Goal: Answer question/provide support

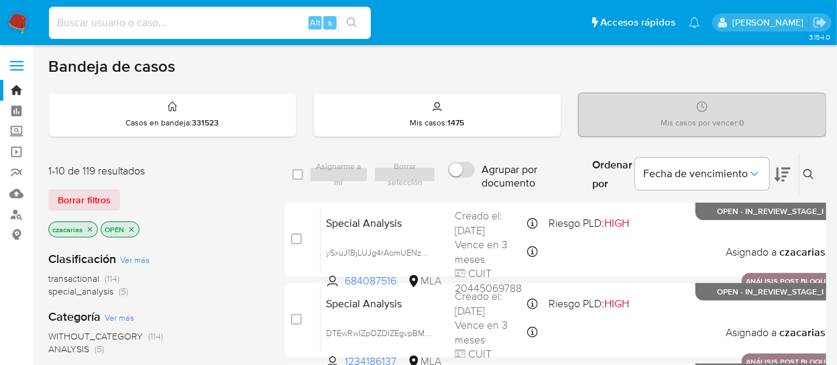
click at [162, 27] on input at bounding box center [210, 22] width 322 height 17
paste input "FODeFIT7JgpQvwjVGFOLV9CC"
type input "FODeFIT7JgpQvwjVGFOLV9CC"
click at [346, 26] on button "search-icon" at bounding box center [351, 22] width 27 height 19
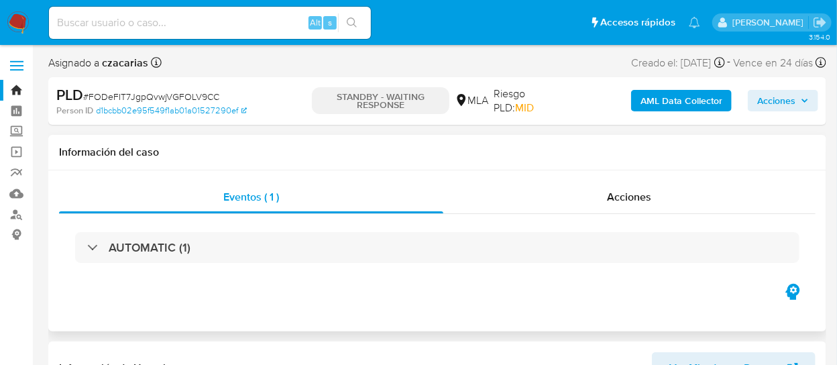
select select "10"
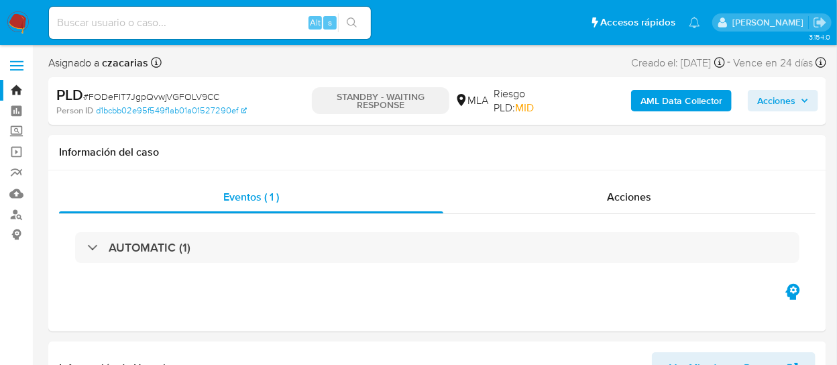
click at [276, 26] on input at bounding box center [210, 22] width 322 height 17
paste input "oZvx0R2aFId6gQIdA1xkDf4b"
type input "oZvx0R2aFId6gQIdA1xkDf4b"
click at [354, 21] on icon "search-icon" at bounding box center [352, 22] width 10 height 10
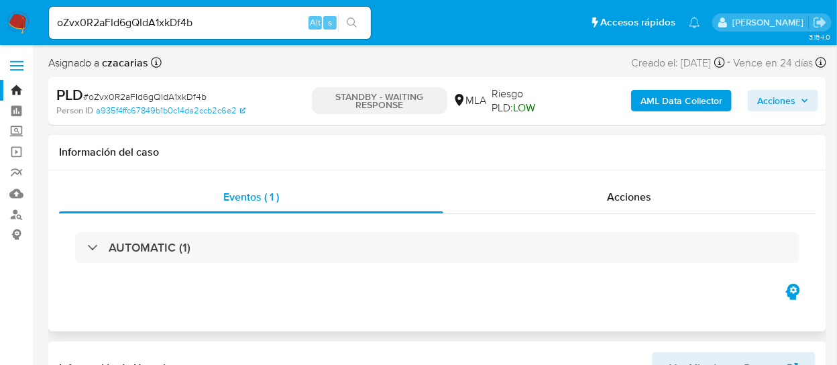
select select "10"
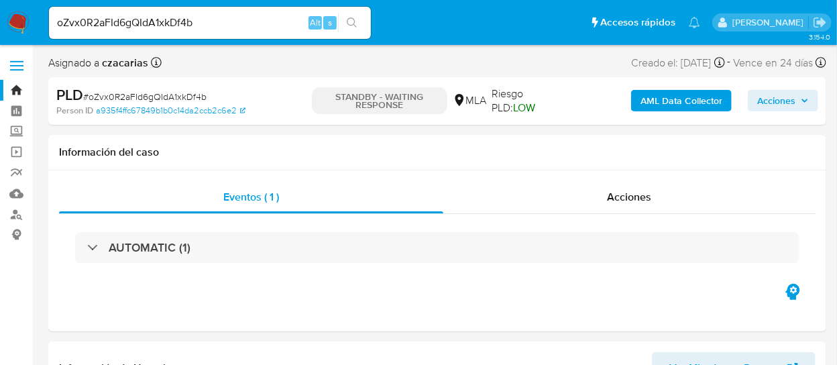
click at [226, 33] on div "oZvx0R2aFId6gQIdA1xkDf4b Alt s" at bounding box center [210, 23] width 322 height 32
click at [229, 25] on input "oZvx0R2aFId6gQIdA1xkDf4b" at bounding box center [210, 22] width 322 height 17
paste input "I4lRmvIGIUUdnTGJvpul9V4k"
type input "I4lRmvIGIUUdnTGJvpul9V4k"
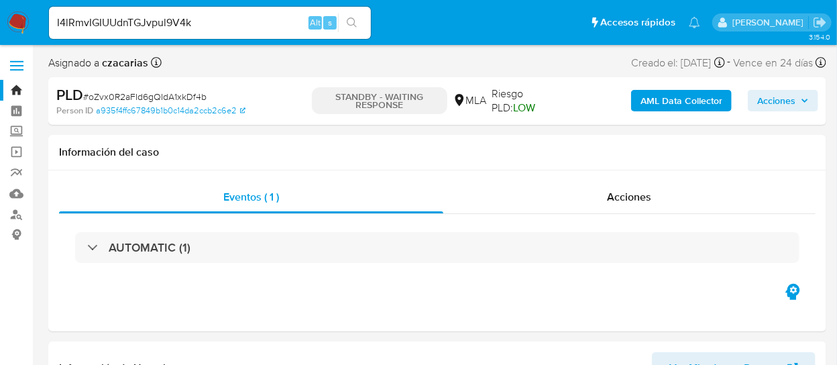
click at [343, 19] on button "search-icon" at bounding box center [351, 22] width 27 height 19
select select "10"
click at [160, 20] on input "I4lRmvIGIUUdnTGJvpul9V4k" at bounding box center [210, 22] width 322 height 17
drag, startPoint x: 160, startPoint y: 20, endPoint x: 310, endPoint y: 13, distance: 150.3
click at [159, 20] on input "I4lRmvIGIUUdnTGJvpul9V4k" at bounding box center [210, 22] width 322 height 17
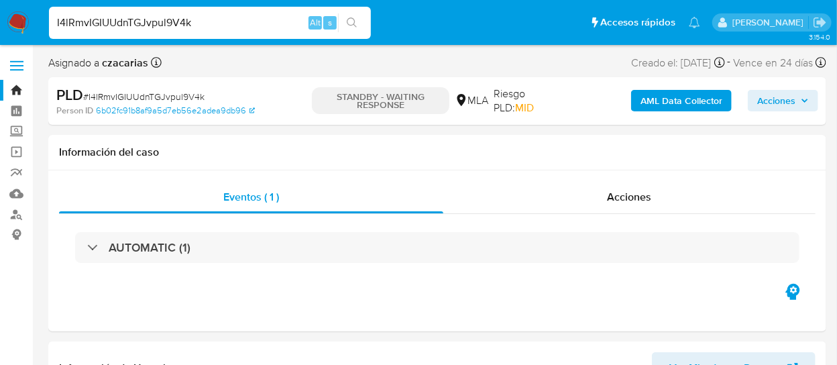
paste input "G7q5BiSszVSufbvfqPl13v92"
type input "G7q5BiSszVSufbvfqPl13v92"
click at [347, 21] on icon "search-icon" at bounding box center [352, 22] width 10 height 10
select select "10"
click at [186, 21] on input "G7q5BiSszVSufbvfqPl13v92" at bounding box center [210, 22] width 322 height 17
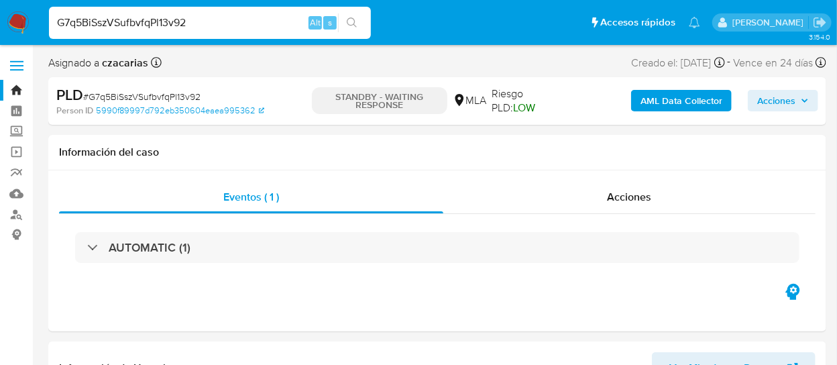
click at [186, 21] on input "G7q5BiSszVSufbvfqPl13v92" at bounding box center [210, 22] width 322 height 17
paste input "sss1z55CYkEy3xqKJiwtGaDz"
click at [367, 20] on input "sss1z55CYkEy3xqKJiwtGaDz" at bounding box center [210, 22] width 322 height 17
type input "sss1z55CYkEy3xqKJiwtGaDz"
click at [353, 21] on icon "search-icon" at bounding box center [352, 22] width 11 height 11
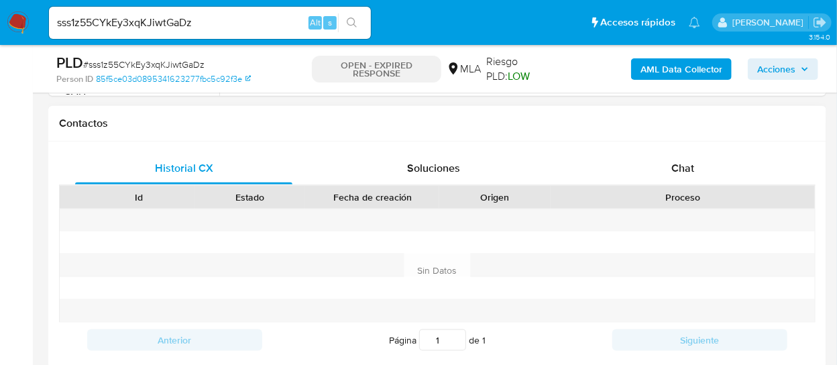
click at [680, 225] on div at bounding box center [682, 220] width 264 height 22
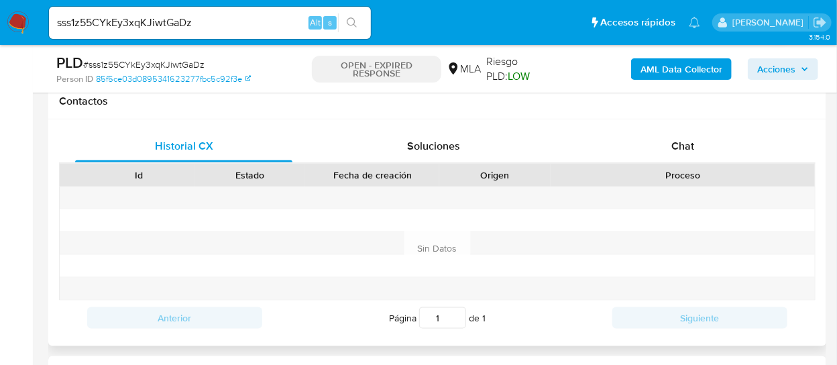
scroll to position [595, 0]
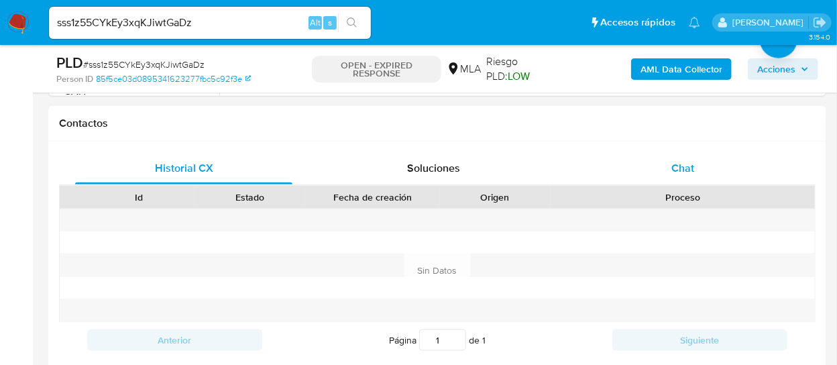
select select "10"
click at [690, 172] on span "Chat" at bounding box center [683, 167] width 23 height 15
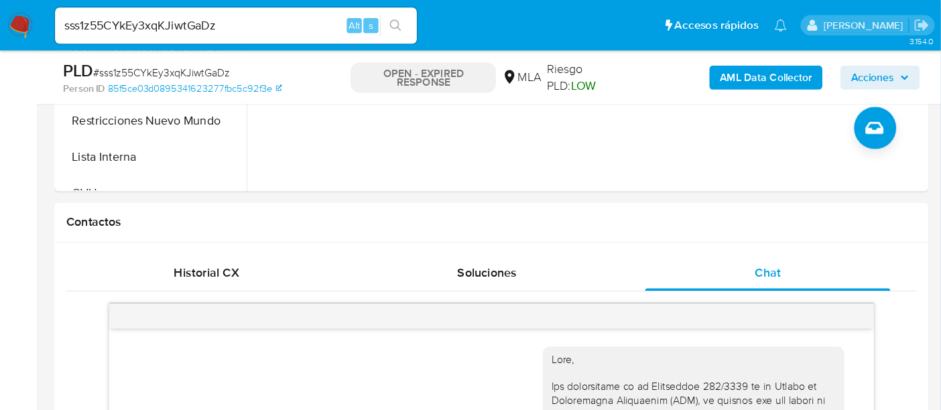
scroll to position [521, 0]
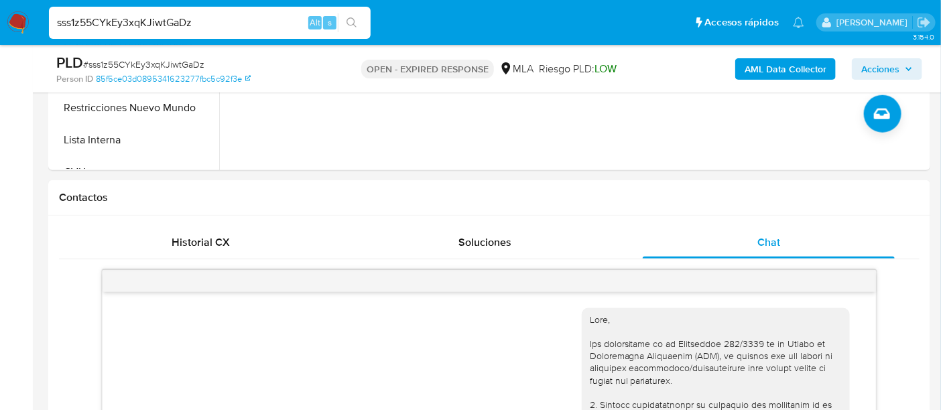
click at [210, 26] on input "sss1z55CYkEy3xqKJiwtGaDz" at bounding box center [210, 22] width 322 height 17
paste input "bpQODFIR3wkeYgOG6izyVj5L"
type input "bpQODFIR3wkeYgOG6izyVj5L"
click at [362, 21] on button "search-icon" at bounding box center [351, 22] width 27 height 19
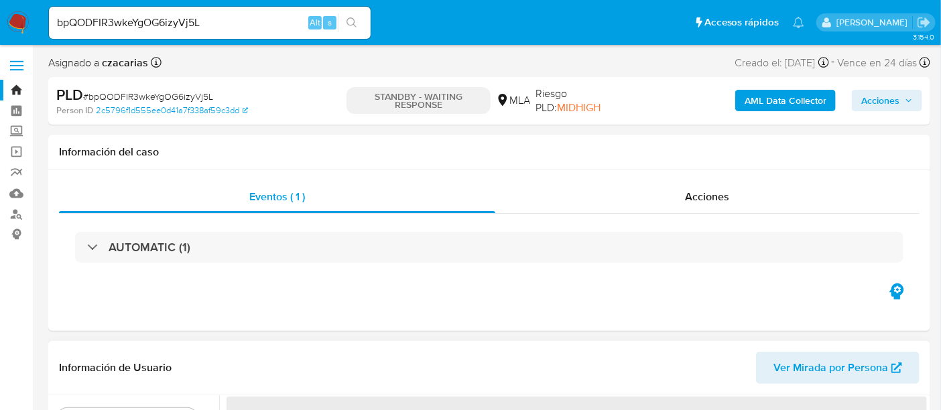
select select "10"
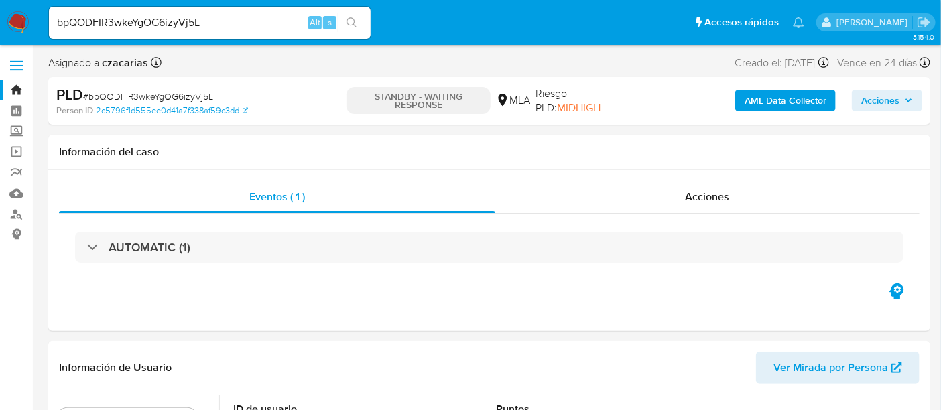
click at [227, 10] on div "bpQODFIR3wkeYgOG6izyVj5L Alt s" at bounding box center [210, 23] width 322 height 32
click at [231, 20] on input "bpQODFIR3wkeYgOG6izyVj5L" at bounding box center [210, 22] width 322 height 17
paste input "IKuV3Xt8eV841S43w4u2JWoo"
type input "IKuV3Xt8eV841S43w4u2JWoo"
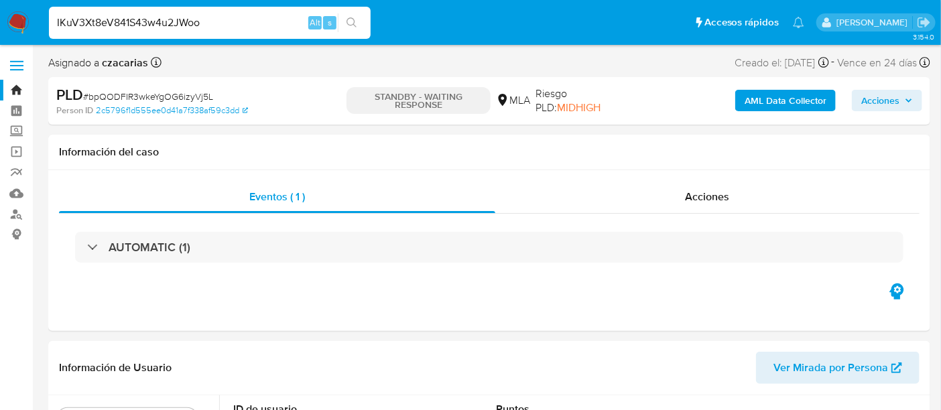
click at [355, 17] on icon "search-icon" at bounding box center [352, 22] width 11 height 11
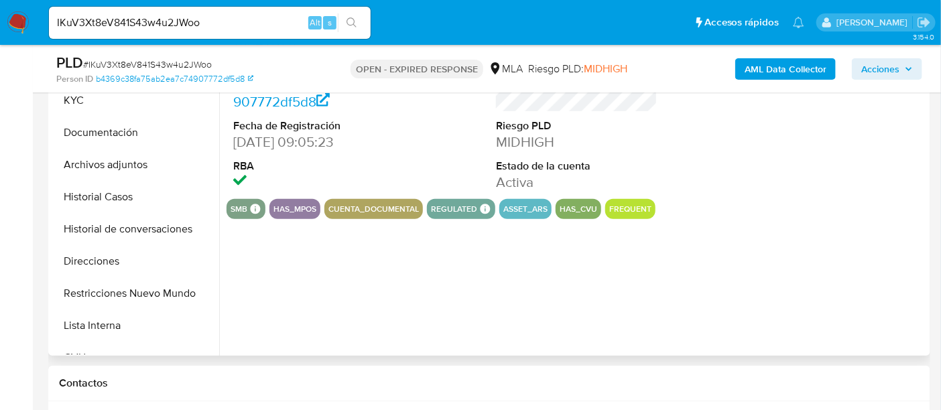
scroll to position [586, 0]
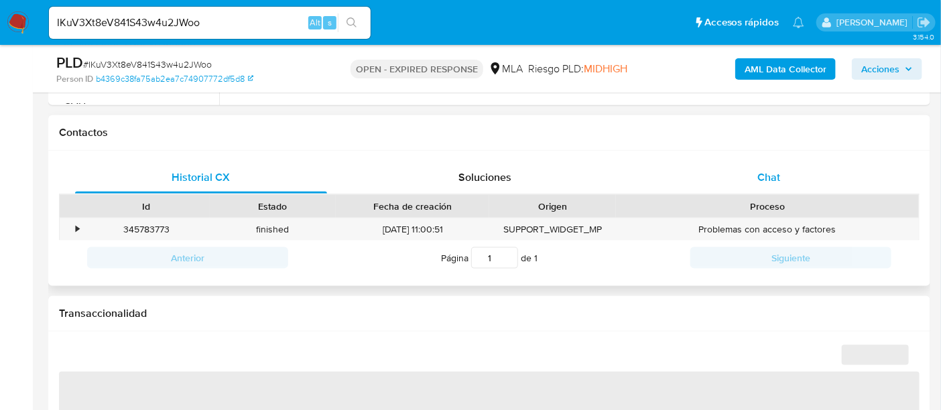
click at [815, 162] on div "Chat" at bounding box center [769, 178] width 252 height 32
select select "10"
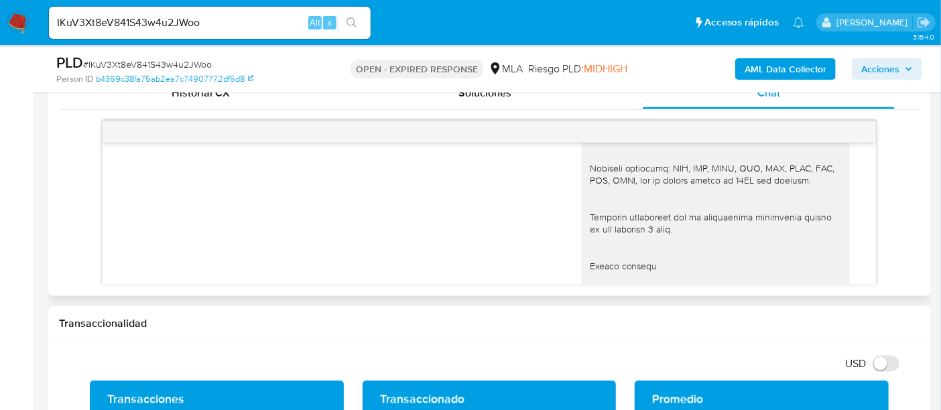
scroll to position [1540, 0]
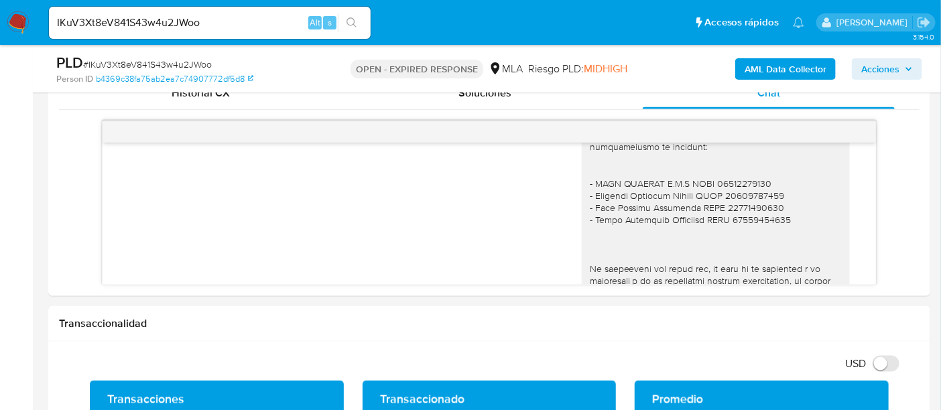
click at [170, 66] on span "# IKuV3Xt8eV841S43w4u2JWoo" at bounding box center [147, 64] width 129 height 13
copy span "IKuV3Xt8eV841S43w4u2JWoo"
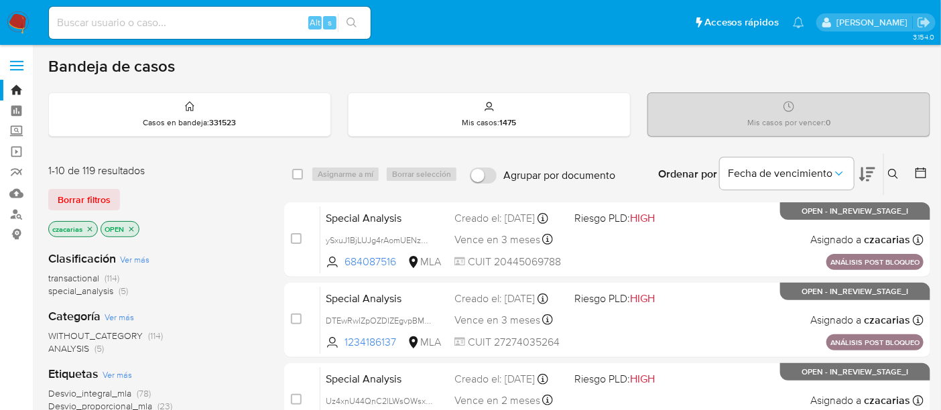
click at [264, 15] on input at bounding box center [210, 22] width 322 height 17
paste input "bpQODFIR3wkeYgOG6izyVj5L"
type input "bpQODFIR3wkeYgOG6izyVj5L"
click at [847, 176] on icon at bounding box center [893, 174] width 11 height 11
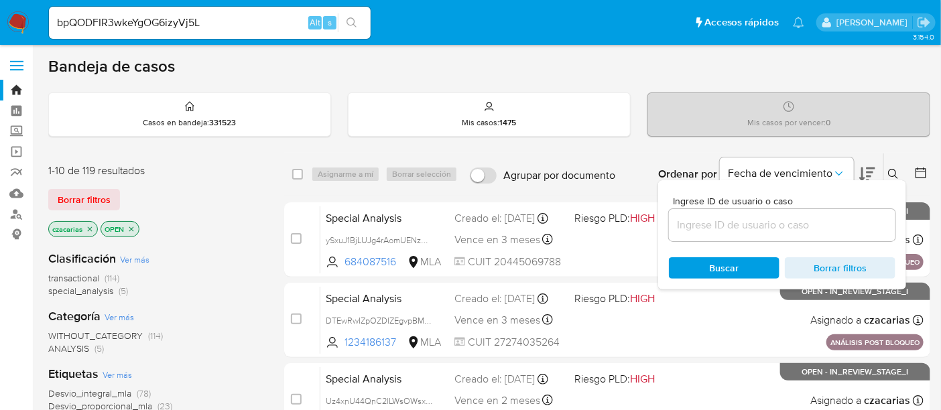
click at [833, 209] on div at bounding box center [782, 225] width 227 height 32
click at [832, 225] on input at bounding box center [782, 225] width 227 height 17
paste input "IKuV3Xt8eV841S43w4u2JWoo"
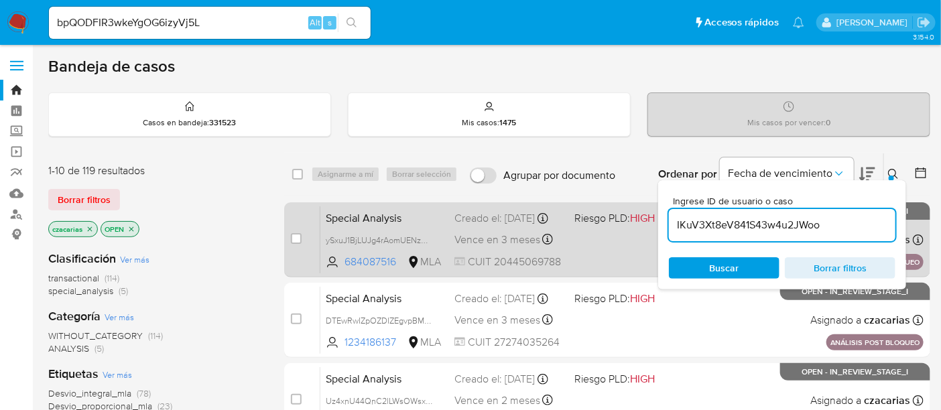
type input "IKuV3Xt8eV841S43w4u2JWoo"
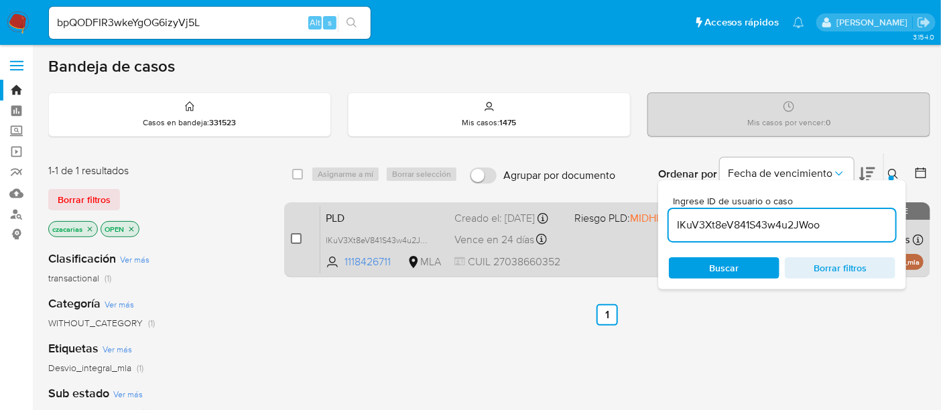
click at [291, 239] on input "checkbox" at bounding box center [296, 238] width 11 height 11
checkbox input "true"
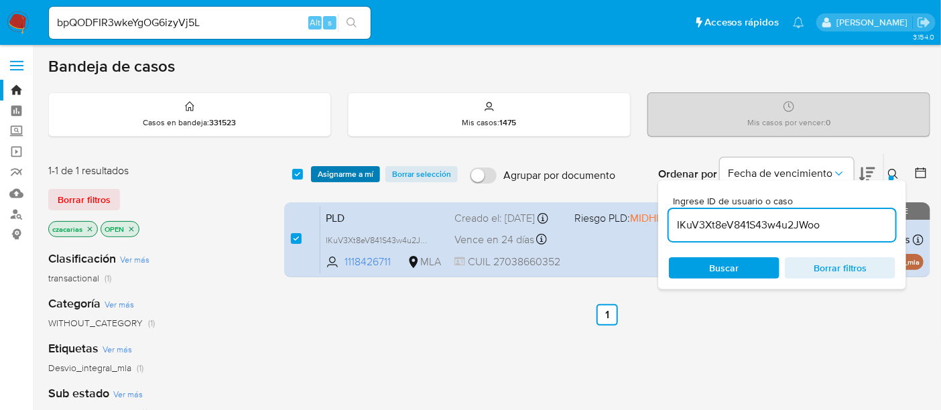
click at [359, 172] on span "Asignarme a mí" at bounding box center [346, 174] width 56 height 13
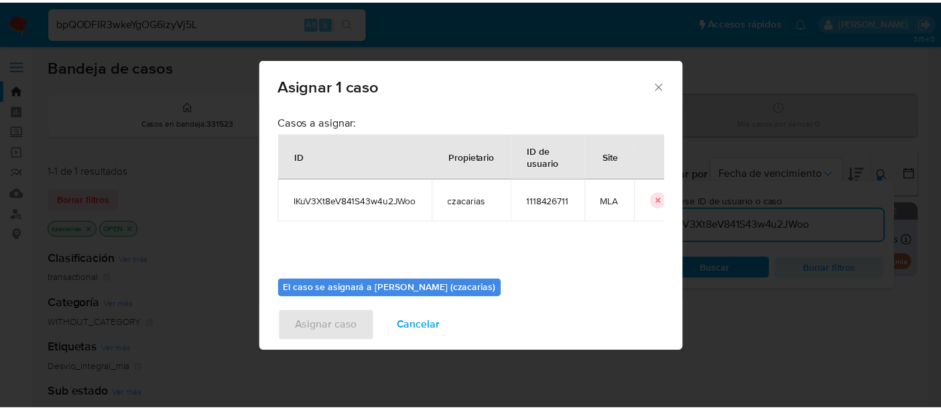
scroll to position [68, 0]
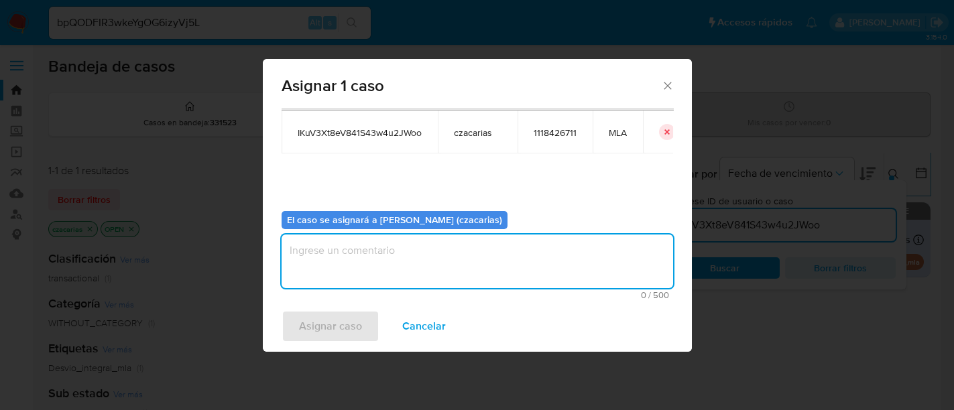
click at [413, 250] on textarea "assign-modal" at bounding box center [478, 262] width 392 height 54
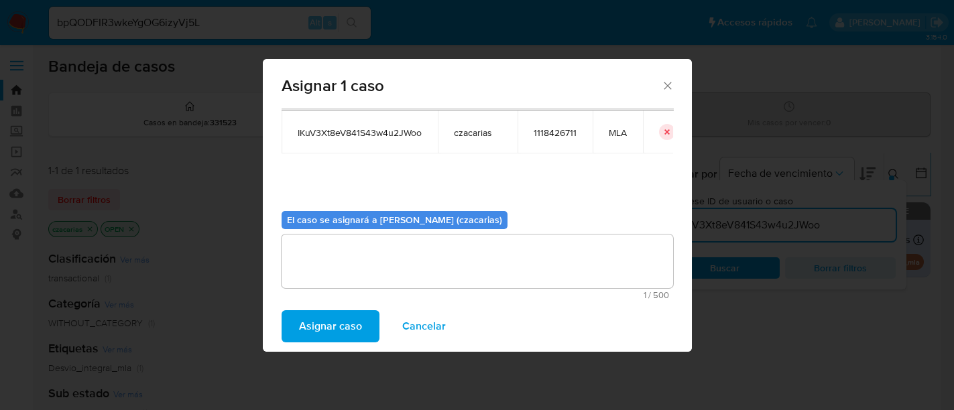
click at [330, 328] on span "Asignar caso" at bounding box center [330, 326] width 63 height 29
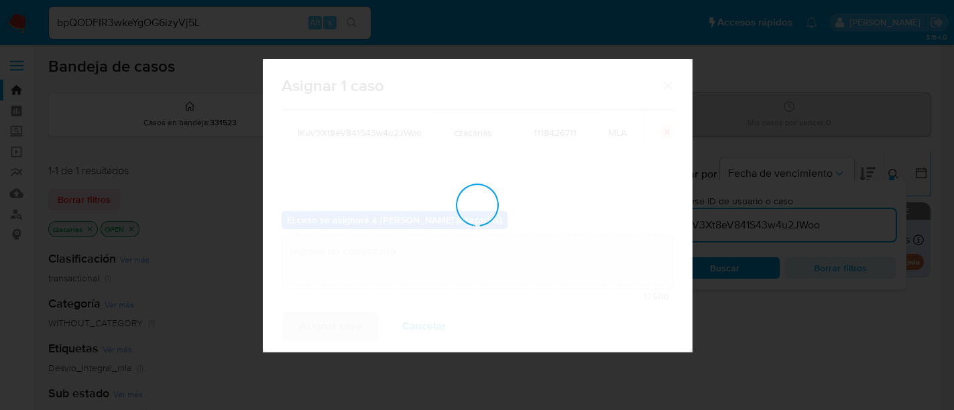
checkbox input "false"
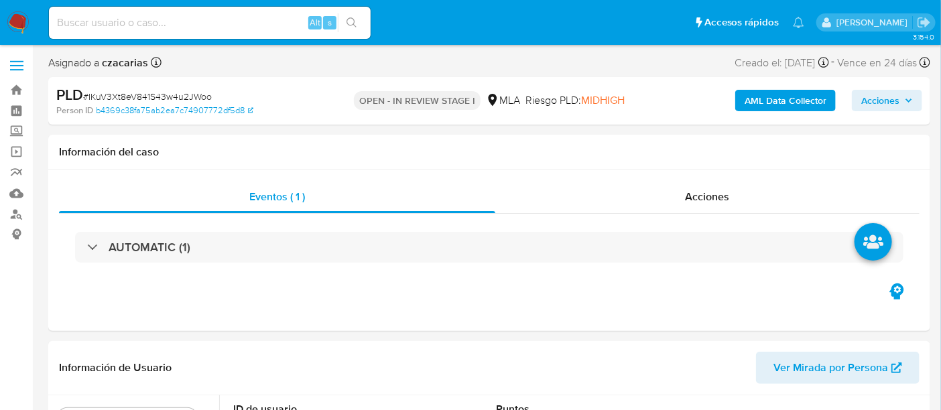
select select "10"
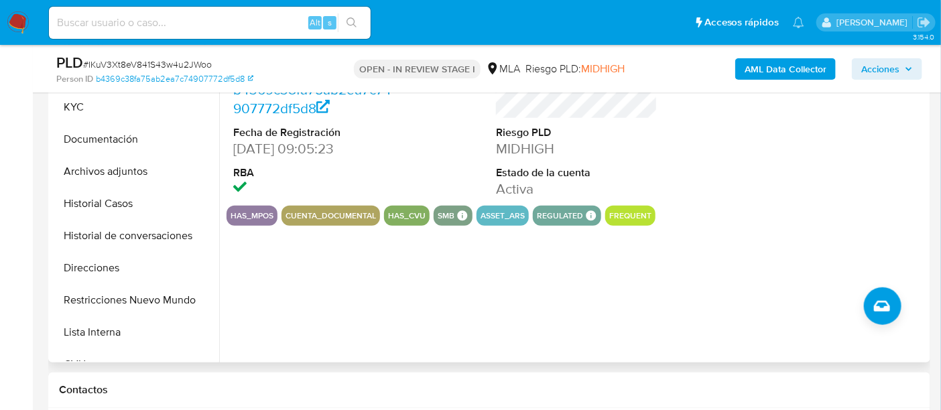
scroll to position [503, 0]
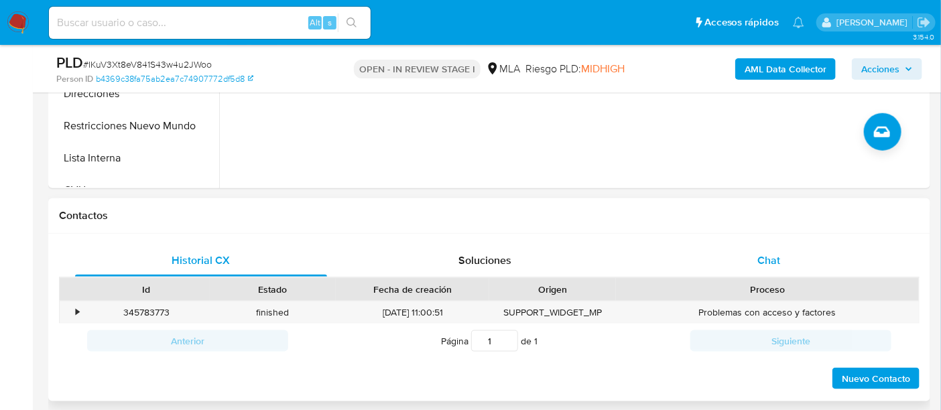
click at [800, 253] on div "Chat" at bounding box center [769, 261] width 252 height 32
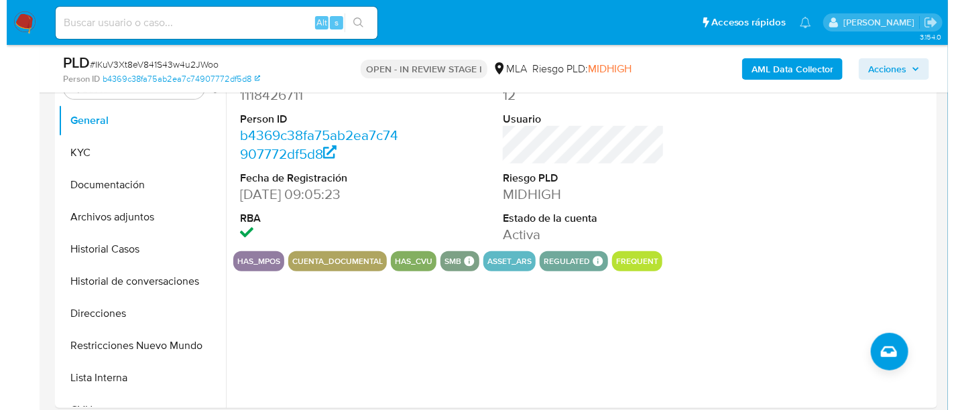
scroll to position [251, 0]
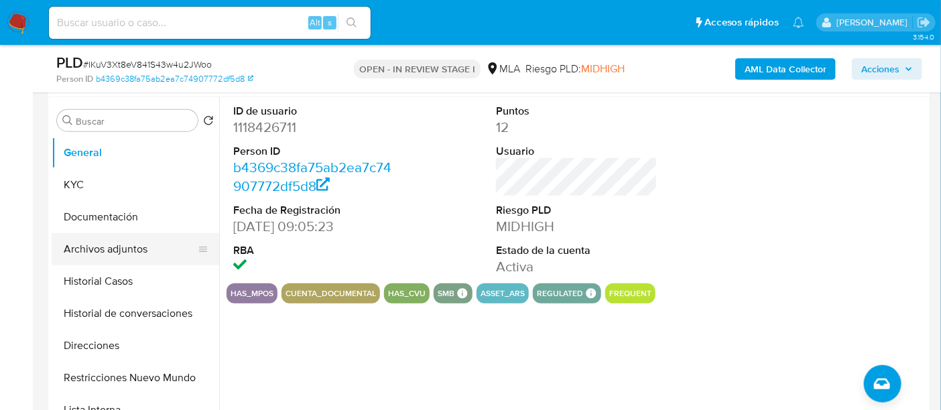
click at [109, 258] on button "Archivos adjuntos" at bounding box center [130, 249] width 157 height 32
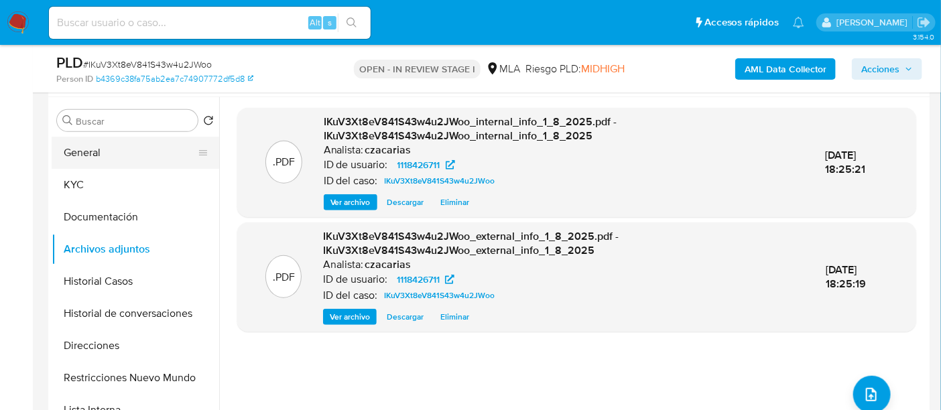
click at [134, 157] on button "General" at bounding box center [130, 153] width 157 height 32
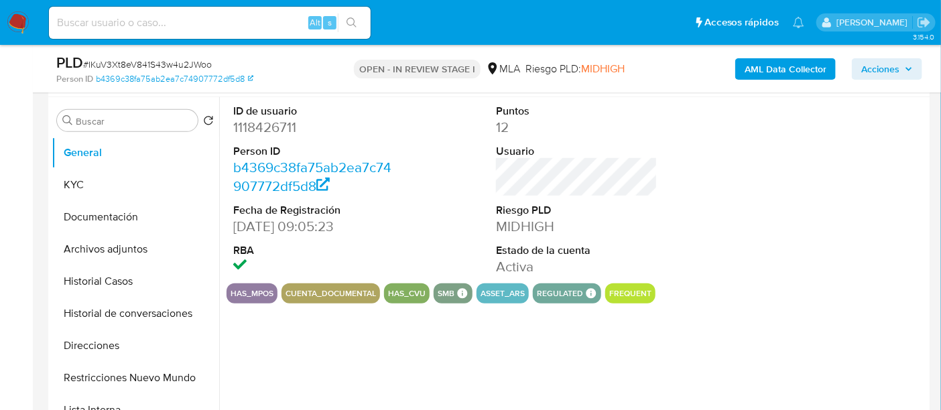
click at [289, 127] on dd "1118426711" at bounding box center [314, 127] width 162 height 19
copy dd "1118426711"
click at [121, 64] on span "# IKuV3Xt8eV841S43w4u2JWoo" at bounding box center [147, 64] width 129 height 13
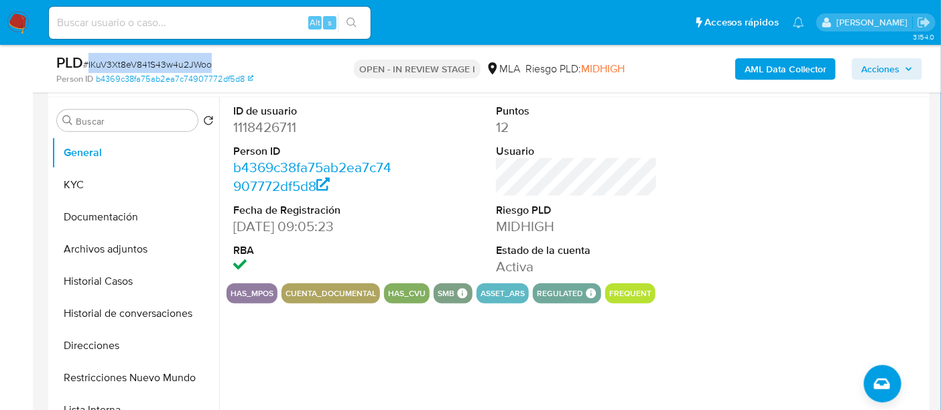
click at [121, 64] on span "# IKuV3Xt8eV841S43w4u2JWoo" at bounding box center [147, 64] width 129 height 13
copy span "IKuV3Xt8eV841S43w4u2JWoo"
click at [136, 182] on button "KYC" at bounding box center [130, 185] width 157 height 32
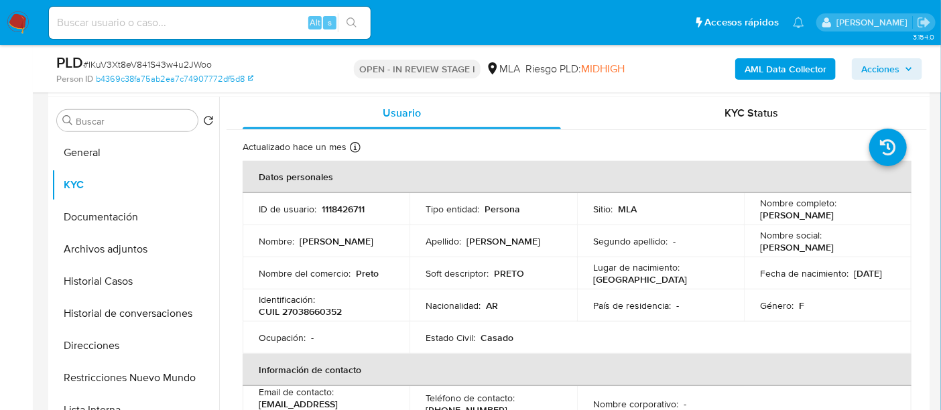
click at [320, 306] on p "CUIL 27038660352" at bounding box center [300, 312] width 83 height 12
copy p "27038660352"
click at [141, 243] on button "Archivos adjuntos" at bounding box center [130, 249] width 157 height 32
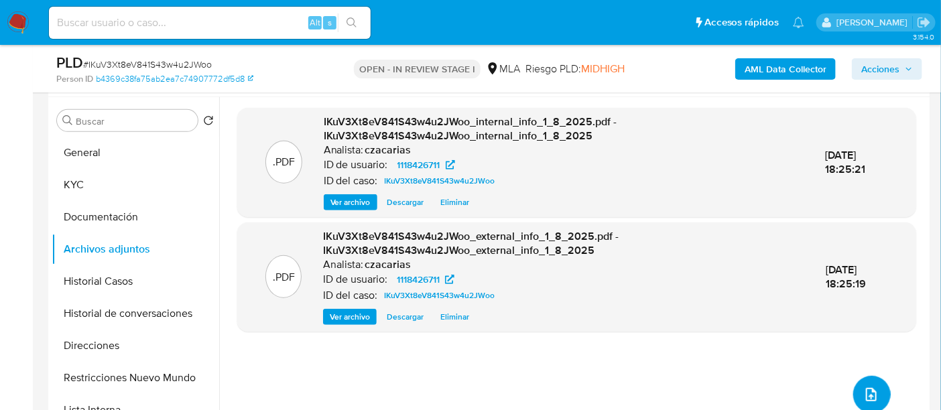
click at [863, 395] on icon "upload-file" at bounding box center [871, 395] width 16 height 16
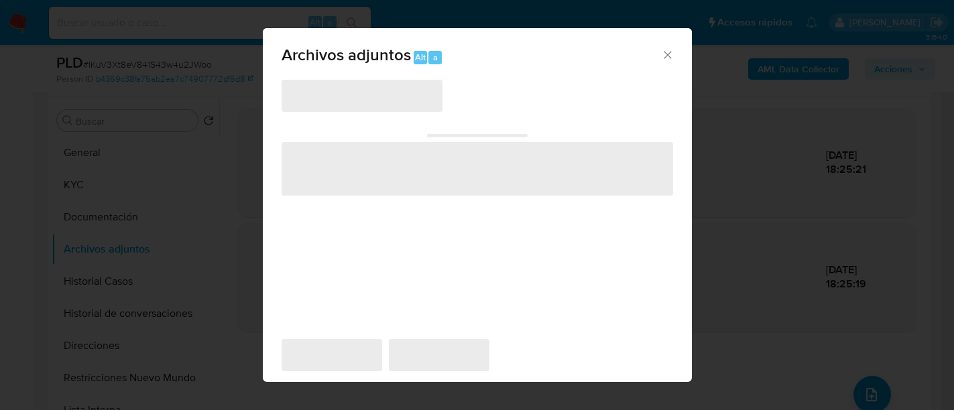
click at [428, 109] on span "‌" at bounding box center [362, 96] width 161 height 32
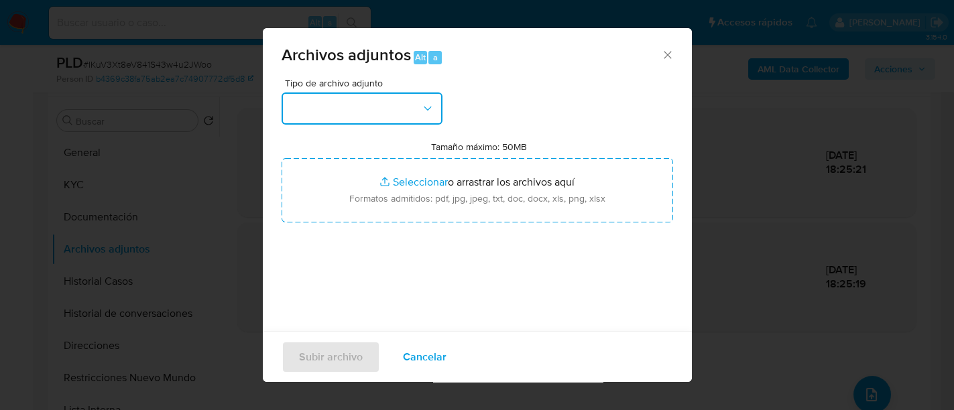
click at [410, 93] on button "button" at bounding box center [362, 109] width 161 height 32
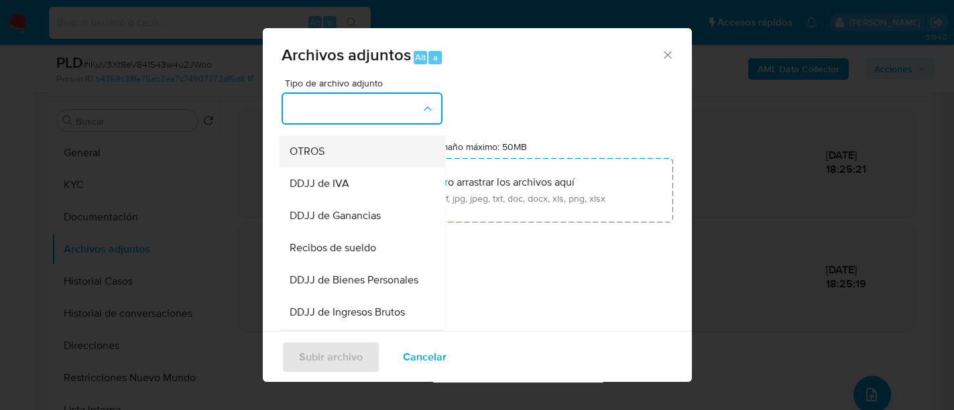
click at [333, 168] on div "OTROS" at bounding box center [358, 151] width 137 height 32
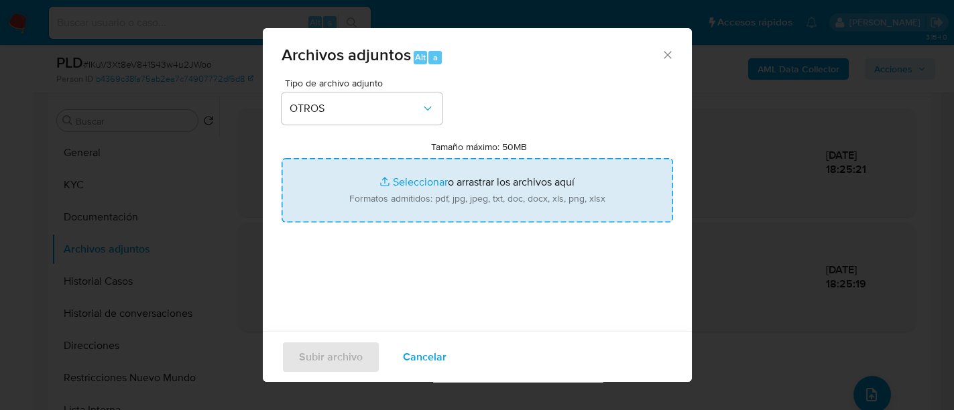
type input "C:\fakepath\Movimientos-1118426711.xlsx"
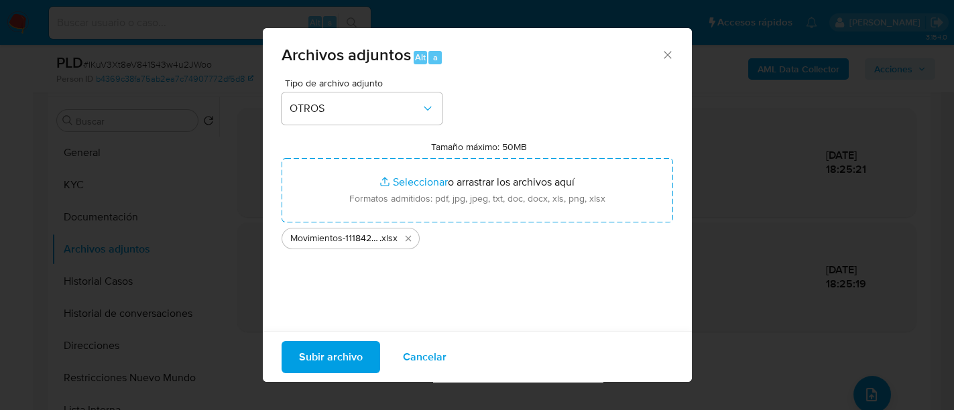
click at [313, 363] on span "Subir archivo" at bounding box center [331, 356] width 64 height 29
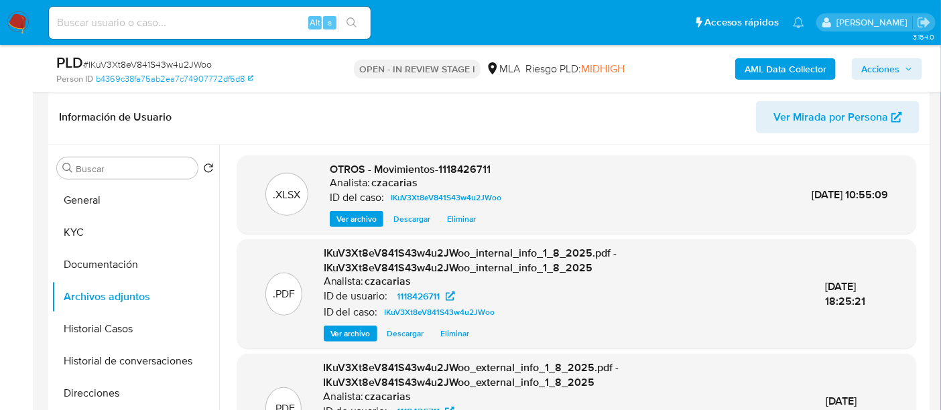
scroll to position [168, 0]
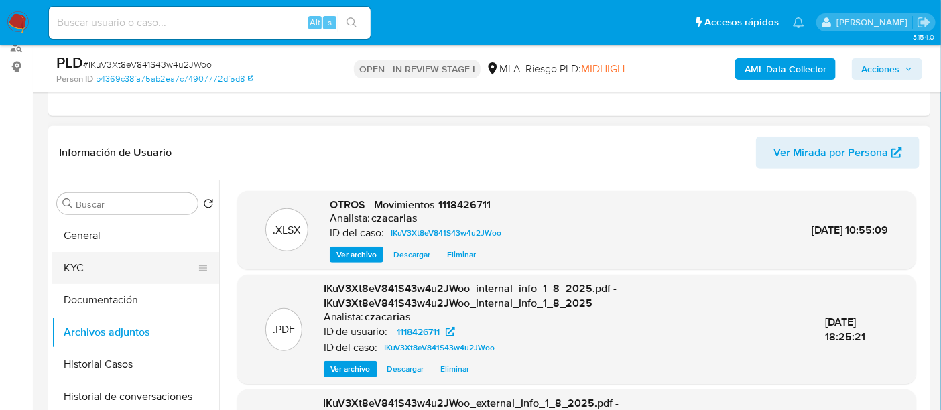
click at [103, 259] on button "KYC" at bounding box center [130, 268] width 157 height 32
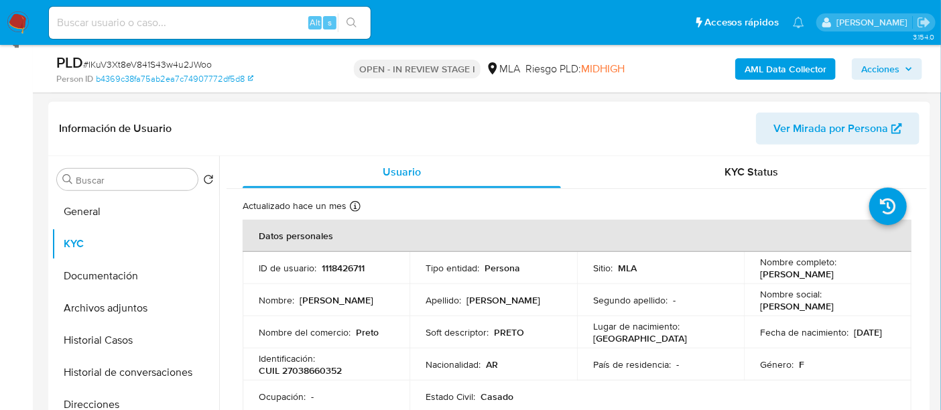
click at [529, 174] on div "Información de Usuario Ver Mirada por Persona Buscar Volver al orden por defect…" at bounding box center [489, 301] width 882 height 398
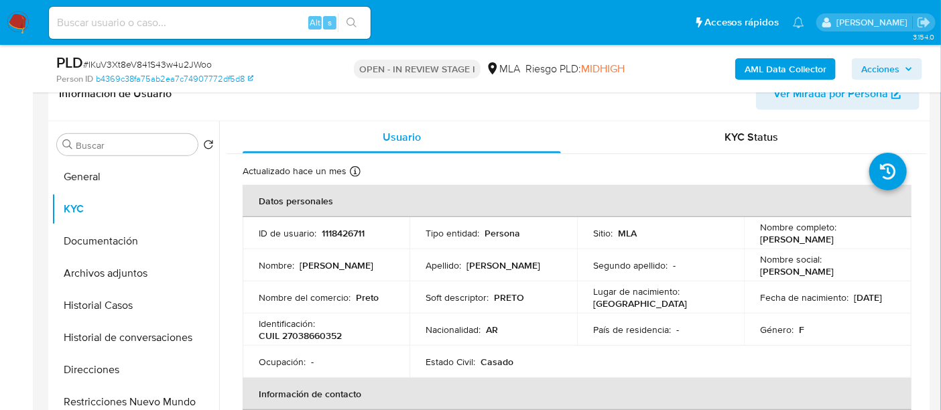
scroll to position [251, 0]
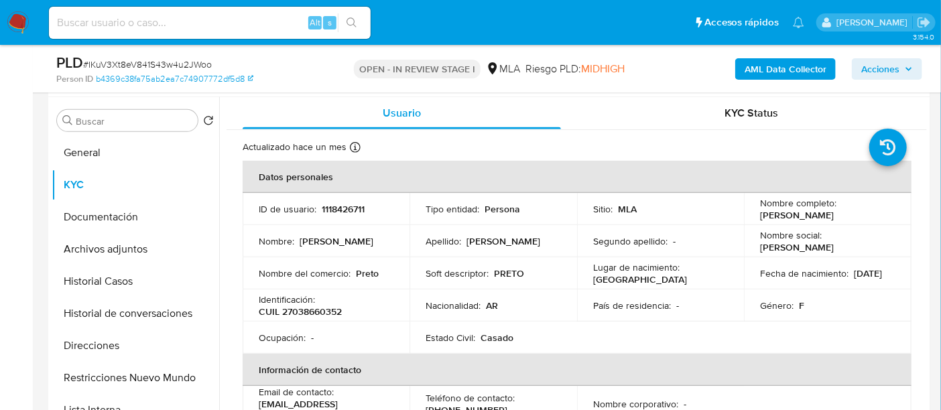
click at [329, 316] on p "CUIL 27038660352" at bounding box center [300, 312] width 83 height 12
copy p "27038660352"
click at [316, 307] on p "CUIL 27038660352" at bounding box center [300, 312] width 83 height 12
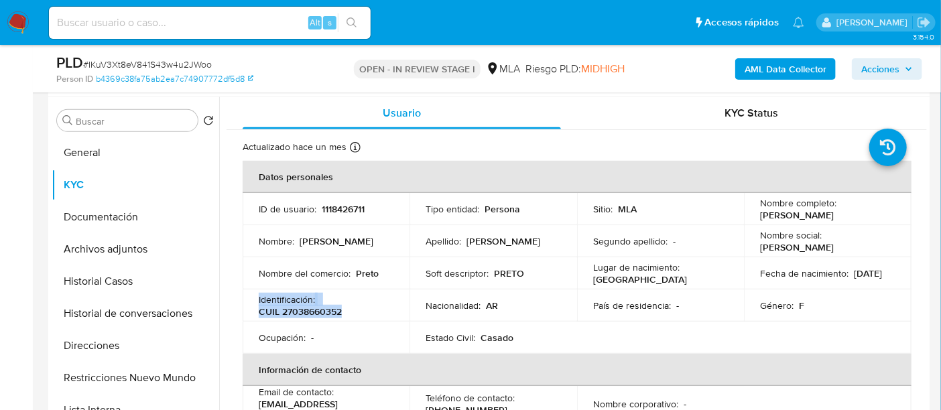
click at [317, 310] on p "CUIL 27038660352" at bounding box center [300, 312] width 83 height 12
click at [318, 310] on p "CUIL 27038660352" at bounding box center [300, 312] width 83 height 12
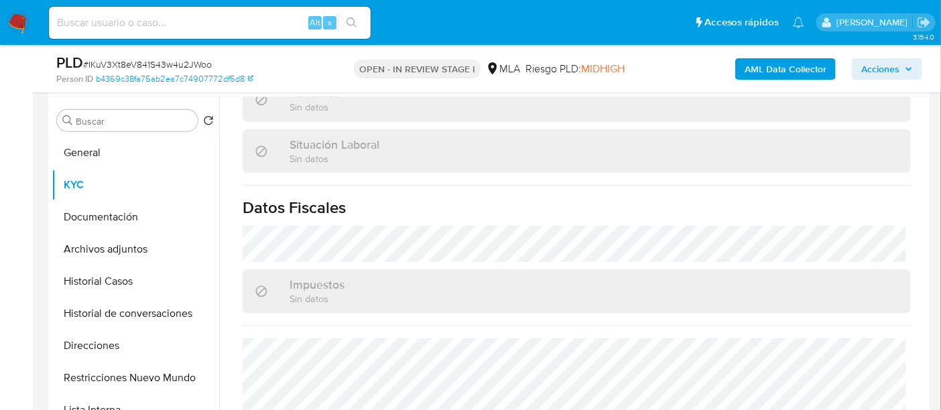
scroll to position [705, 0]
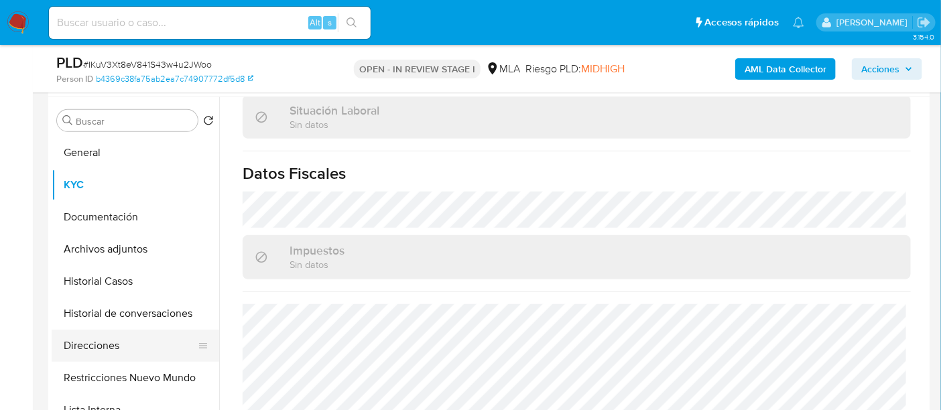
click at [95, 337] on button "Direcciones" at bounding box center [130, 346] width 157 height 32
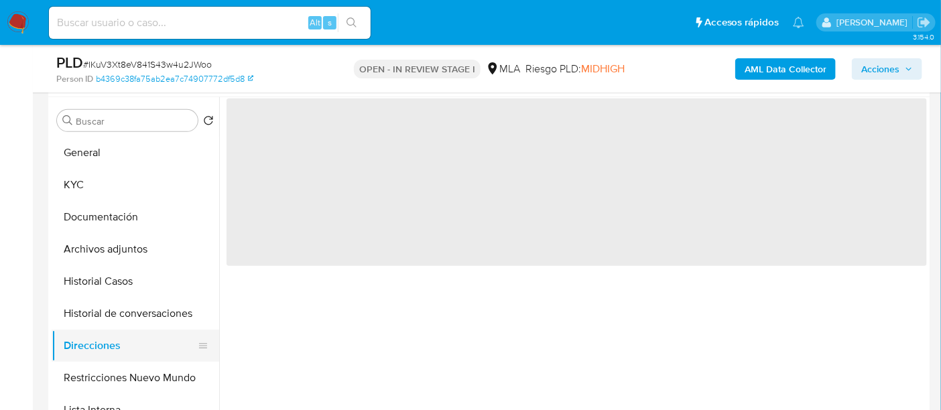
scroll to position [0, 0]
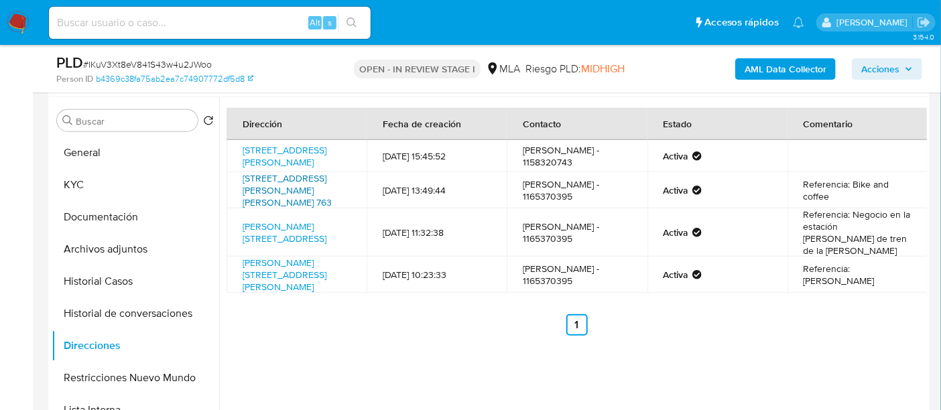
click at [316, 195] on link "Calle Juan Diaz De Solis 763, Acassuso, Buenos Aires, 1641, Argentina 763" at bounding box center [287, 191] width 89 height 38
click at [292, 277] on link "Cosme Beccar 216, San Isidro, Buenos Aires, 1642, Argentina 216" at bounding box center [285, 275] width 84 height 38
click at [101, 178] on button "KYC" at bounding box center [130, 185] width 157 height 32
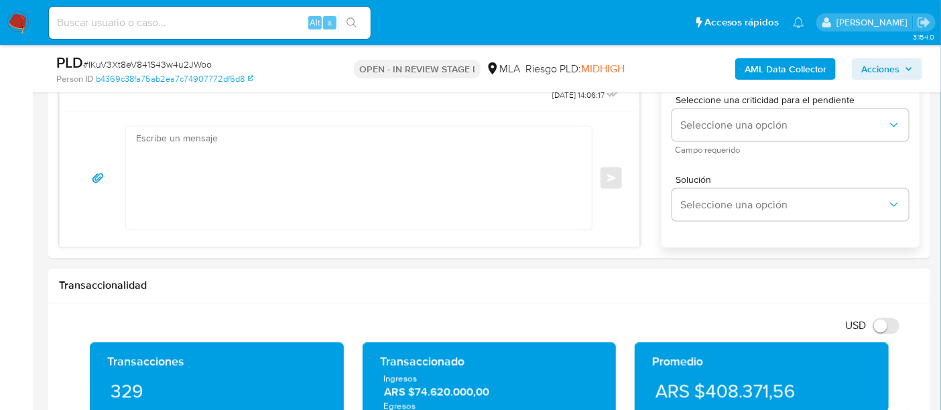
scroll to position [921, 0]
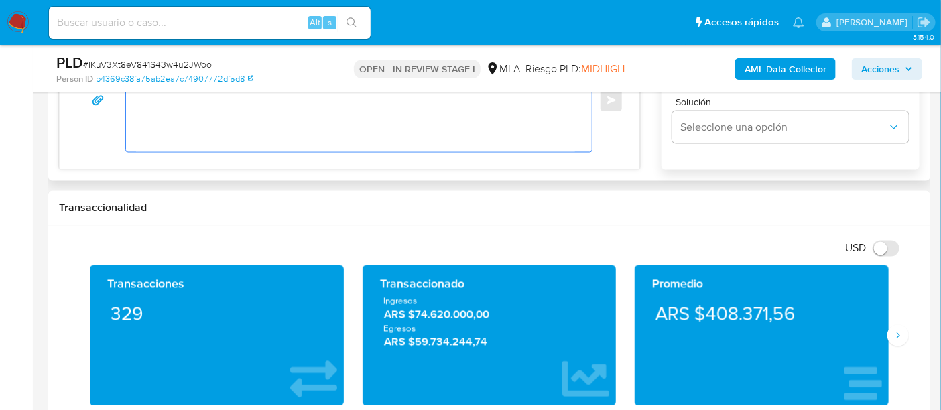
click at [363, 135] on textarea at bounding box center [355, 100] width 439 height 103
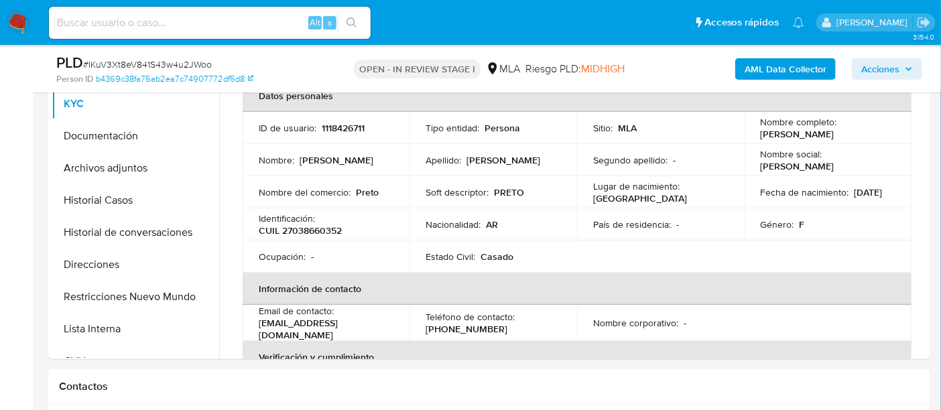
scroll to position [168, 0]
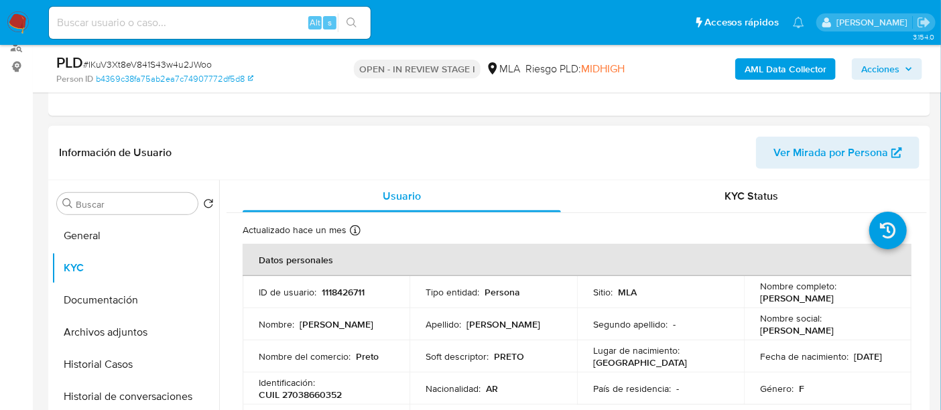
drag, startPoint x: 760, startPoint y: 296, endPoint x: 872, endPoint y: 302, distance: 112.1
click at [880, 302] on div "Nombre completo : Norma Rosa Cavalieri" at bounding box center [827, 292] width 135 height 24
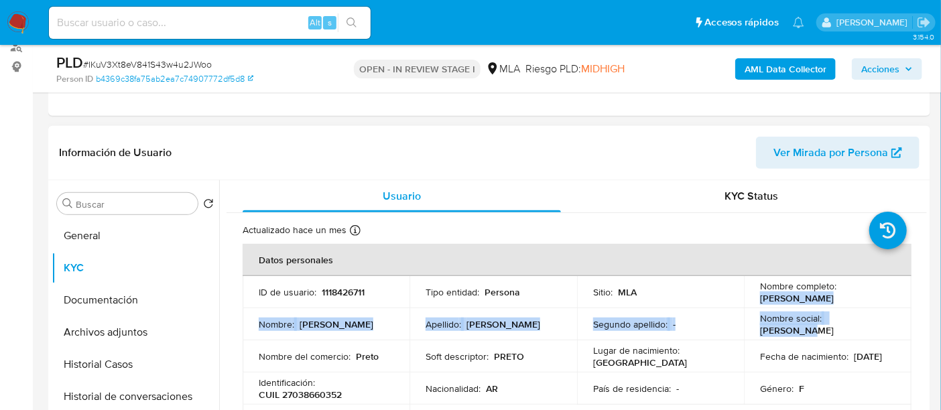
drag, startPoint x: 758, startPoint y: 296, endPoint x: 852, endPoint y: 298, distance: 93.9
click at [873, 308] on tbody "ID de usuario : 1118426711 Tipo entidad : Persona Sitio : MLA Nombre completo :…" at bounding box center [577, 356] width 669 height 161
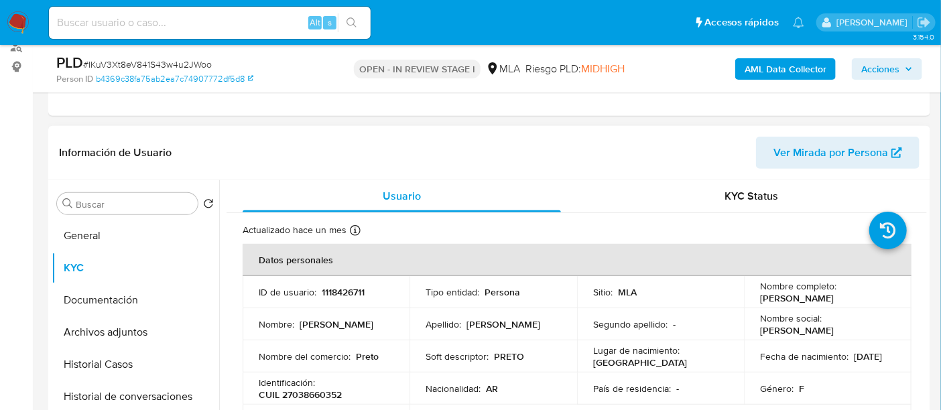
click at [739, 351] on td "Lugar de nacimiento : CIUDAD DE BUENOS AIRES" at bounding box center [660, 357] width 167 height 32
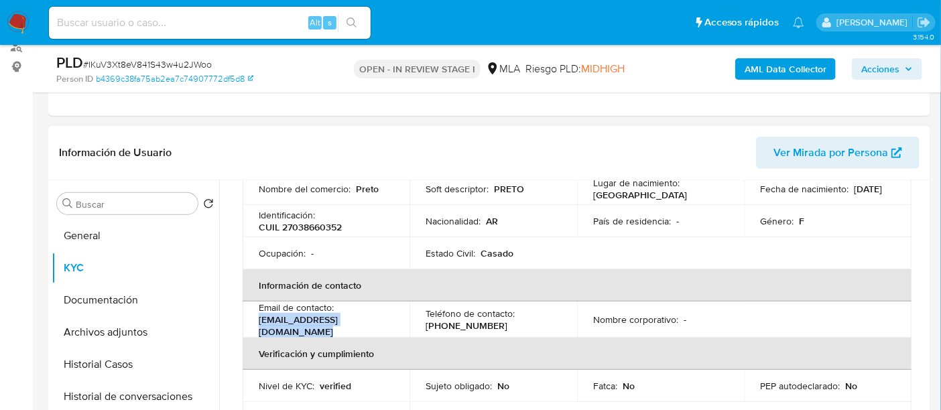
drag, startPoint x: 259, startPoint y: 324, endPoint x: 404, endPoint y: 323, distance: 144.8
click at [404, 323] on td "Email de contacto : normarosacavaliere@gmail.com" at bounding box center [326, 320] width 167 height 36
copy p "normarosacavaliere@gmail.com"
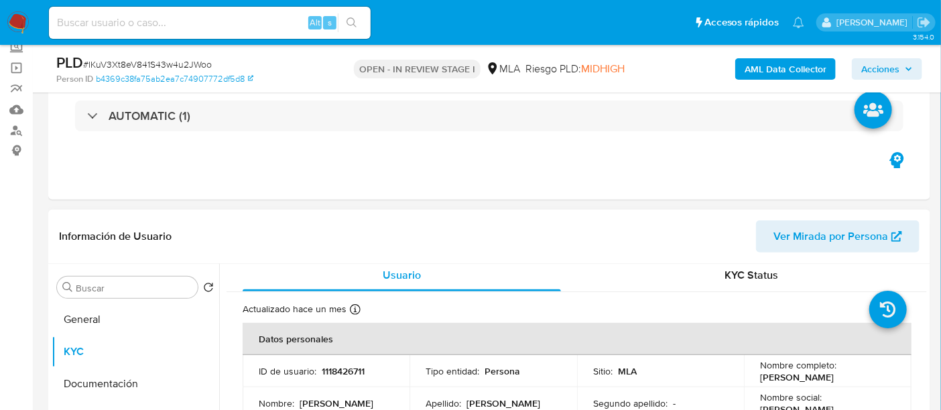
scroll to position [0, 0]
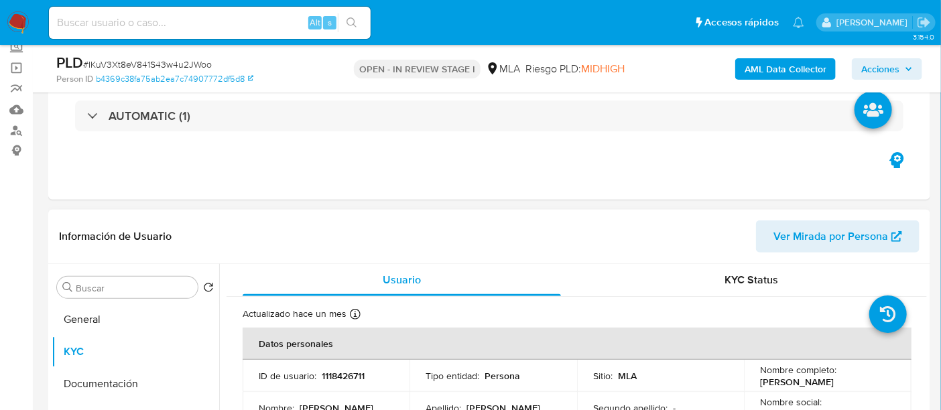
drag, startPoint x: 757, startPoint y: 382, endPoint x: 804, endPoint y: 384, distance: 47.0
click at [850, 382] on div "Nombre completo : Norma Rosa Cavalieri" at bounding box center [827, 376] width 135 height 24
copy p "Norma Rosa Cavalieri"
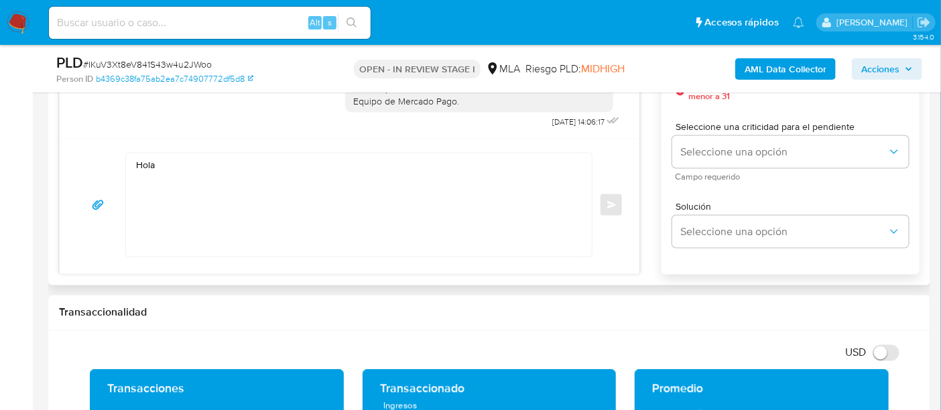
scroll to position [838, 0]
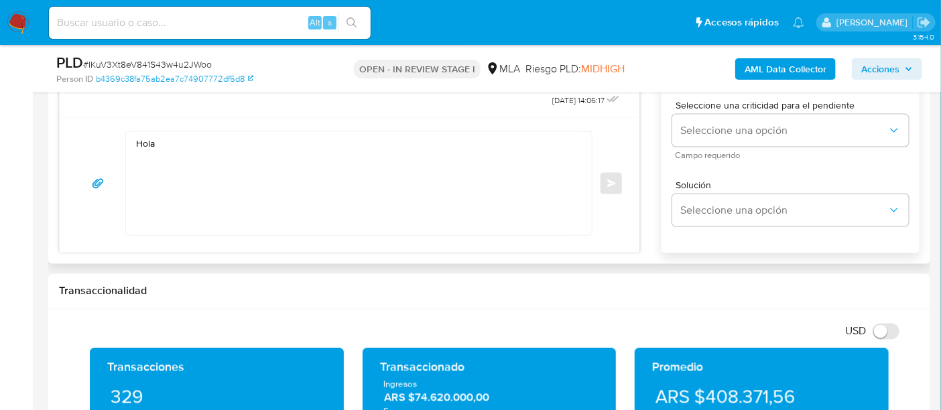
click at [192, 158] on textarea "Hola" at bounding box center [355, 183] width 439 height 103
paste textarea "Norma Rosa Cavalieri"
paste textarea "En función de las operaciones registradas en tu cuenta de Mercado Pago, necesit…"
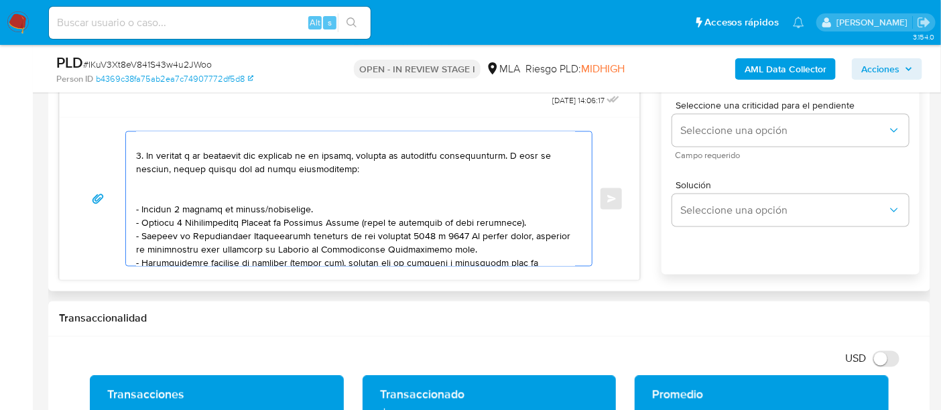
scroll to position [237, 0]
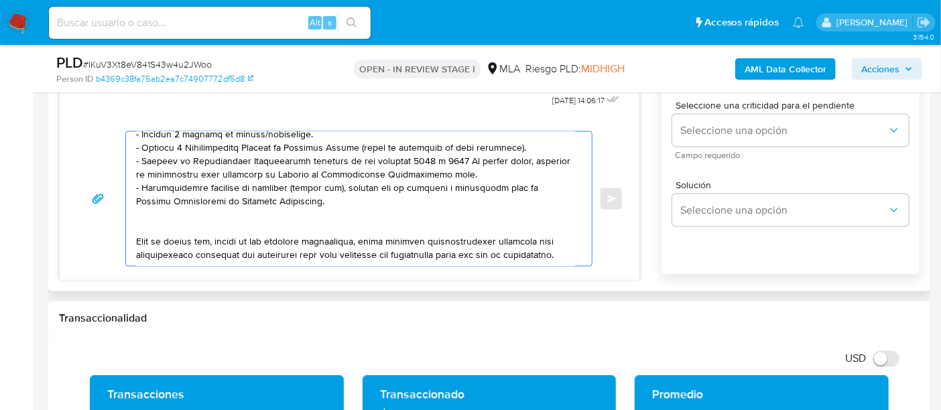
click at [328, 237] on textarea at bounding box center [355, 199] width 439 height 134
paste textarea "3. Proporciona el vínculo con las siguientes contrapartes con las que operaste,…"
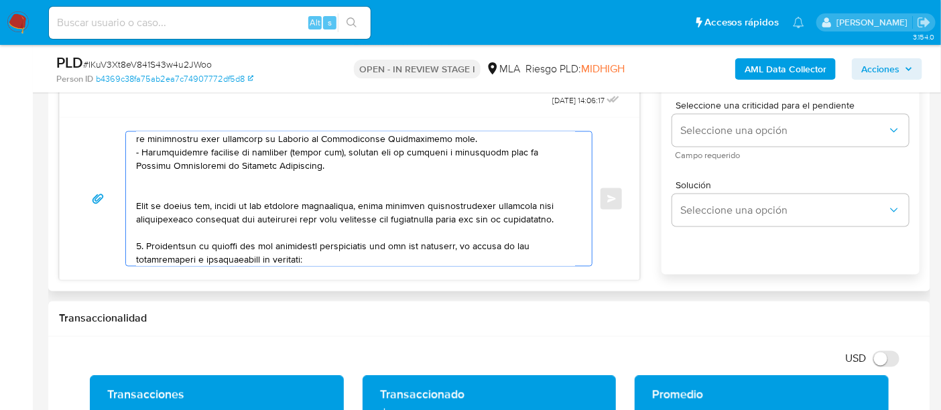
scroll to position [326, 0]
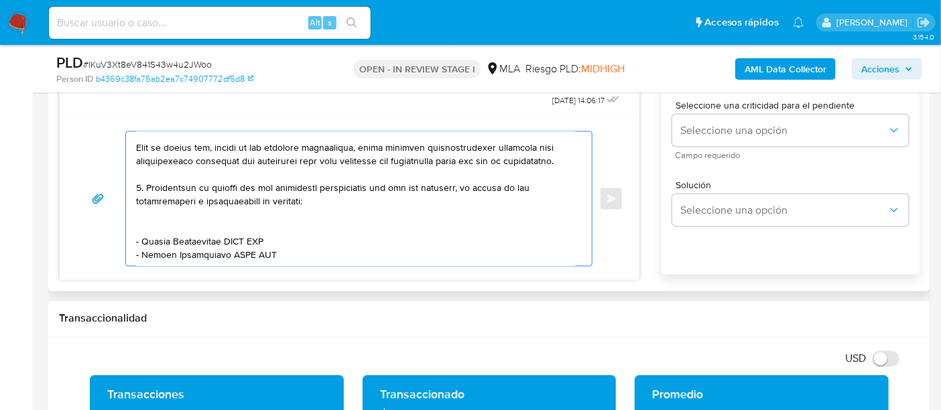
drag, startPoint x: 226, startPoint y: 229, endPoint x: 143, endPoint y: 228, distance: 83.1
click at [143, 228] on textarea at bounding box center [355, 199] width 439 height 134
paste textarea "FULL HABITAT S.R.L"
click at [265, 229] on textarea at bounding box center [355, 199] width 439 height 134
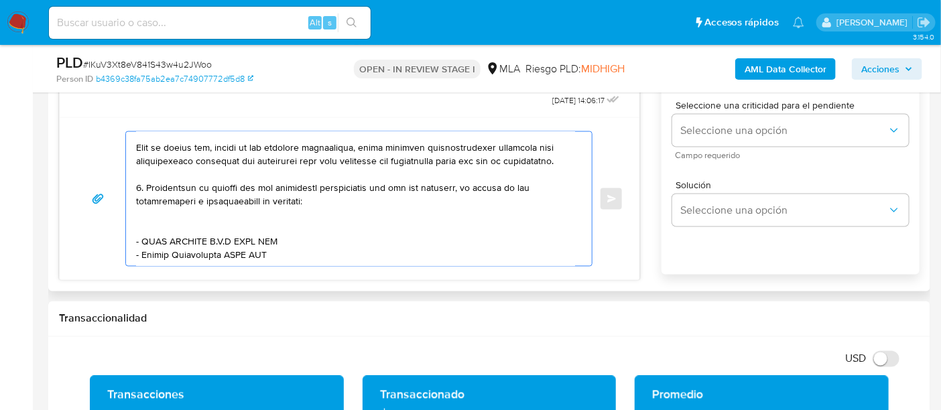
click at [261, 229] on textarea at bounding box center [355, 199] width 439 height 134
paste textarea "30718804902"
drag, startPoint x: 141, startPoint y: 249, endPoint x: 225, endPoint y: 244, distance: 84.0
click at [225, 244] on textarea at bounding box center [355, 199] width 439 height 134
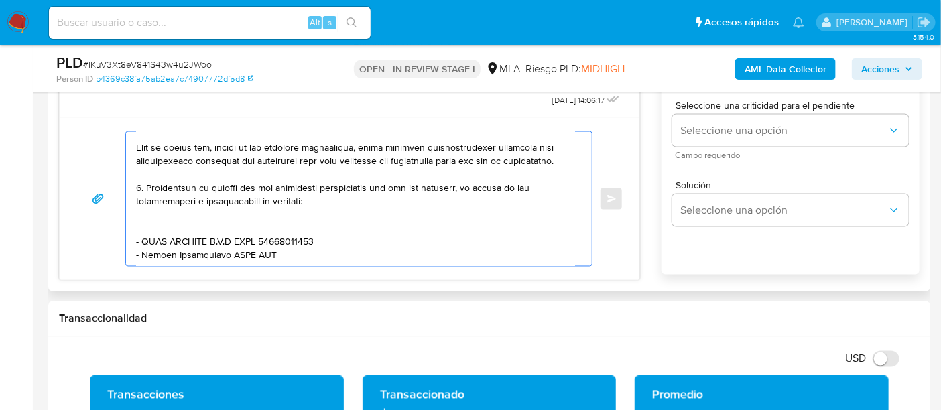
paste textarea "Leonardo Mauricio Guerra"
click at [284, 239] on textarea at bounding box center [355, 199] width 439 height 134
paste textarea "20175007165"
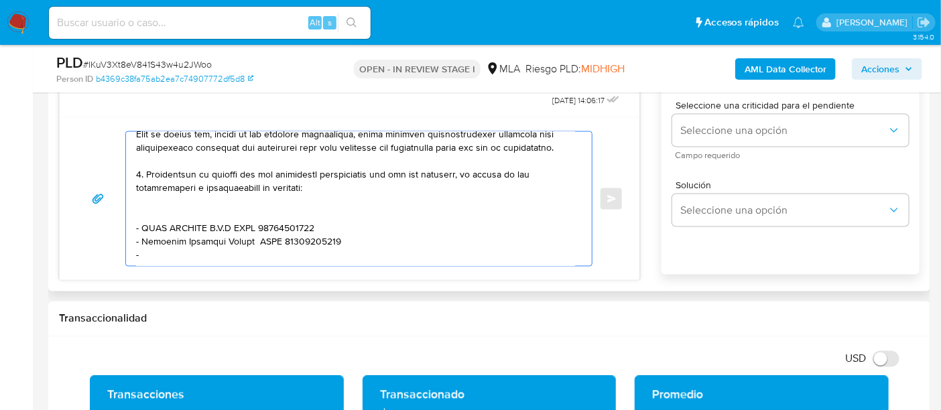
paste textarea "Andrea Monica Mattulich"
click at [285, 248] on textarea at bounding box center [355, 199] width 439 height 134
paste textarea "27186572292"
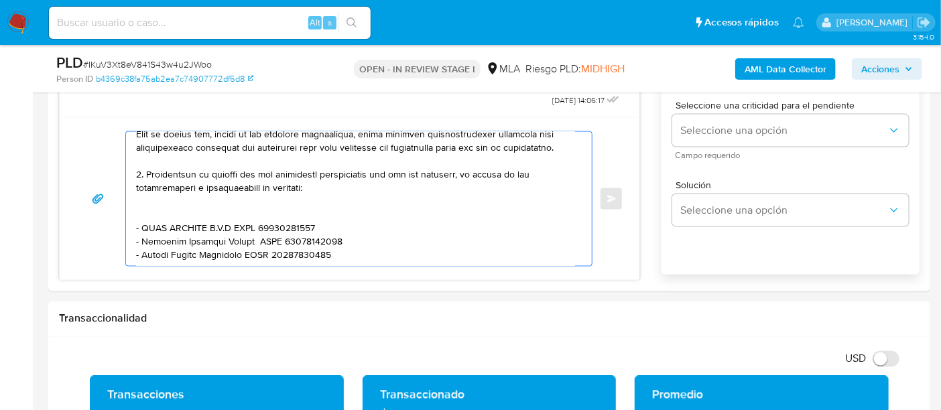
paste textarea "Es importante que sepas que, en caso de no responder a lo solicitado o si lo pr…"
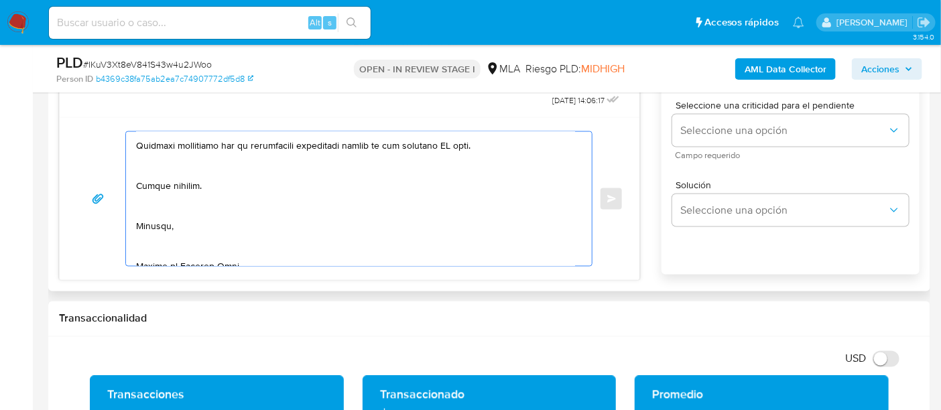
scroll to position [551, 0]
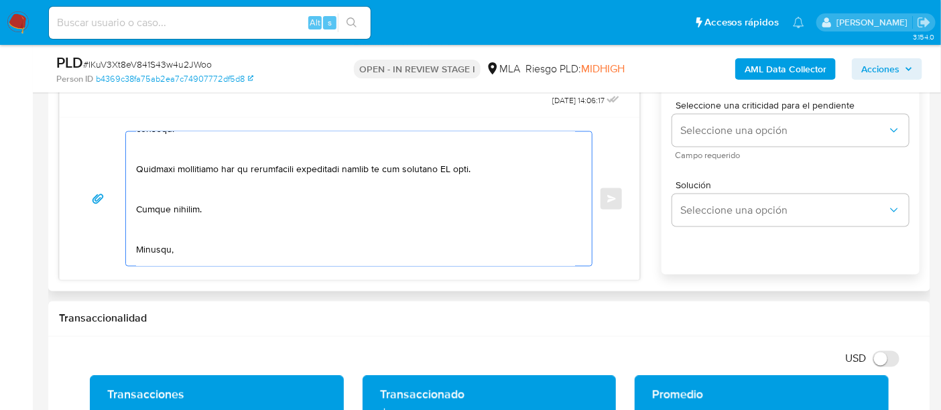
click at [454, 180] on textarea at bounding box center [355, 199] width 439 height 134
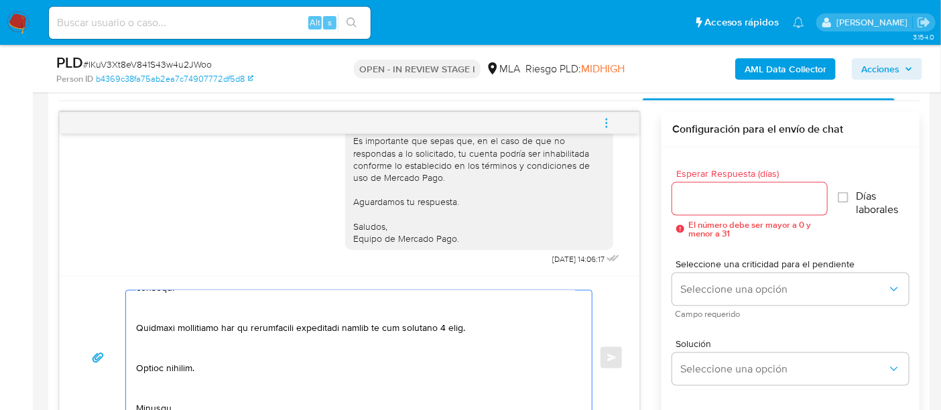
scroll to position [670, 0]
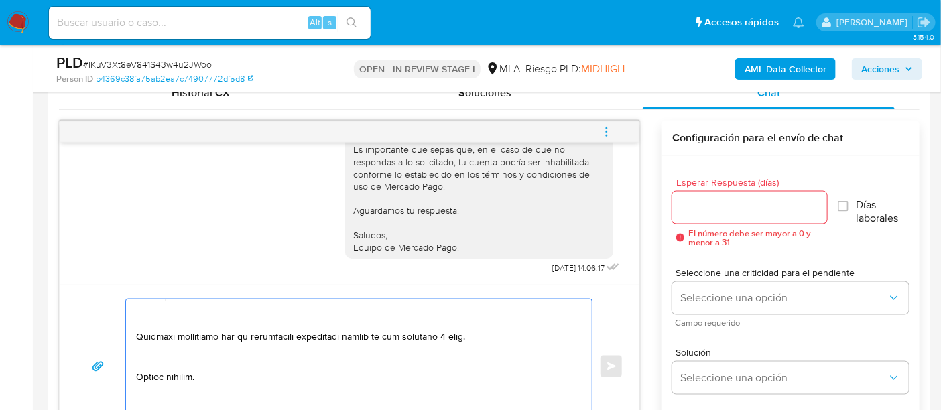
type textarea "Hola Norma Rosa Cavalieri En función de las operaciones registradas en tu cuent…"
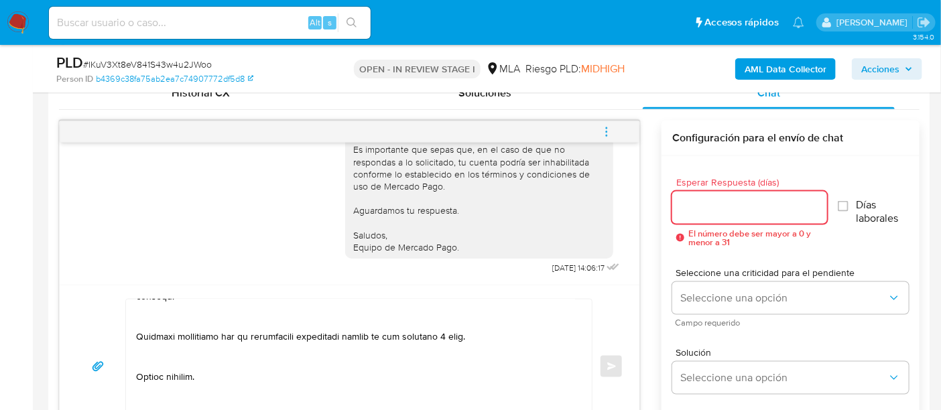
click at [723, 201] on input "Esperar Respuesta (días)" at bounding box center [749, 207] width 155 height 17
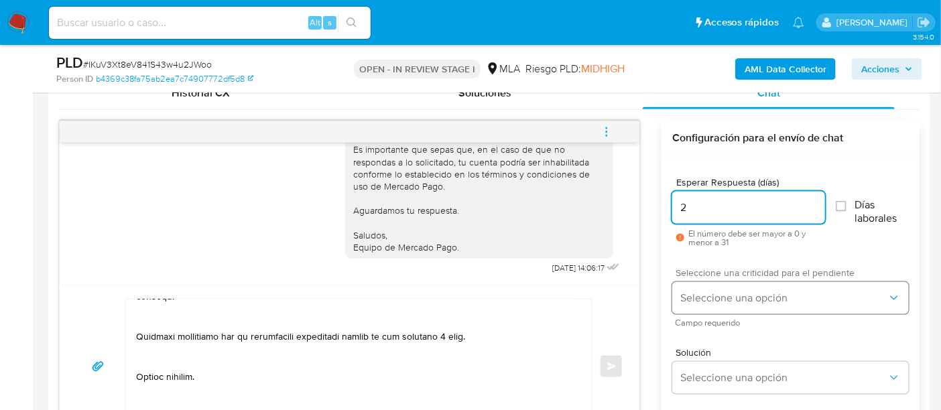
type input "2"
click at [756, 306] on button "Seleccione una opción" at bounding box center [790, 298] width 237 height 32
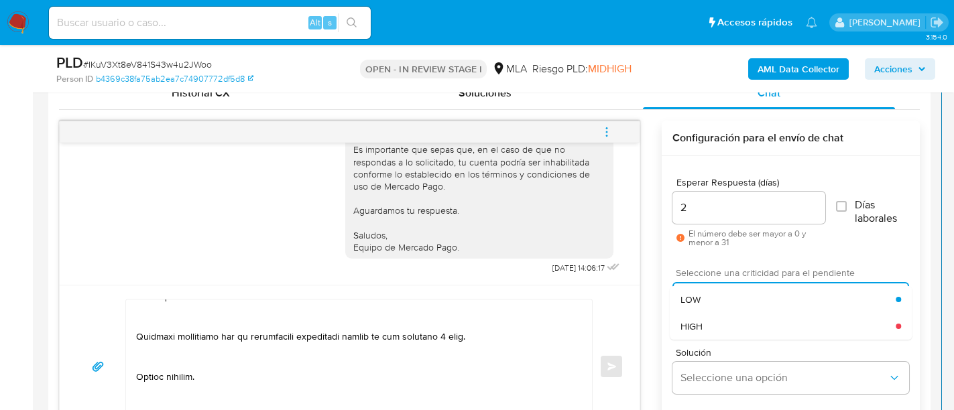
drag, startPoint x: 764, startPoint y: 329, endPoint x: 724, endPoint y: 323, distance: 40.7
click at [764, 330] on div "HIGH" at bounding box center [787, 326] width 215 height 27
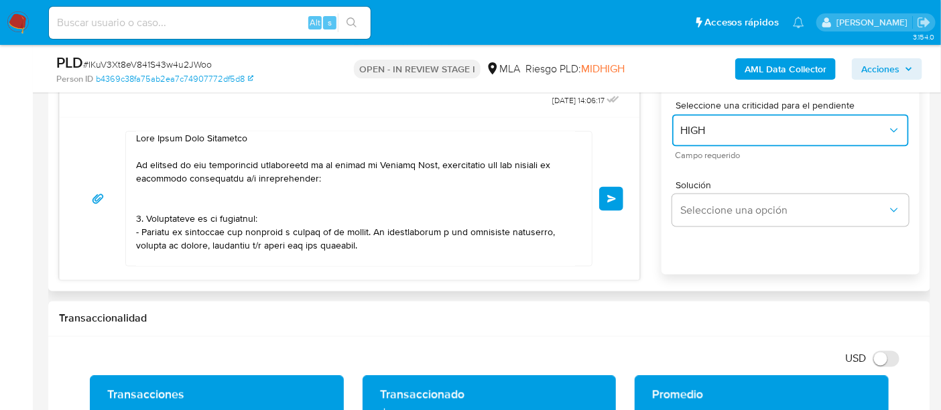
scroll to position [0, 0]
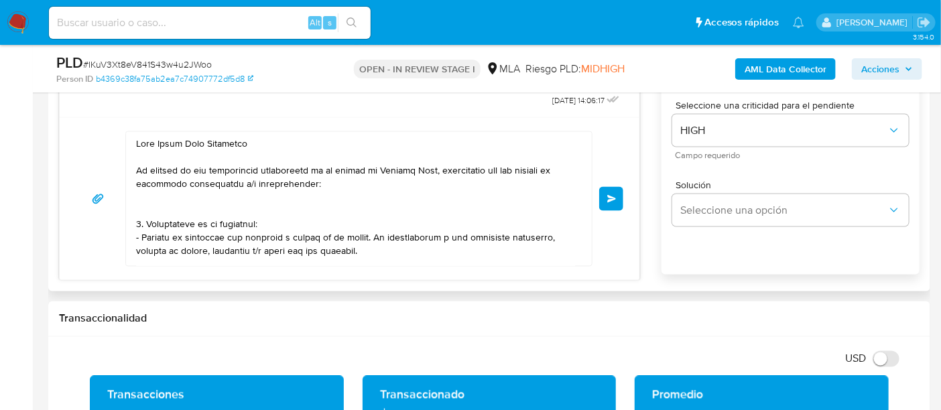
click at [609, 196] on span "Enviar" at bounding box center [611, 199] width 9 height 8
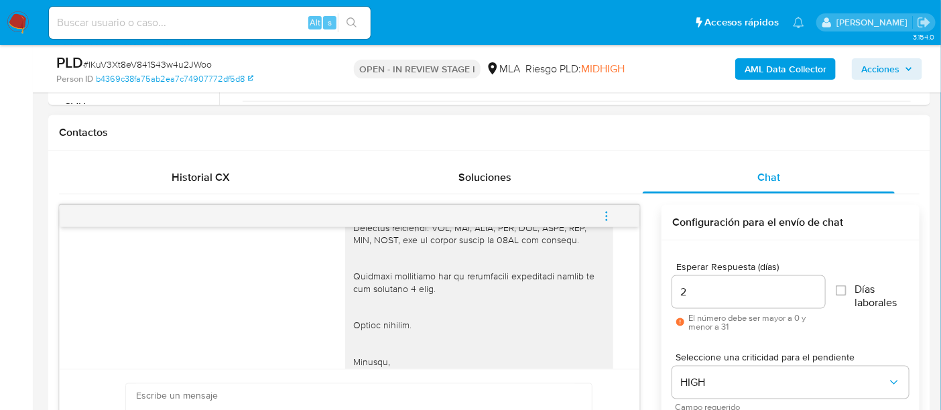
scroll to position [2769, 0]
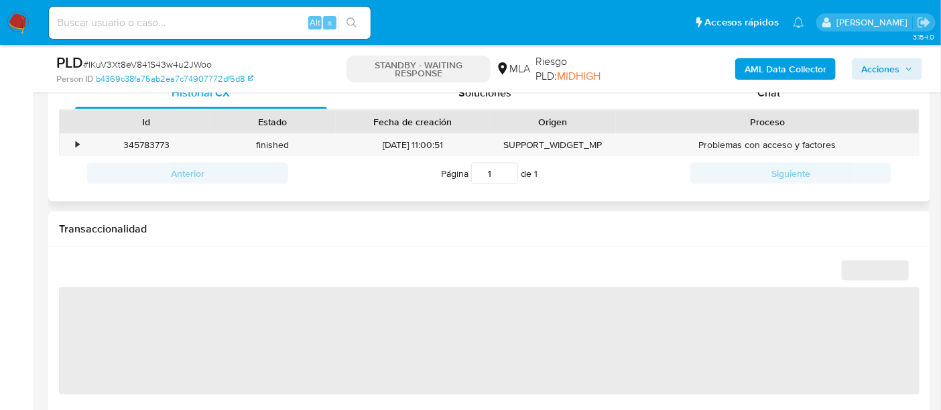
scroll to position [586, 0]
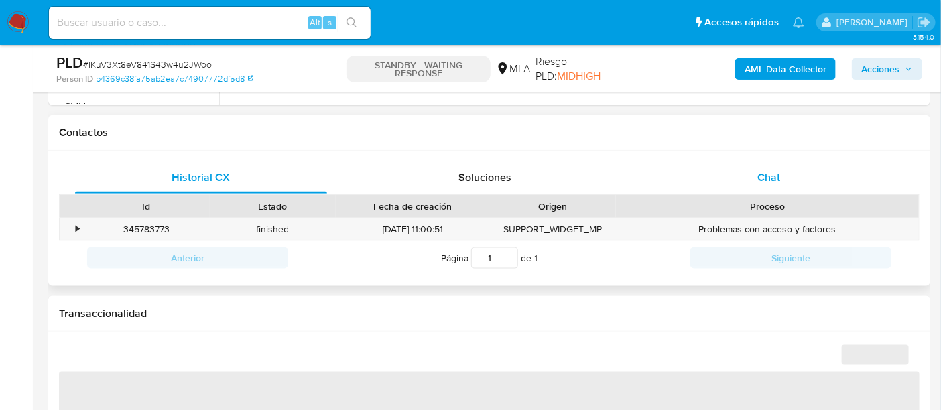
click at [769, 178] on span "Chat" at bounding box center [769, 177] width 23 height 15
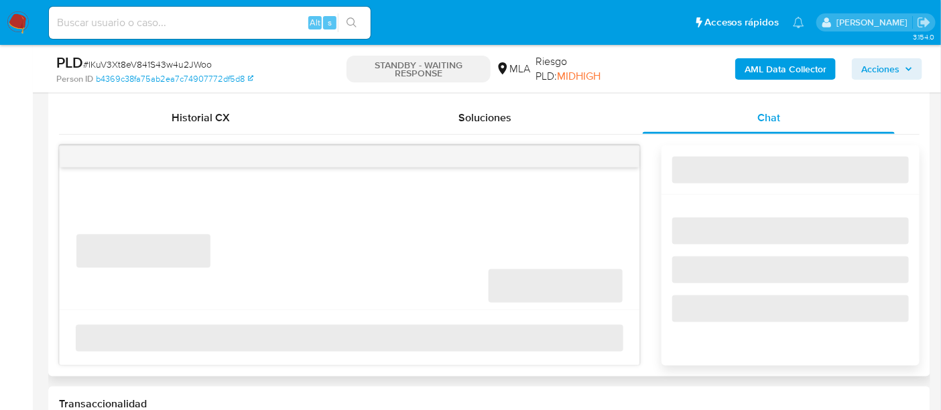
scroll to position [670, 0]
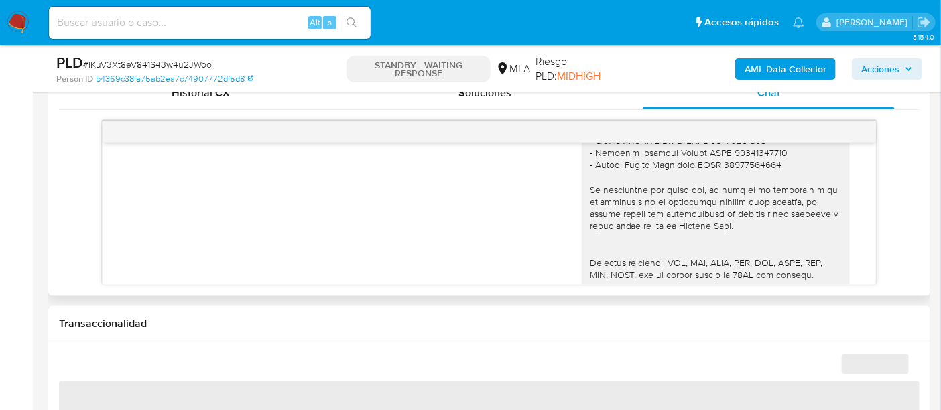
select select "10"
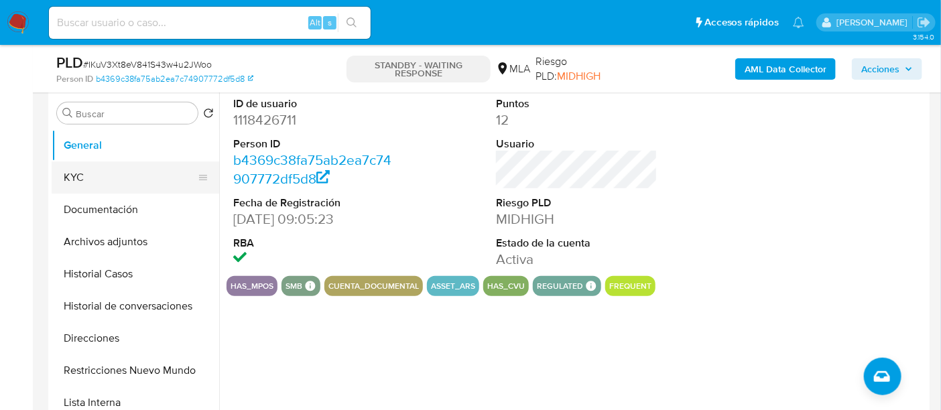
scroll to position [251, 0]
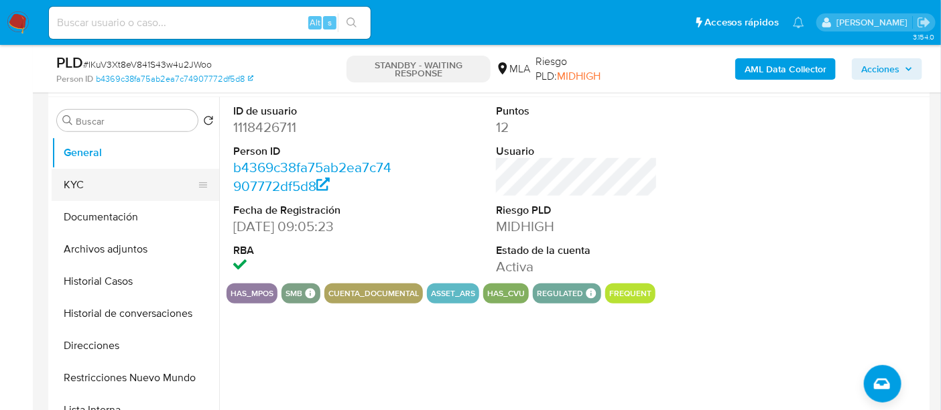
click at [174, 187] on button "KYC" at bounding box center [130, 185] width 157 height 32
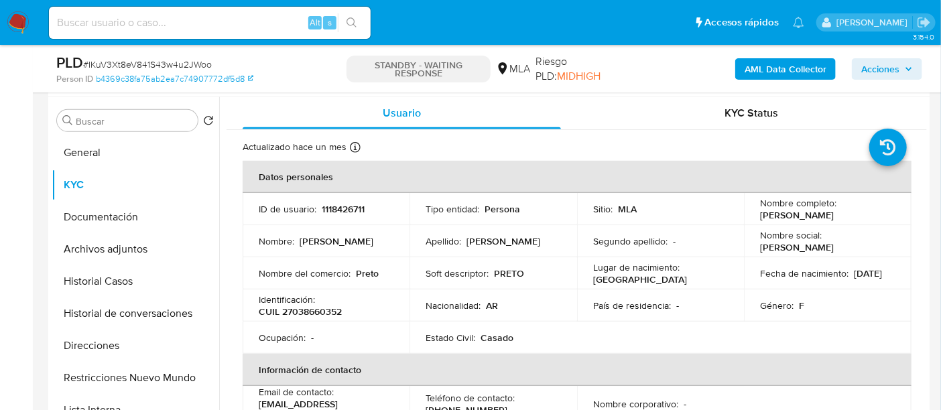
scroll to position [84, 0]
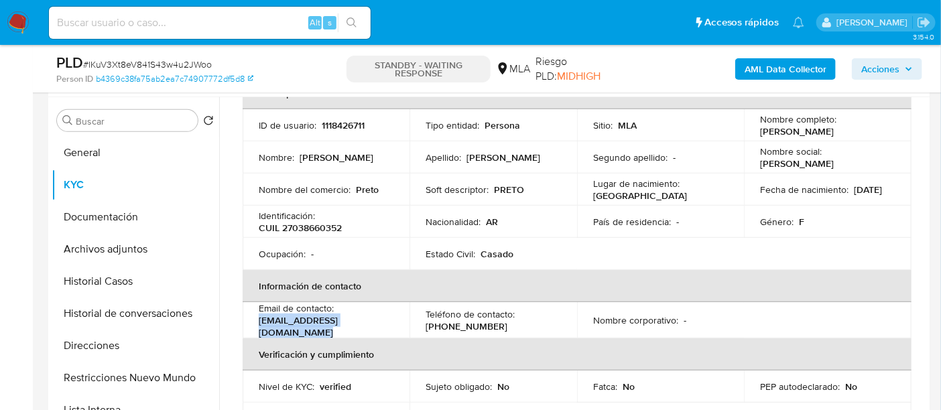
drag, startPoint x: 392, startPoint y: 325, endPoint x: 253, endPoint y: 322, distance: 138.8
click at [253, 322] on td "Email de contacto : normarosacavaliere@gmail.com" at bounding box center [326, 320] width 167 height 36
copy p "normarosacavaliere@gmail.com"
click at [209, 18] on input at bounding box center [210, 22] width 322 height 17
paste input "Q1Dm5MDSIss19IH2nXUPvVmQ"
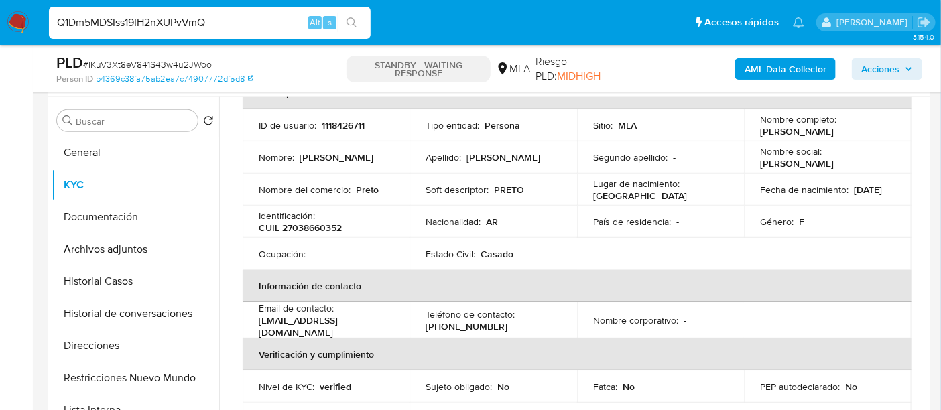
type input "Q1Dm5MDSIss19IH2nXUPvVmQ"
click at [343, 17] on button "search-icon" at bounding box center [351, 22] width 27 height 19
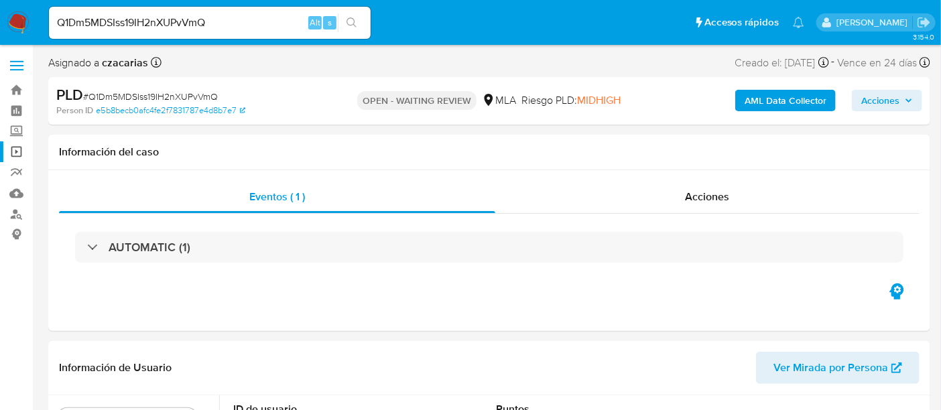
select select "10"
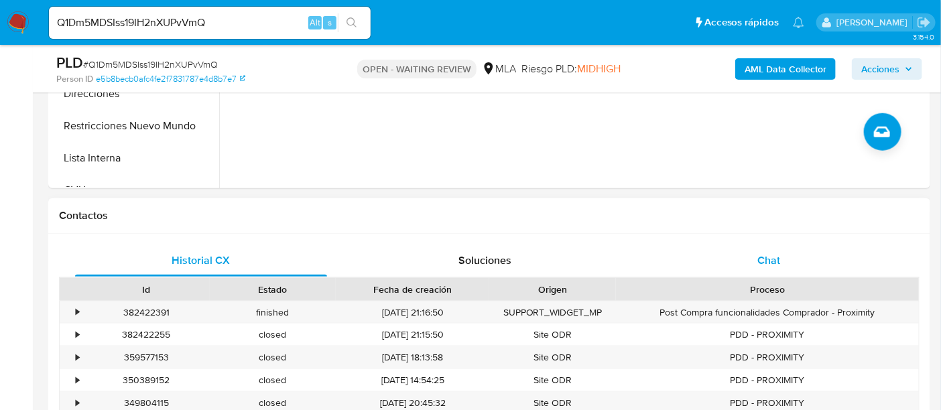
click at [786, 262] on div "Chat" at bounding box center [769, 261] width 252 height 32
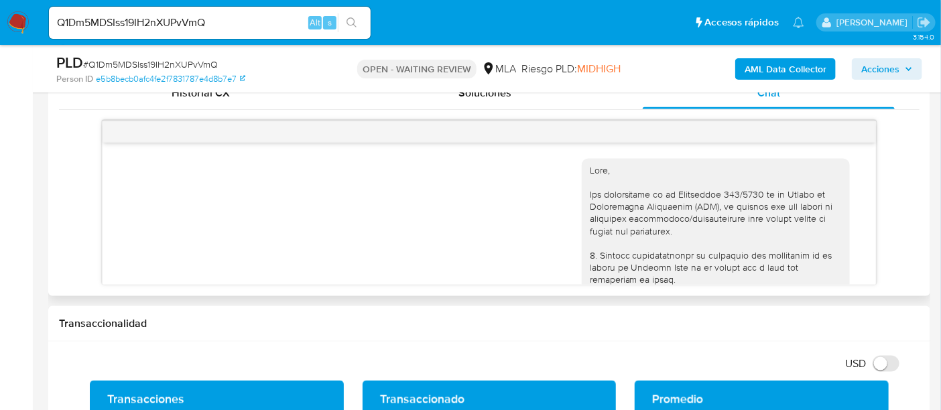
scroll to position [2090, 0]
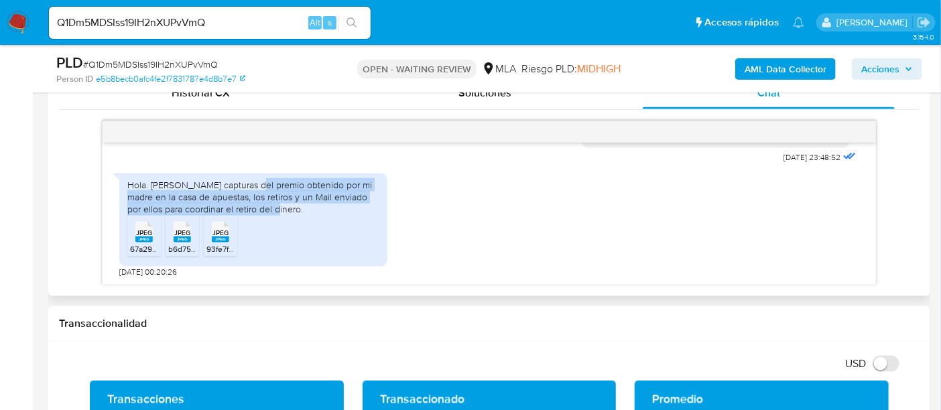
drag, startPoint x: 255, startPoint y: 185, endPoint x: 323, endPoint y: 213, distance: 73.9
click at [323, 213] on div "Hola. Adjunto capturas del premio obtenido por mi madre en la casa de apuestas,…" at bounding box center [253, 197] width 252 height 37
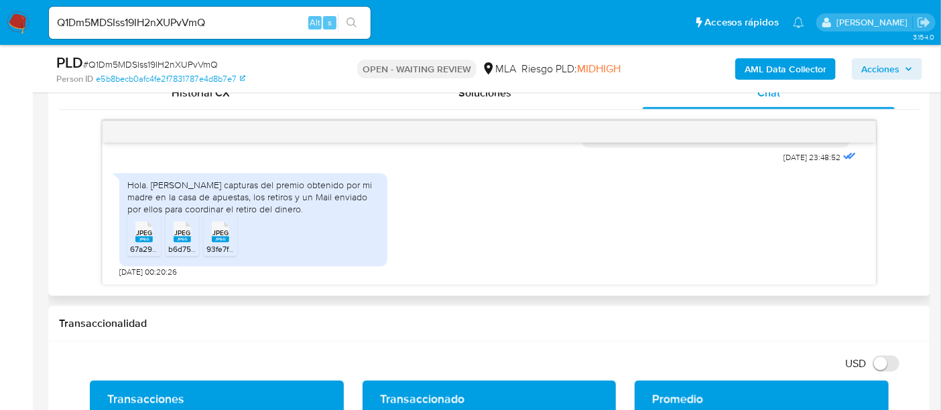
click at [139, 235] on span "JPEG" at bounding box center [144, 233] width 16 height 9
click at [185, 239] on rect at bounding box center [182, 240] width 17 height 6
click at [153, 231] on icon at bounding box center [143, 232] width 17 height 21
click at [186, 32] on div "Q1Dm5MDSIss19IH2nXUPvVmQ Alt s" at bounding box center [210, 23] width 322 height 32
click at [190, 28] on input "Q1Dm5MDSIss19IH2nXUPvVmQ" at bounding box center [210, 22] width 322 height 17
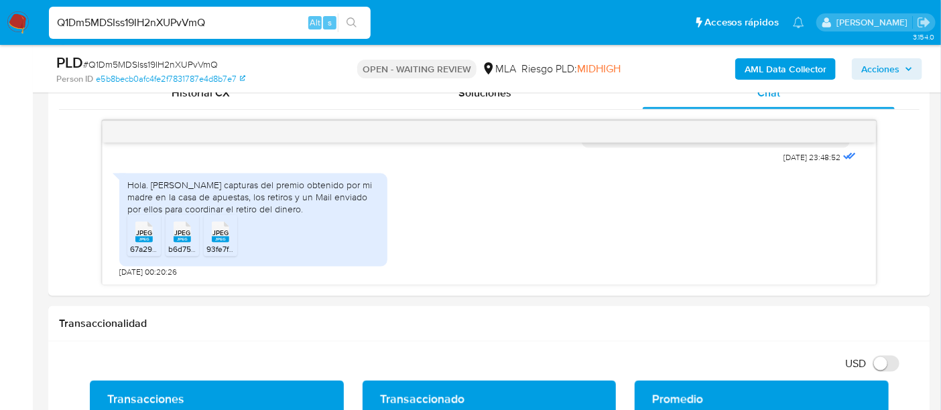
click at [190, 28] on input "Q1Dm5MDSIss19IH2nXUPvVmQ" at bounding box center [210, 22] width 322 height 17
paste input "mX03CRltJrq3OpjhTi9WPUXI"
type input "mX03CRltJrq3OpjhTi9WPUXI"
click at [352, 17] on icon "search-icon" at bounding box center [352, 22] width 11 height 11
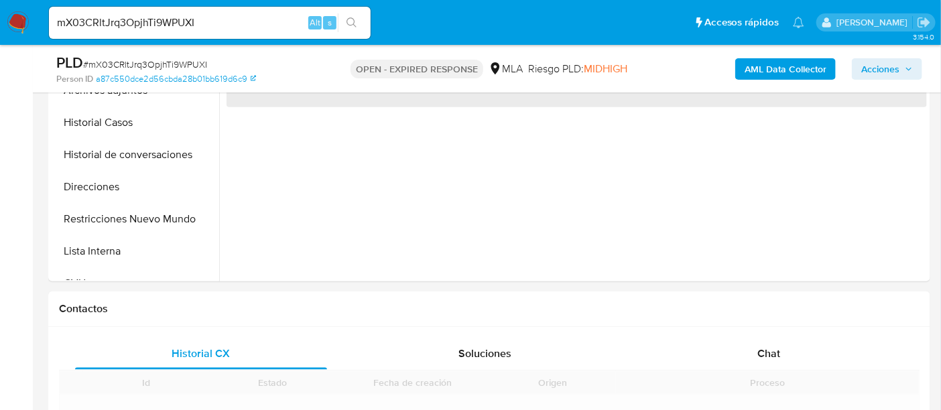
scroll to position [503, 0]
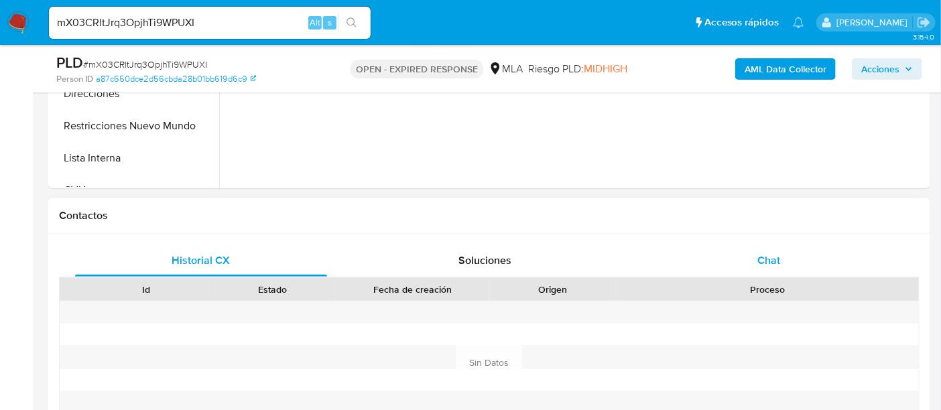
click at [793, 252] on div "Chat" at bounding box center [769, 261] width 252 height 32
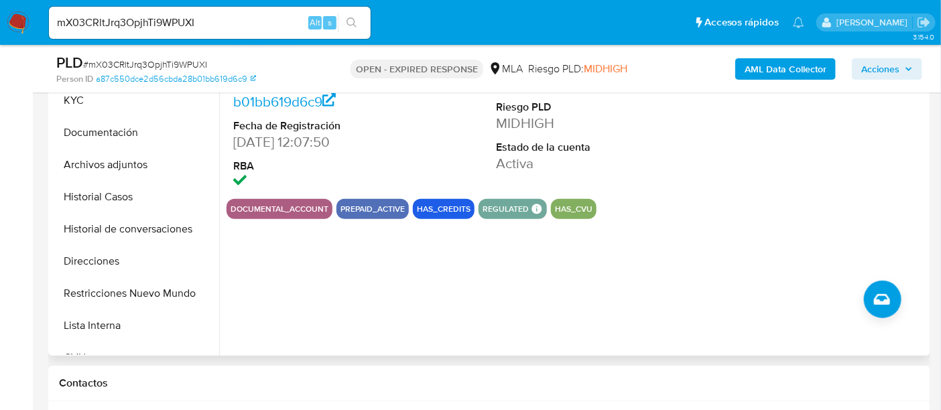
select select "10"
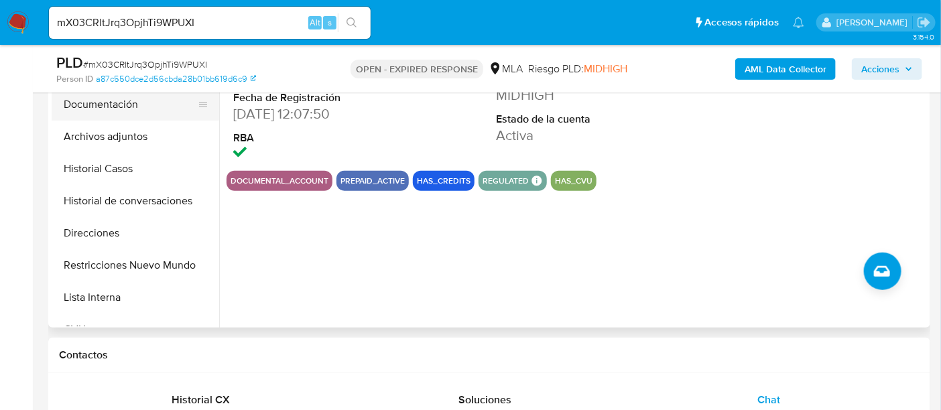
scroll to position [168, 0]
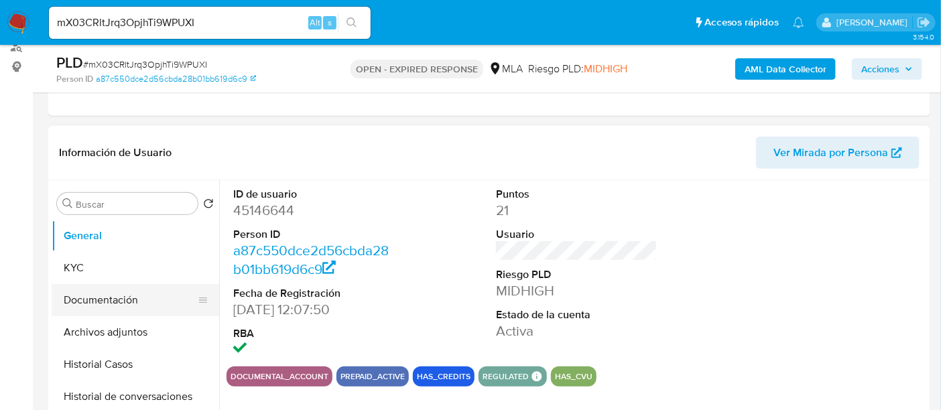
click at [91, 294] on button "Documentación" at bounding box center [130, 300] width 157 height 32
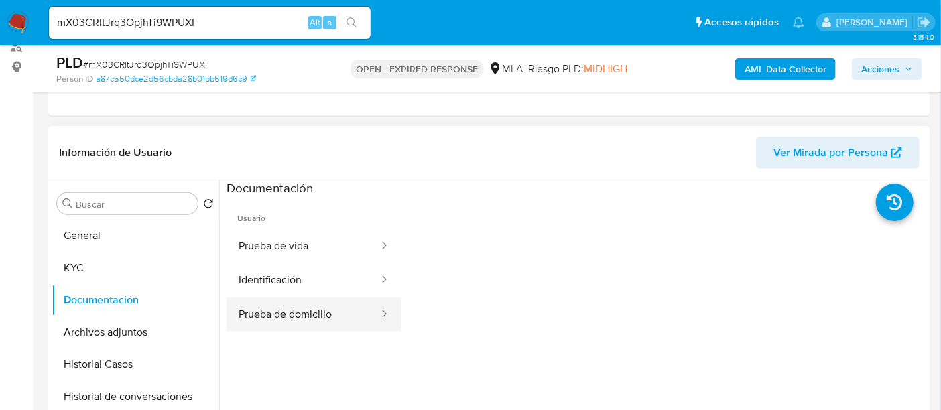
click at [346, 312] on button "Prueba de domicilio" at bounding box center [304, 315] width 154 height 34
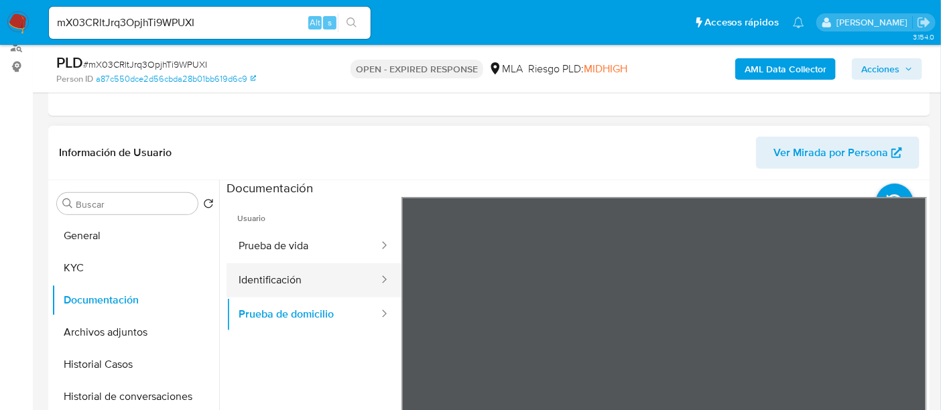
click at [369, 284] on div at bounding box center [379, 280] width 21 height 15
click at [324, 284] on button "Identificación" at bounding box center [304, 280] width 154 height 34
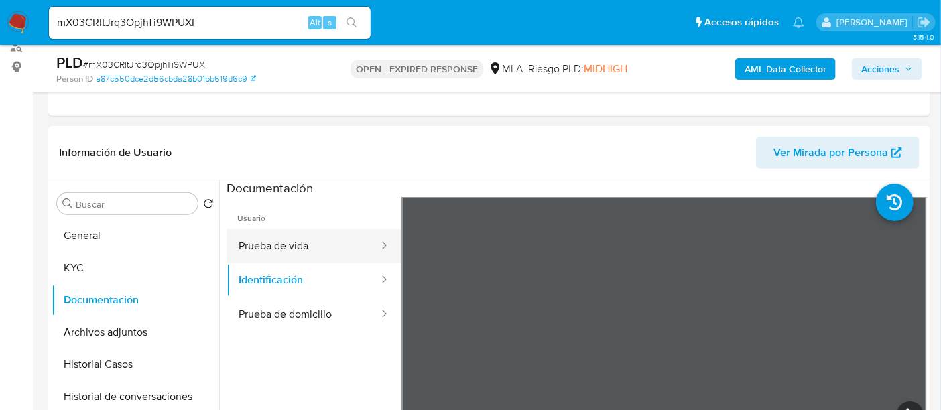
click at [351, 237] on button "Prueba de vida" at bounding box center [304, 246] width 154 height 34
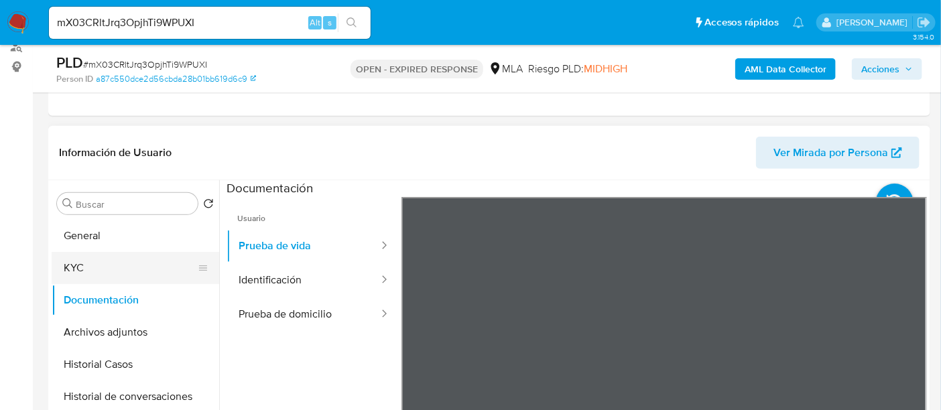
click at [151, 279] on button "KYC" at bounding box center [130, 268] width 157 height 32
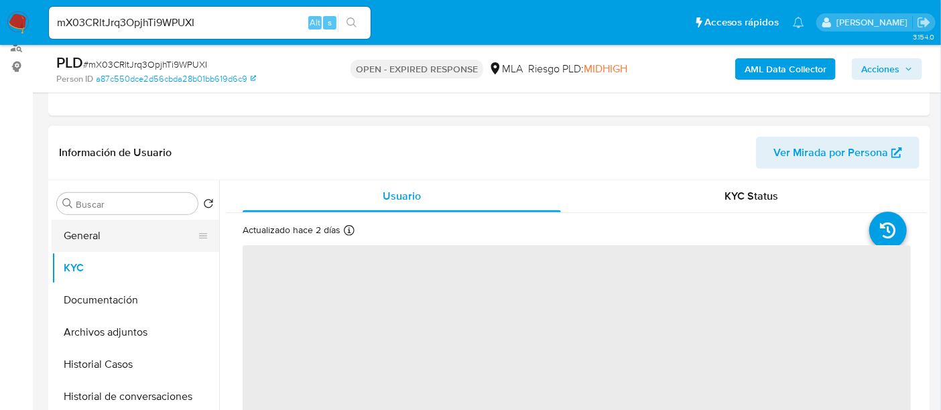
click at [111, 246] on button "General" at bounding box center [130, 236] width 157 height 32
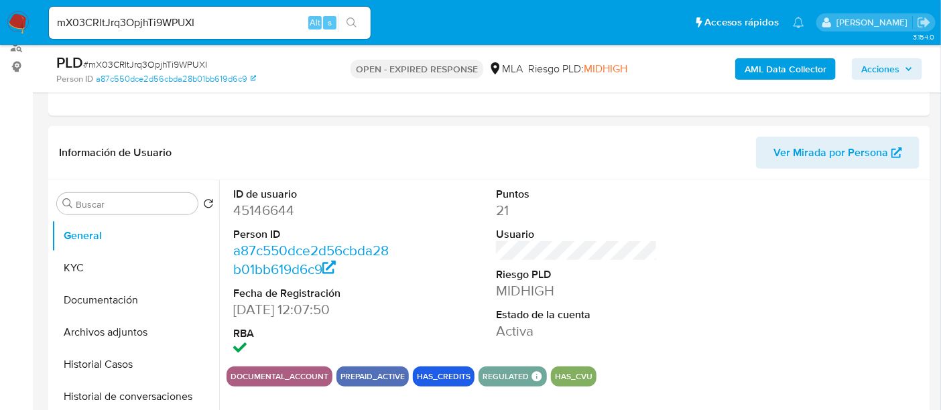
click at [170, 61] on span "# mX03CRltJrq3OpjhTi9WPUXI" at bounding box center [145, 64] width 124 height 13
copy span "mX03CRltJrq3OpjhTi9WPUXI"
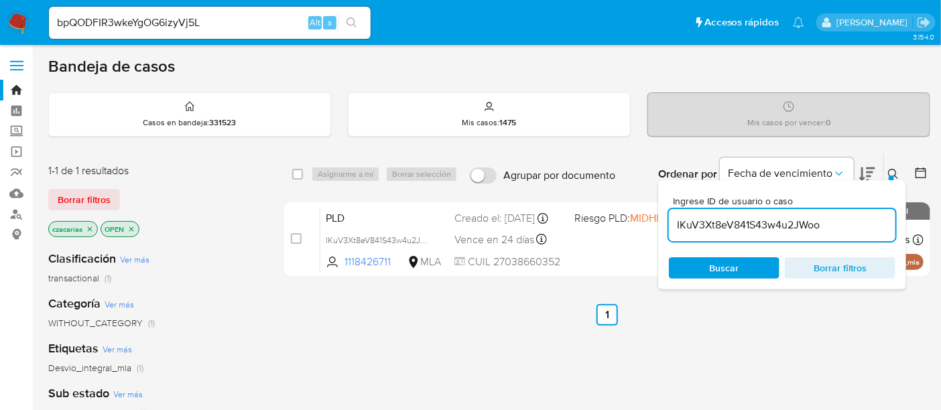
drag, startPoint x: 0, startPoint y: 0, endPoint x: 701, endPoint y: 231, distance: 738.2
click at [701, 231] on input "IKuV3Xt8eV841S43w4u2JWoo" at bounding box center [782, 225] width 227 height 17
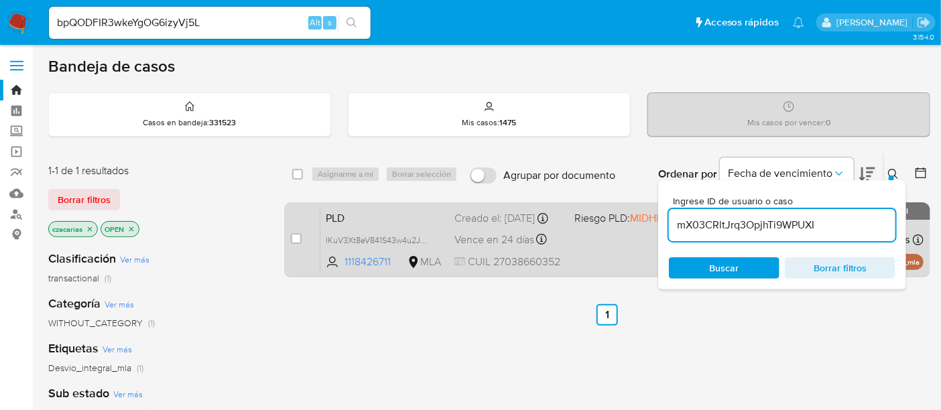
type input "mX03CRltJrq3OpjhTi9WPUXI"
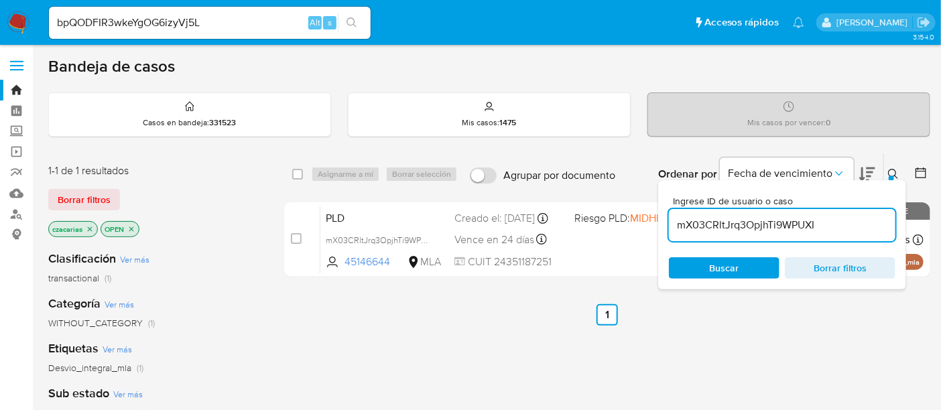
click at [300, 239] on input "checkbox" at bounding box center [296, 238] width 11 height 11
checkbox input "true"
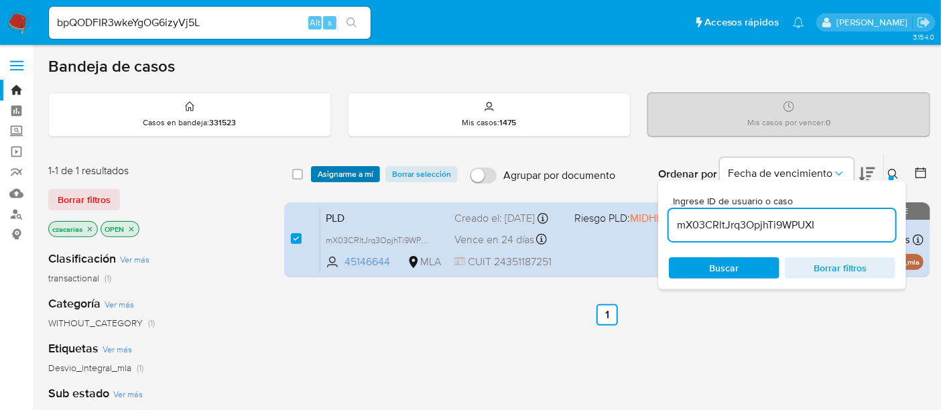
click at [349, 170] on span "Asignarme a mí" at bounding box center [346, 174] width 56 height 13
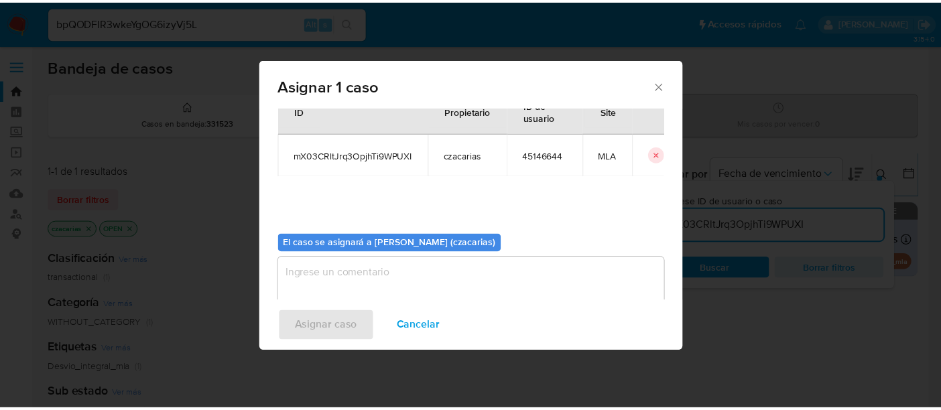
scroll to position [68, 0]
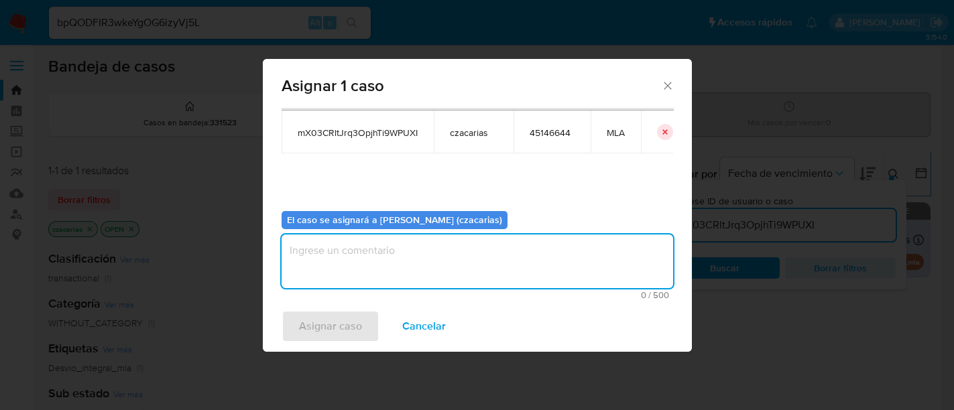
click at [414, 257] on textarea "assign-modal" at bounding box center [478, 262] width 392 height 54
click at [339, 321] on span "Asignar caso" at bounding box center [330, 326] width 63 height 29
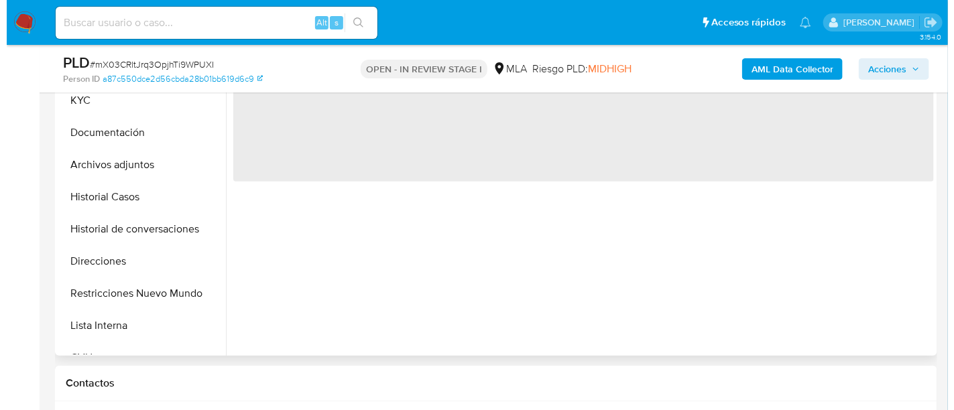
scroll to position [251, 0]
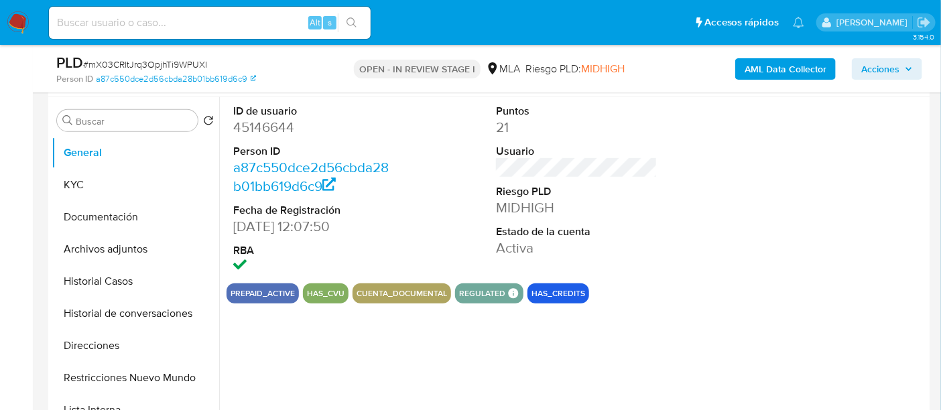
click at [261, 137] on dl "ID de usuario 45146644 Person ID a87c550dce2d56cbda28b01bb619d6c9 Fecha de Regi…" at bounding box center [314, 190] width 162 height 173
click at [265, 129] on dd "45146644" at bounding box center [314, 127] width 162 height 19
copy dd "45146644"
select select "10"
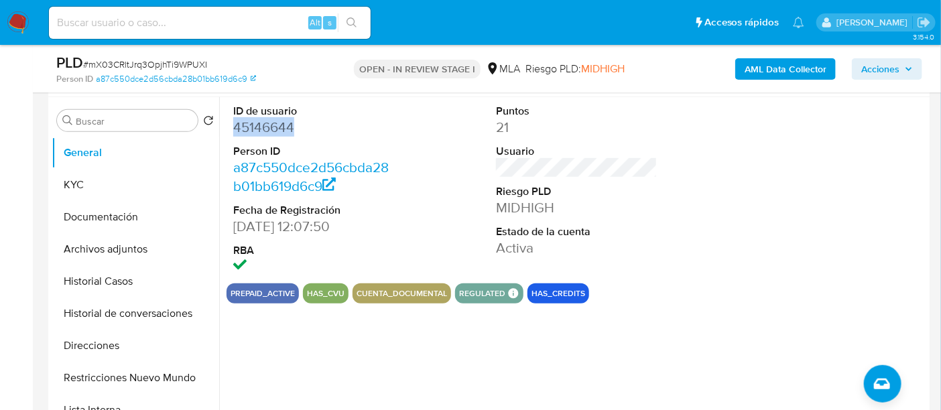
click at [282, 118] on dd "45146644" at bounding box center [314, 127] width 162 height 19
click at [280, 120] on dd "45146644" at bounding box center [314, 127] width 162 height 19
click at [282, 126] on dd "45146644" at bounding box center [314, 127] width 162 height 19
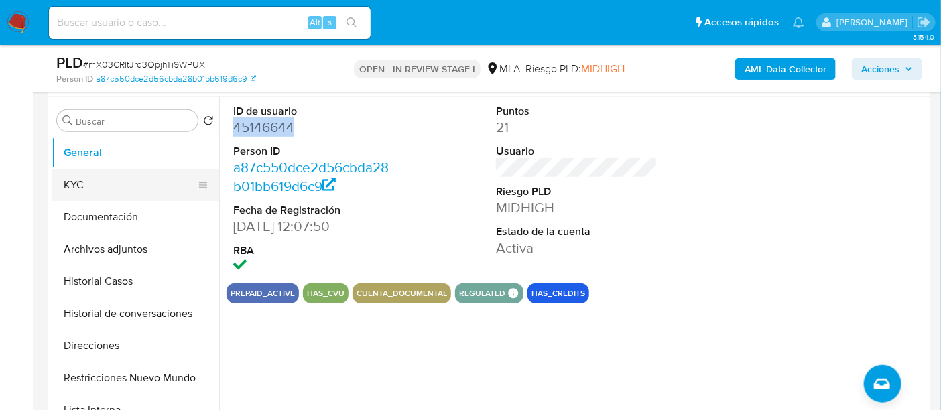
click at [86, 190] on button "KYC" at bounding box center [130, 185] width 157 height 32
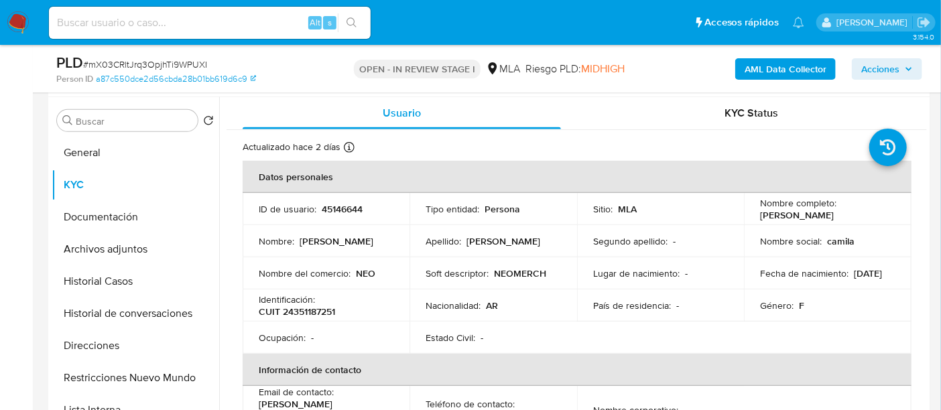
click at [309, 311] on p "CUIT 24351187251" at bounding box center [297, 312] width 76 height 12
copy p "24351187251"
drag, startPoint x: 96, startPoint y: 250, endPoint x: 107, endPoint y: 250, distance: 10.7
click at [96, 252] on button "Archivos adjuntos" at bounding box center [130, 249] width 157 height 32
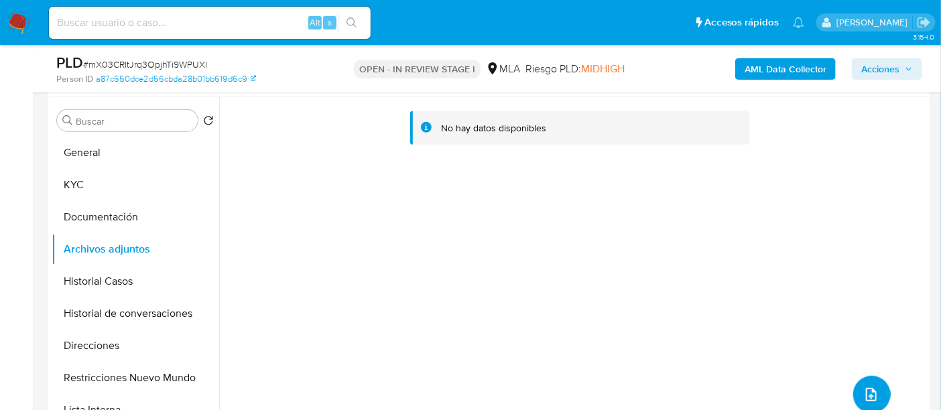
click at [875, 376] on button "upload-file" at bounding box center [872, 395] width 38 height 38
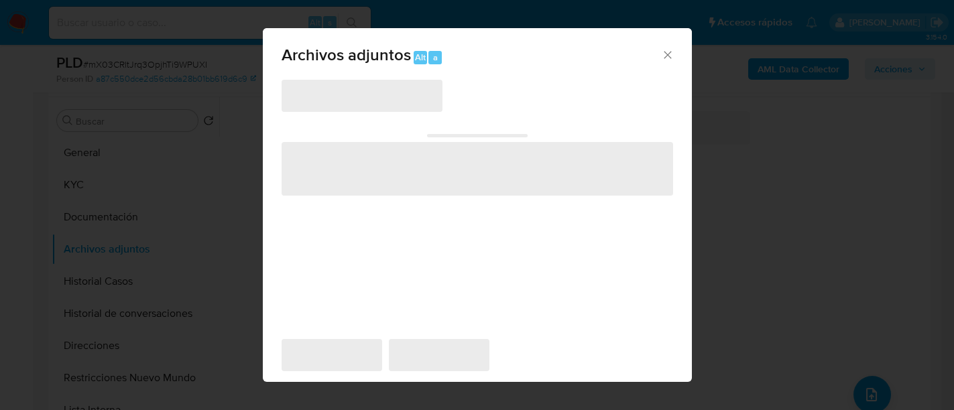
click at [406, 107] on span "‌" at bounding box center [362, 96] width 161 height 32
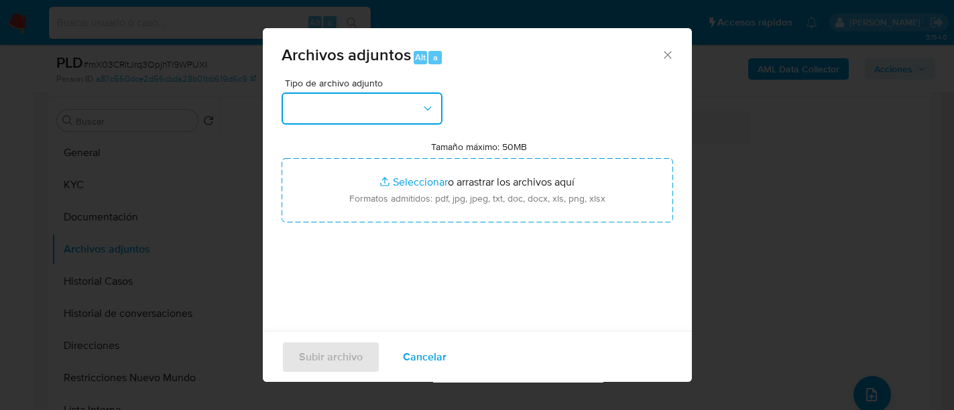
click at [406, 107] on button "button" at bounding box center [362, 109] width 161 height 32
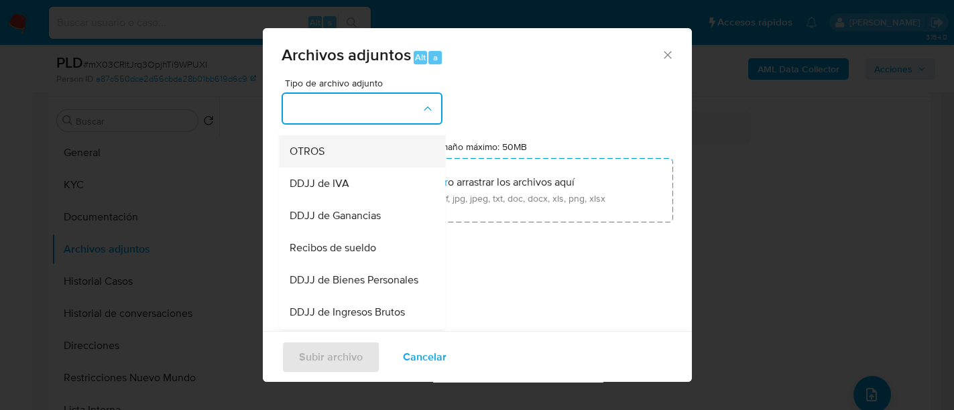
click at [330, 162] on div "OTROS" at bounding box center [358, 151] width 137 height 32
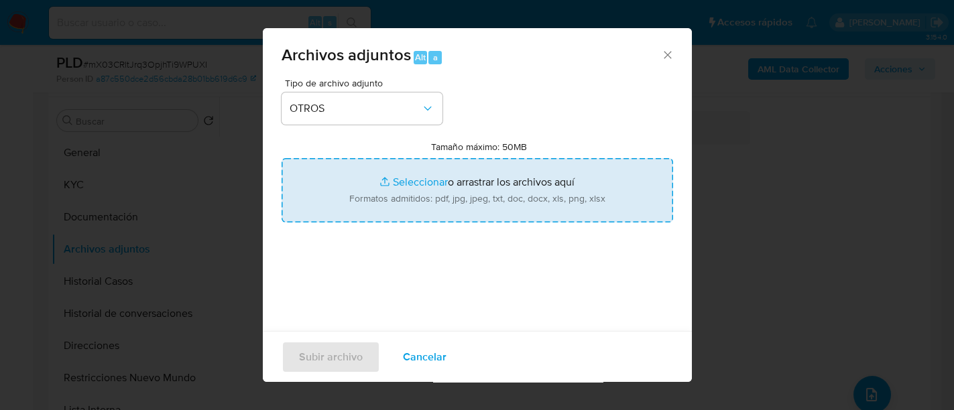
type input "C:\fakepath\Movimientos-45146644.xlsx"
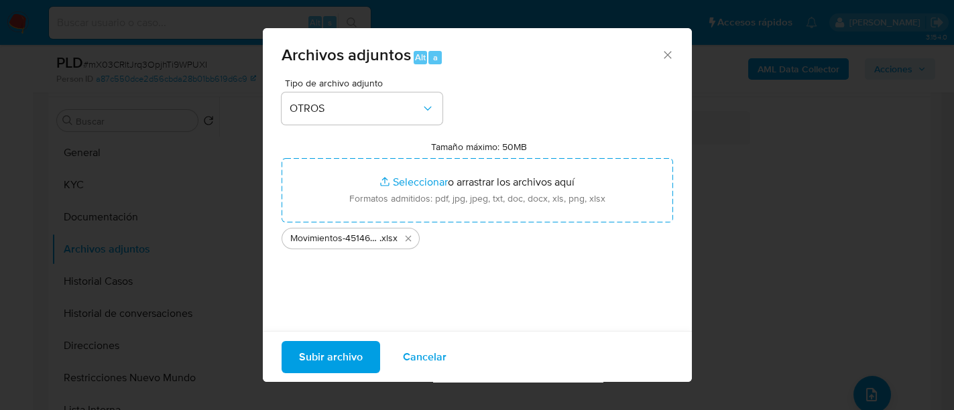
click at [345, 354] on span "Subir archivo" at bounding box center [331, 356] width 64 height 29
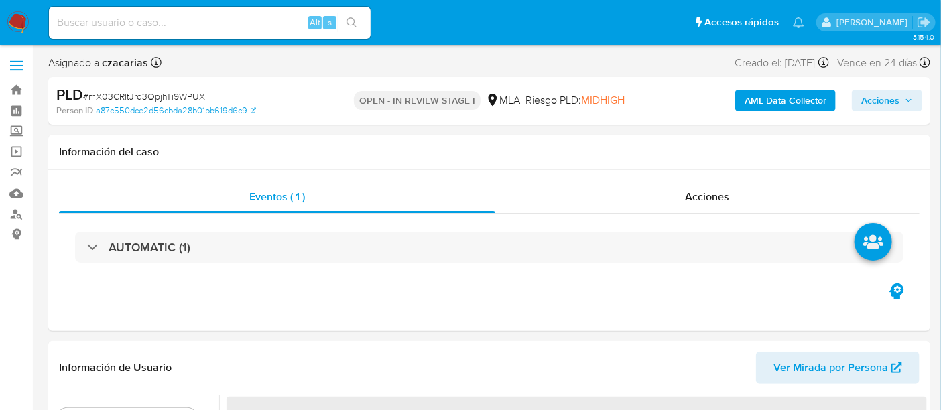
click at [796, 95] on b "AML Data Collector" at bounding box center [786, 100] width 82 height 21
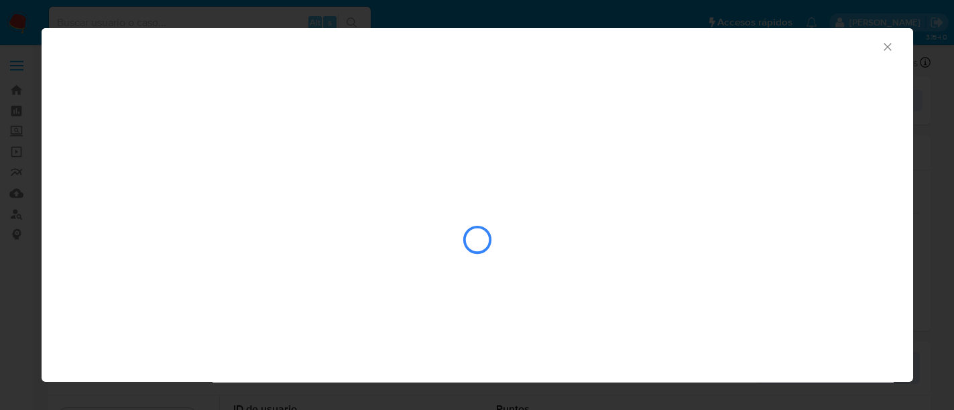
select select "10"
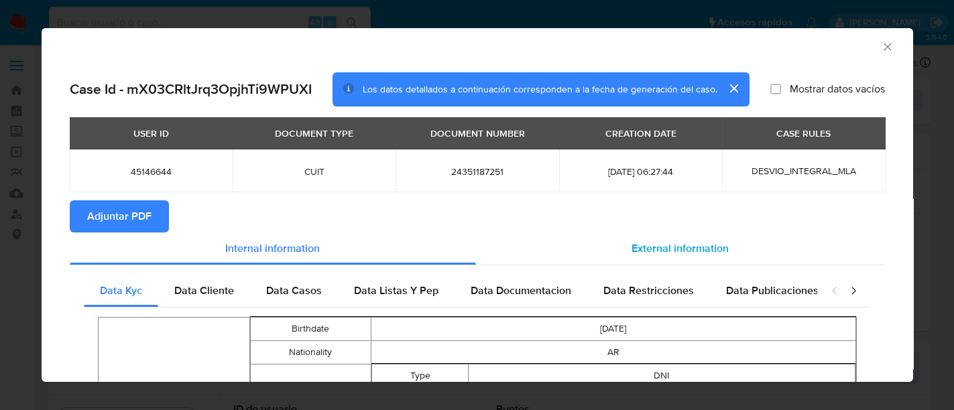
click at [614, 248] on div "External information" at bounding box center [680, 249] width 409 height 32
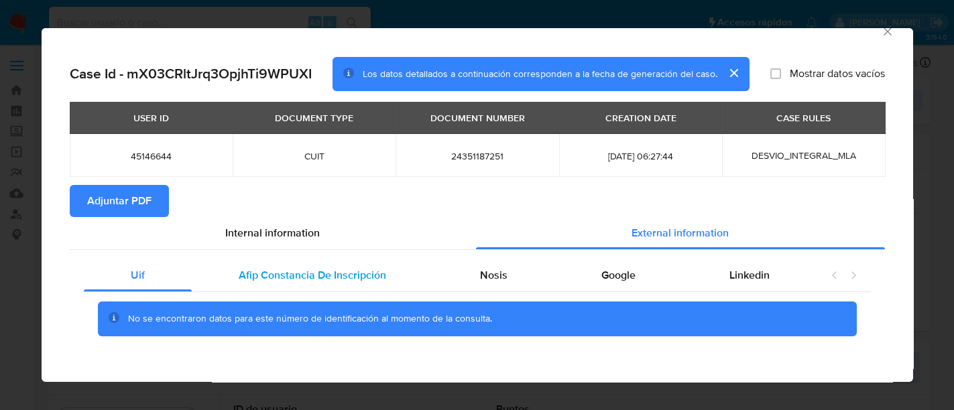
click at [340, 267] on span "Afip Constancia De Inscripción" at bounding box center [312, 274] width 147 height 15
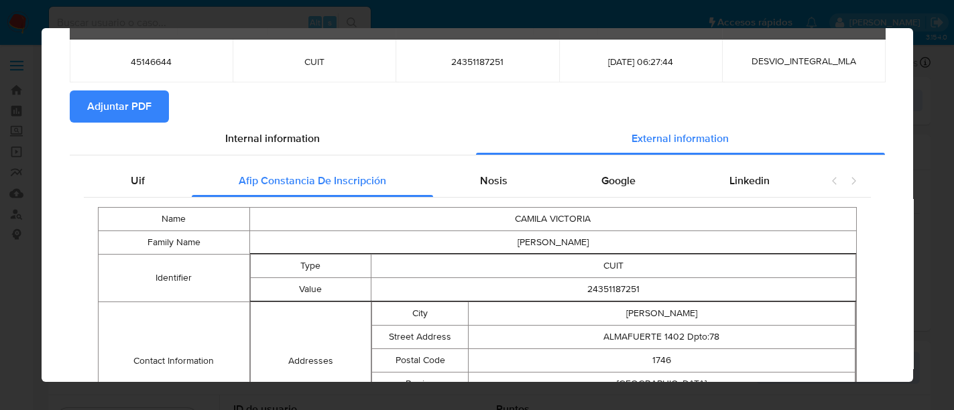
scroll to position [16, 0]
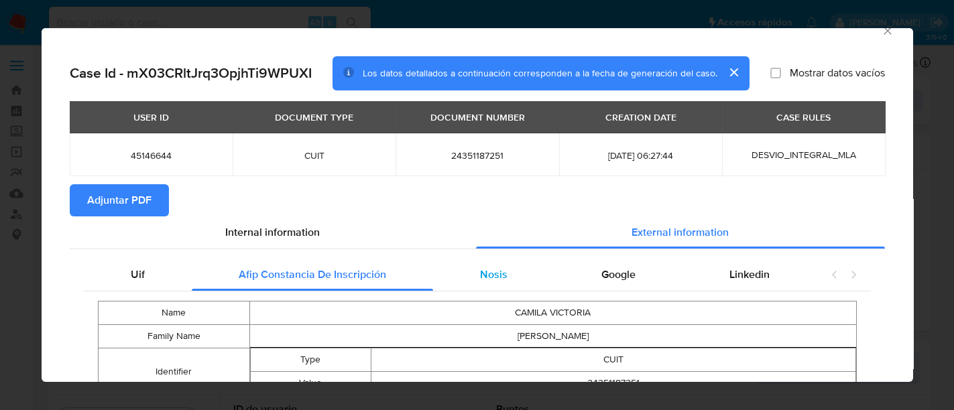
click at [526, 281] on div "Nosis" at bounding box center [493, 275] width 121 height 32
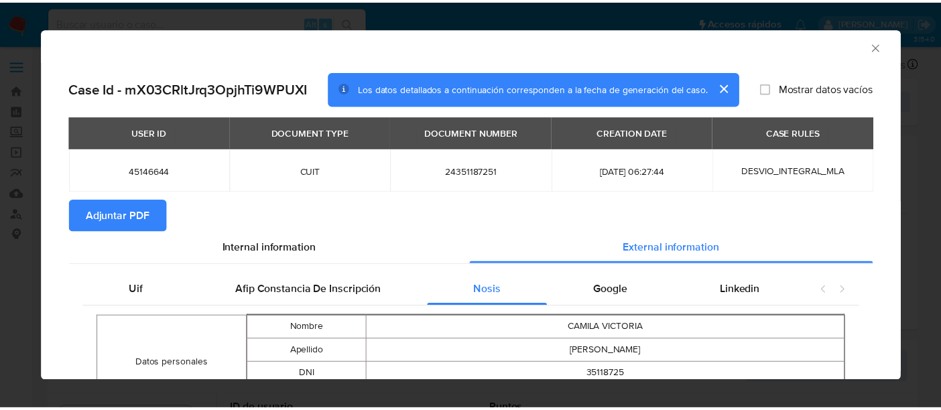
scroll to position [0, 0]
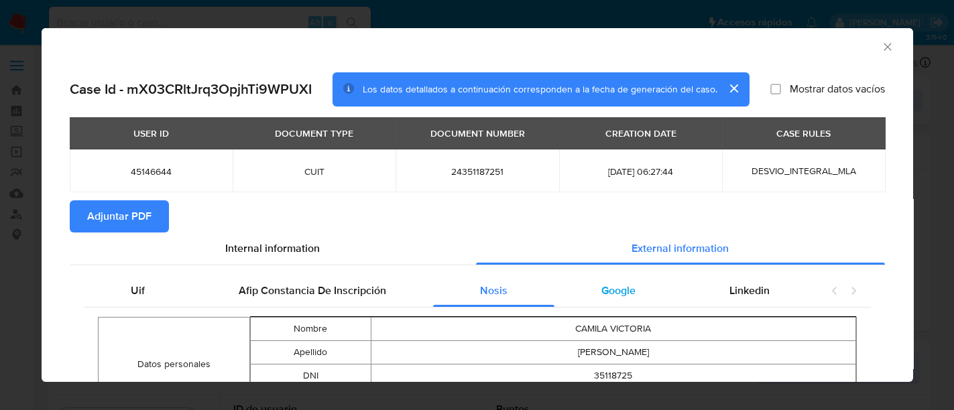
click at [614, 292] on span "Google" at bounding box center [618, 290] width 34 height 15
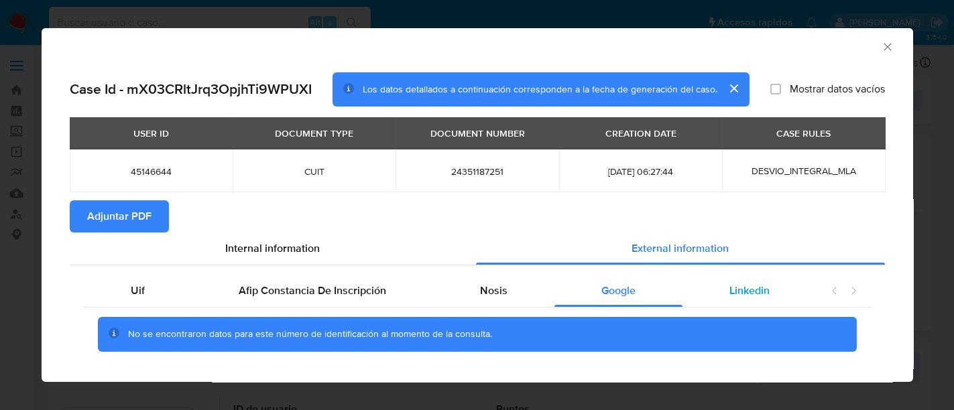
click at [729, 292] on span "Linkedin" at bounding box center [749, 290] width 40 height 15
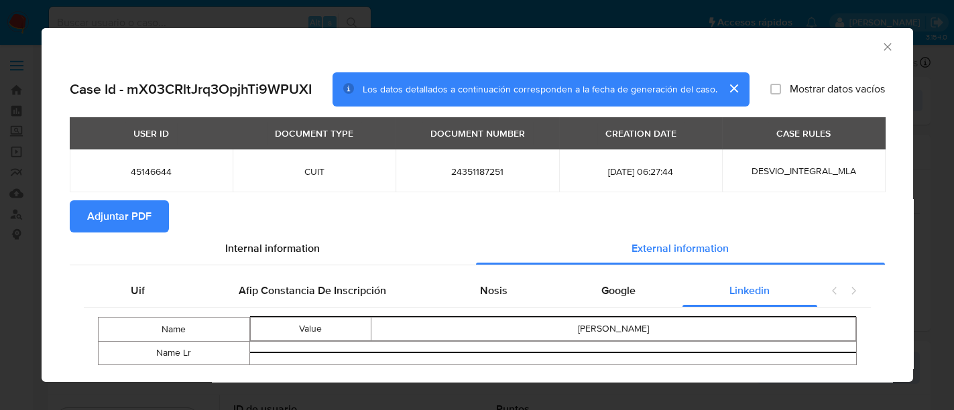
click at [125, 219] on span "Adjuntar PDF" at bounding box center [119, 216] width 64 height 29
click at [881, 52] on icon "Cerrar ventana" at bounding box center [887, 46] width 13 height 13
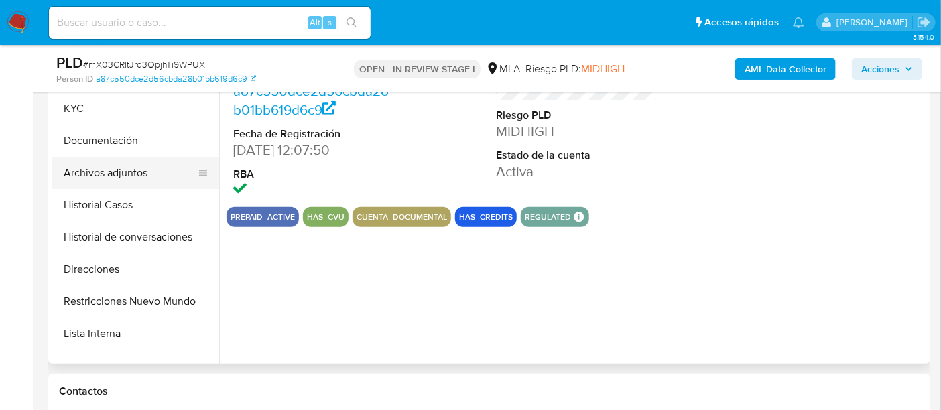
scroll to position [251, 0]
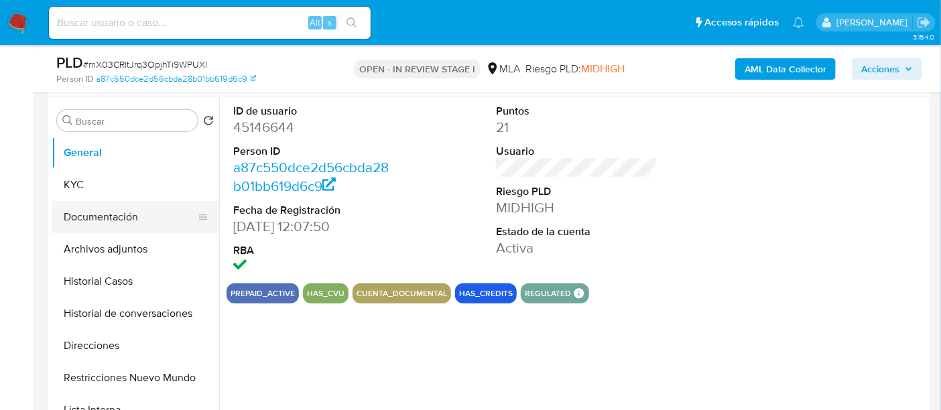
click at [126, 223] on button "Documentación" at bounding box center [130, 217] width 157 height 32
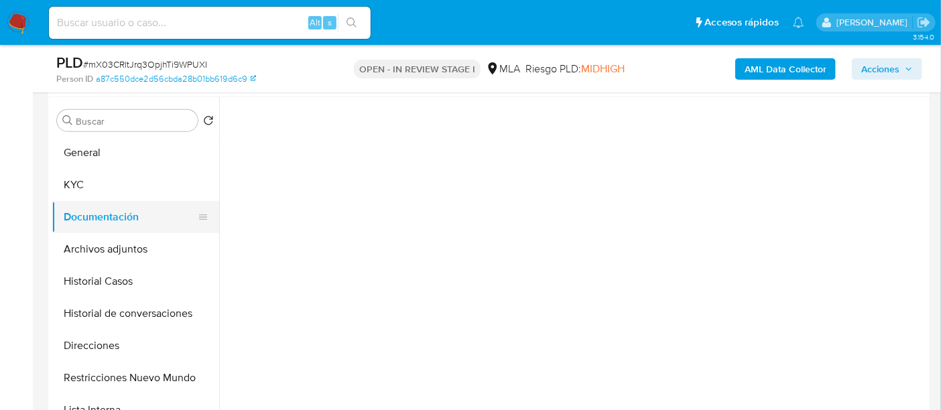
select select "10"
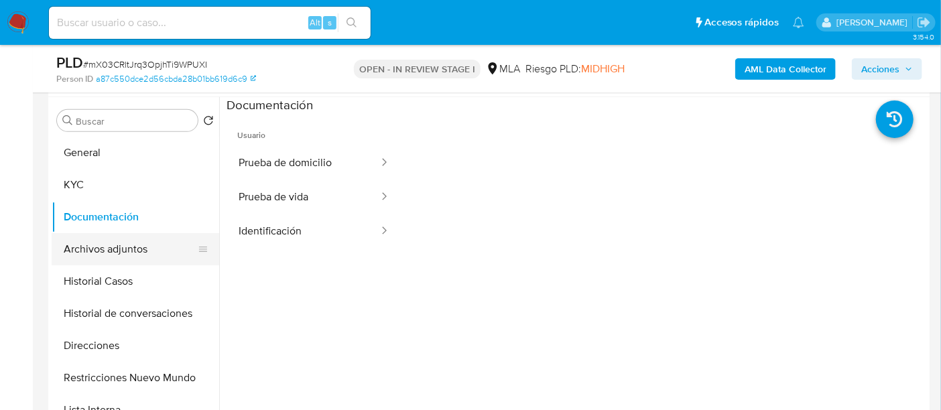
click at [145, 254] on button "Archivos adjuntos" at bounding box center [130, 249] width 157 height 32
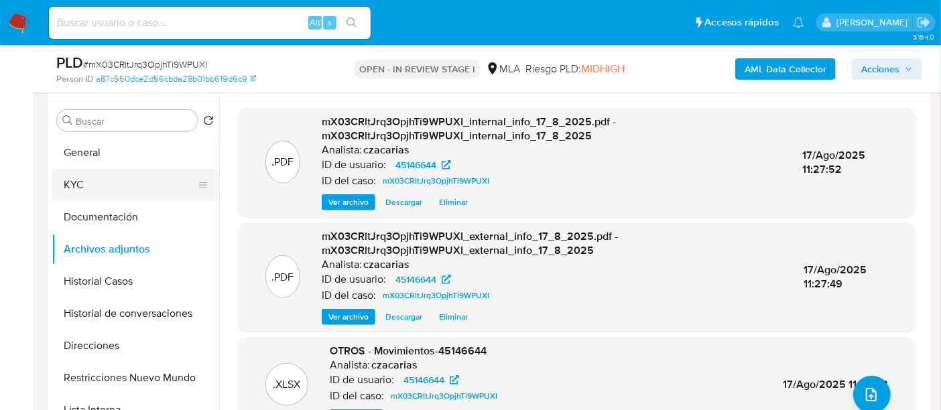
click at [132, 189] on button "KYC" at bounding box center [130, 185] width 157 height 32
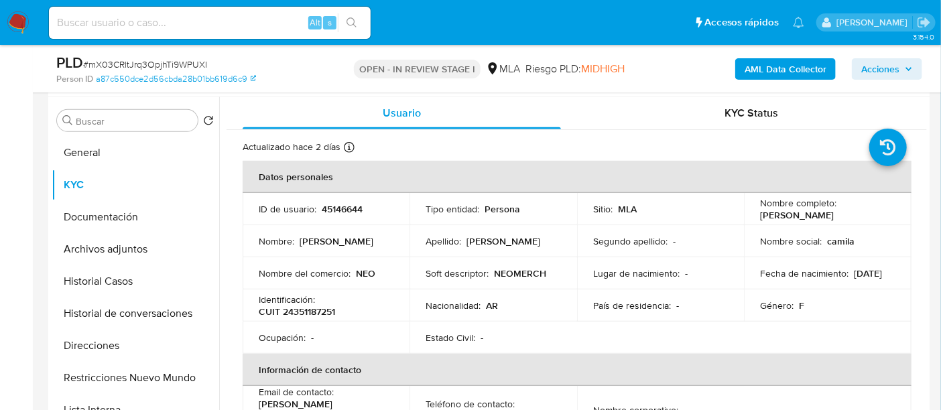
click at [318, 310] on p "CUIT 24351187251" at bounding box center [297, 312] width 76 height 12
copy p "24351187251"
click at [312, 312] on p "CUIT 24351187251" at bounding box center [297, 312] width 76 height 12
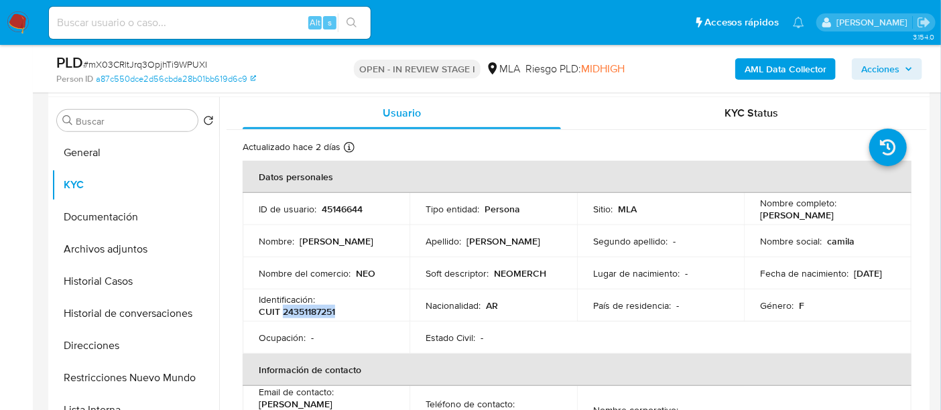
click at [307, 312] on p "CUIT 24351187251" at bounding box center [297, 312] width 76 height 12
click at [343, 304] on div "Identificación : CUIT 24351187251" at bounding box center [326, 306] width 135 height 24
drag, startPoint x: 290, startPoint y: 311, endPoint x: 363, endPoint y: 314, distance: 73.1
click at [363, 314] on div "Identificación : CUIT 24351187251" at bounding box center [326, 306] width 135 height 24
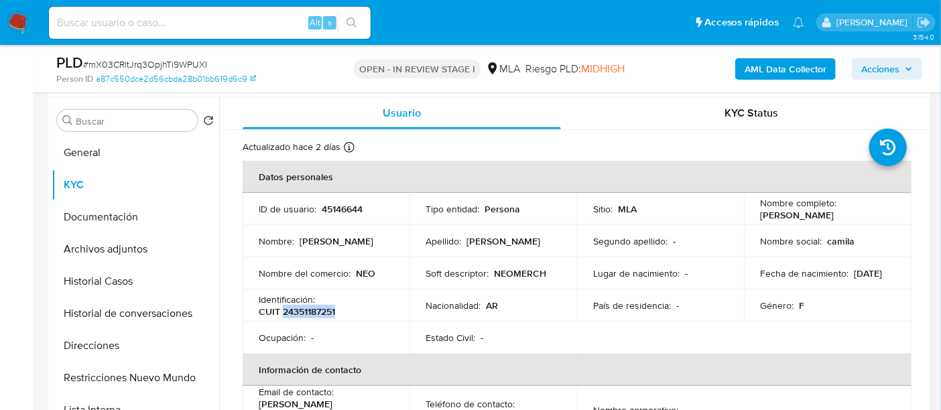
copy p "24351187251"
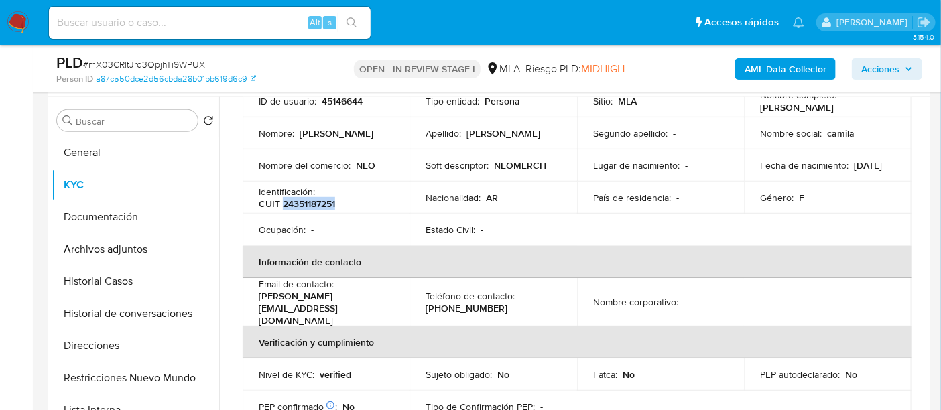
scroll to position [84, 0]
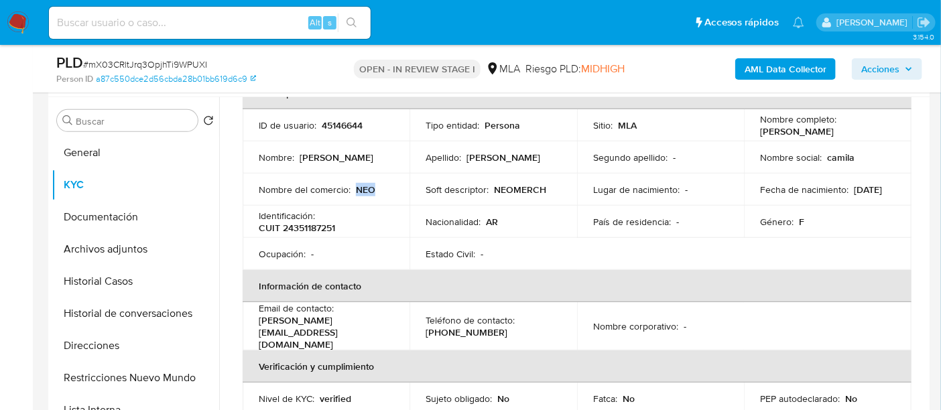
drag, startPoint x: 356, startPoint y: 187, endPoint x: 373, endPoint y: 189, distance: 16.9
click at [373, 189] on p "NEO" at bounding box center [365, 190] width 19 height 12
drag, startPoint x: 493, startPoint y: 187, endPoint x: 546, endPoint y: 191, distance: 53.1
click at [546, 191] on div "Soft descriptor : NEOMERCH" at bounding box center [493, 190] width 135 height 12
copy p "NEOMERCH"
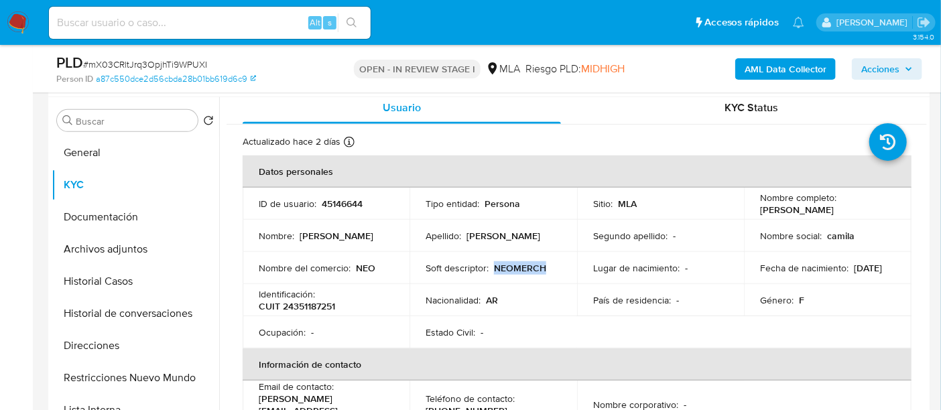
scroll to position [0, 0]
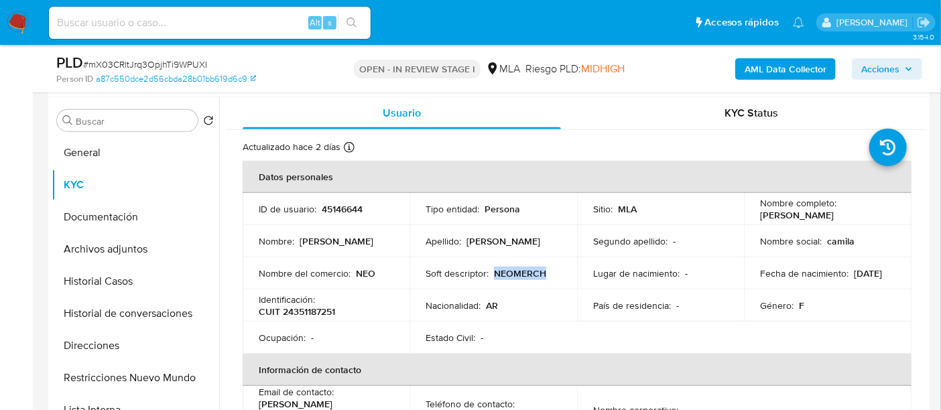
drag, startPoint x: 758, startPoint y: 216, endPoint x: 868, endPoint y: 209, distance: 110.8
click at [868, 209] on div "Nombre completo : Camila Victoria Rodriguez" at bounding box center [827, 209] width 135 height 24
copy p "Camila Victoria Rodriguez"
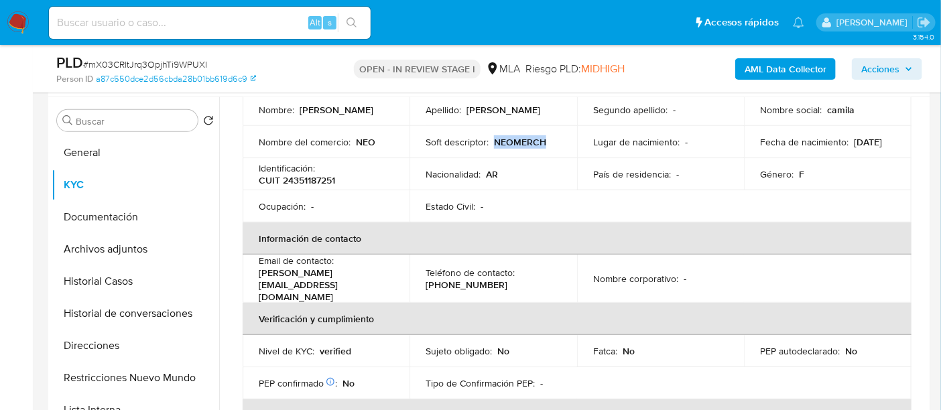
scroll to position [21, 0]
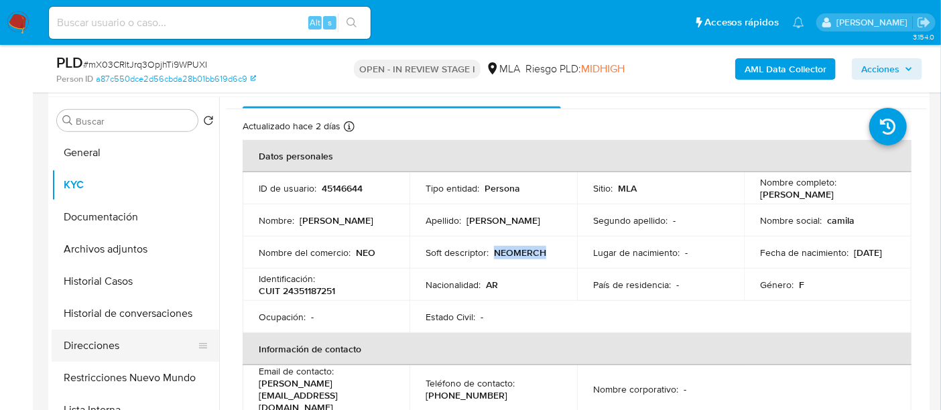
click at [129, 342] on button "Direcciones" at bounding box center [130, 346] width 157 height 32
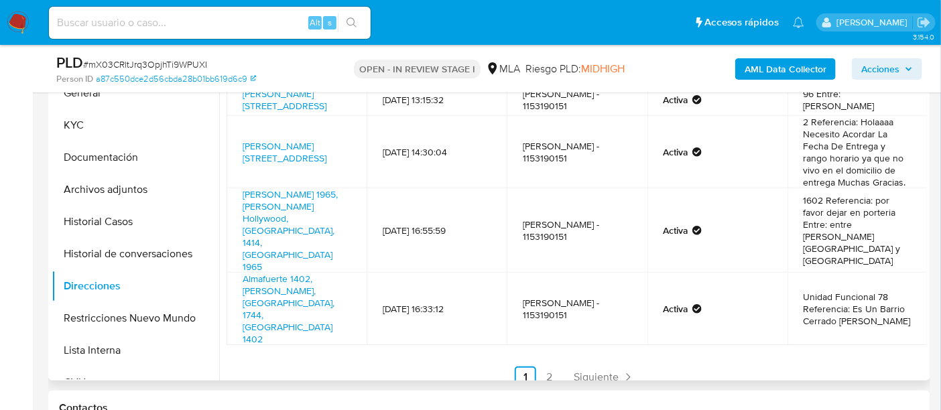
scroll to position [335, 0]
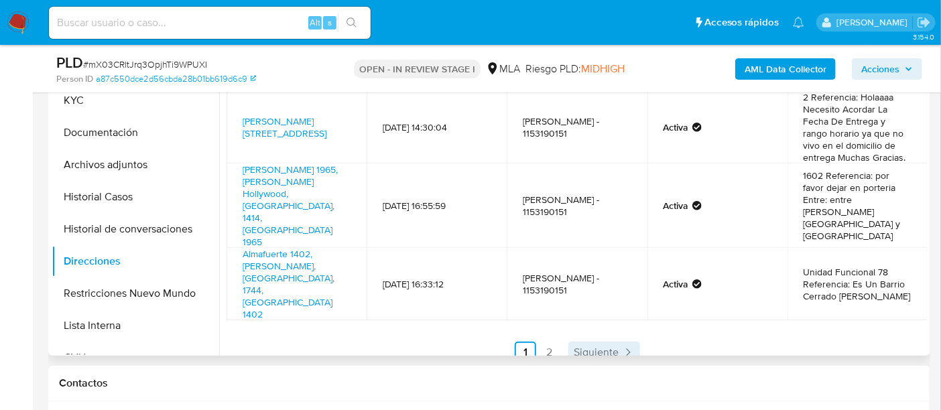
click at [568, 342] on link "Siguiente" at bounding box center [604, 352] width 72 height 21
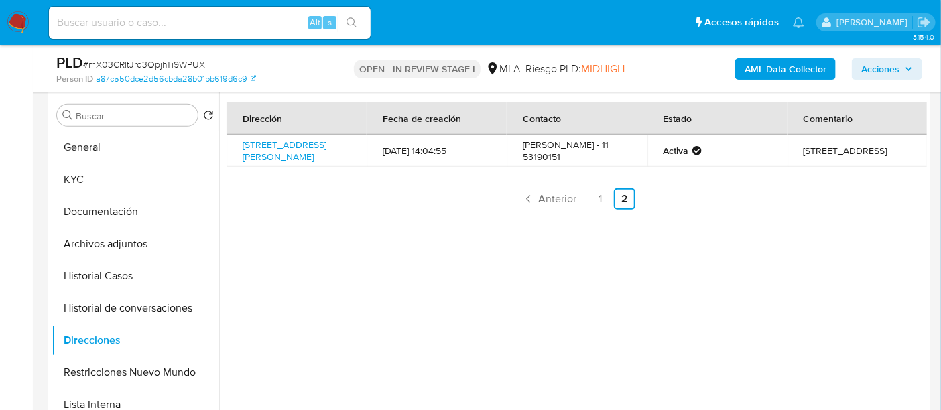
scroll to position [168, 0]
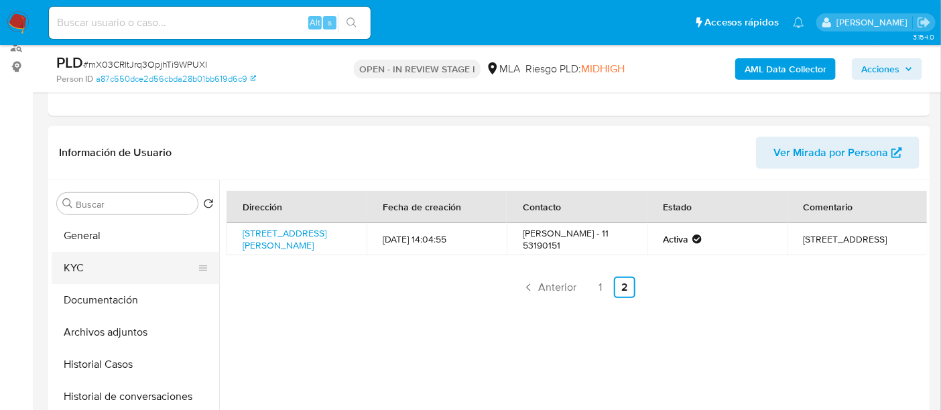
click at [72, 269] on button "KYC" at bounding box center [130, 268] width 157 height 32
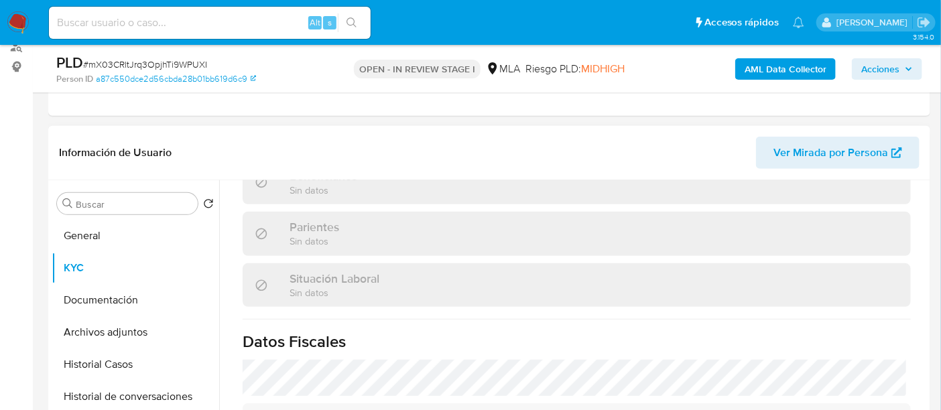
scroll to position [607, 0]
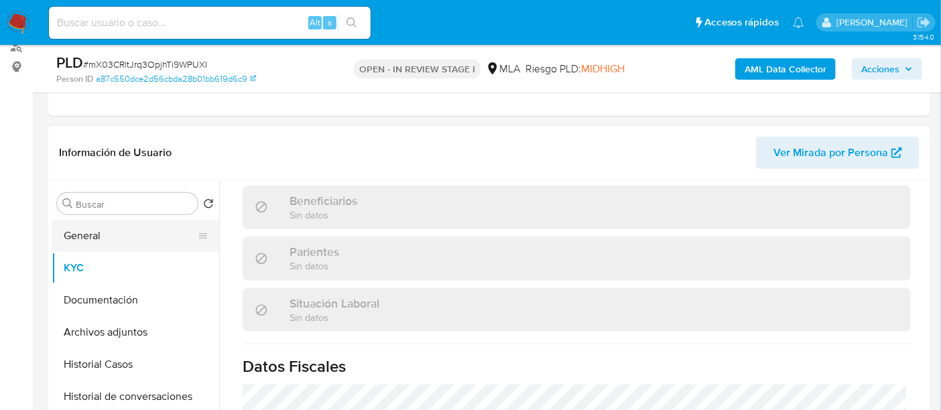
click at [121, 238] on button "General" at bounding box center [130, 236] width 157 height 32
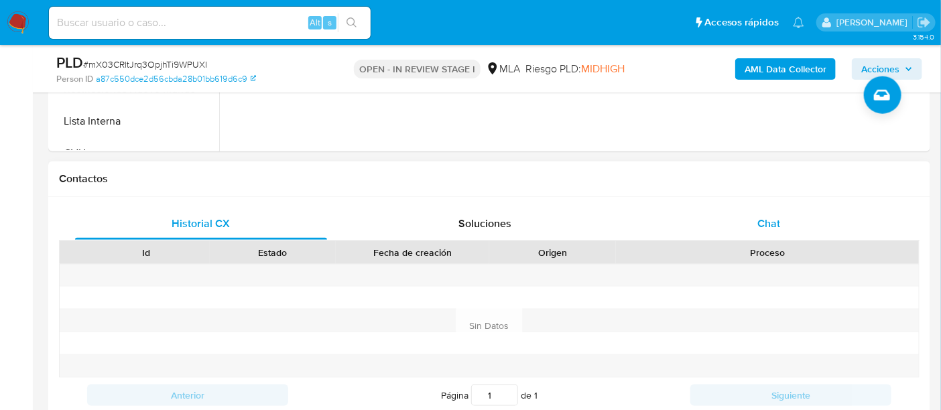
scroll to position [670, 0]
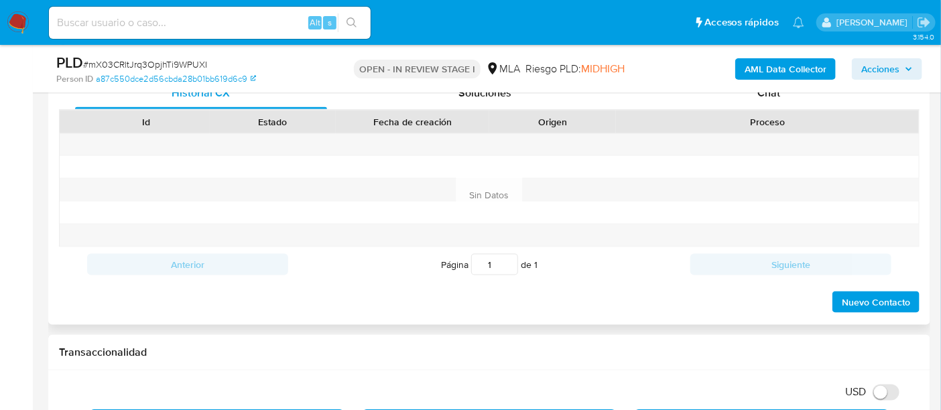
drag, startPoint x: 758, startPoint y: 104, endPoint x: 685, endPoint y: 109, distance: 72.6
click at [758, 103] on div "Chat" at bounding box center [769, 93] width 252 height 32
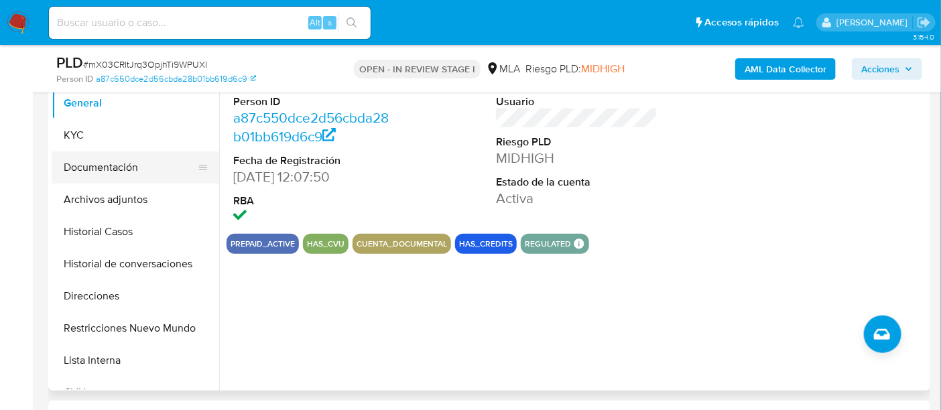
scroll to position [251, 0]
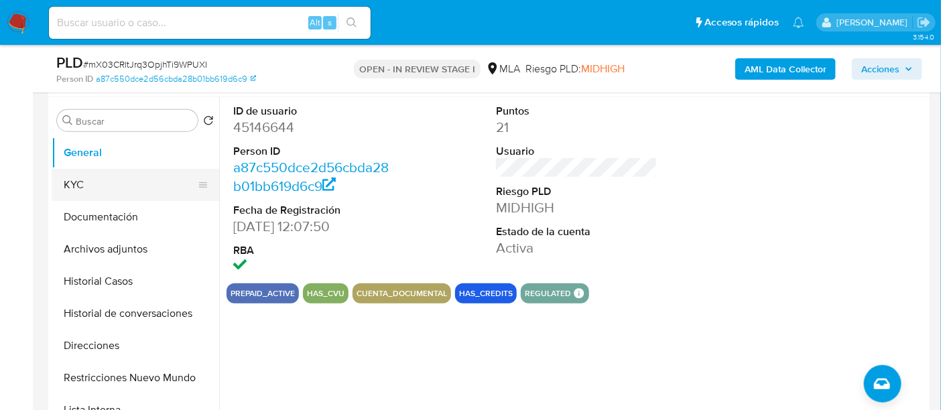
click at [91, 180] on button "KYC" at bounding box center [130, 185] width 157 height 32
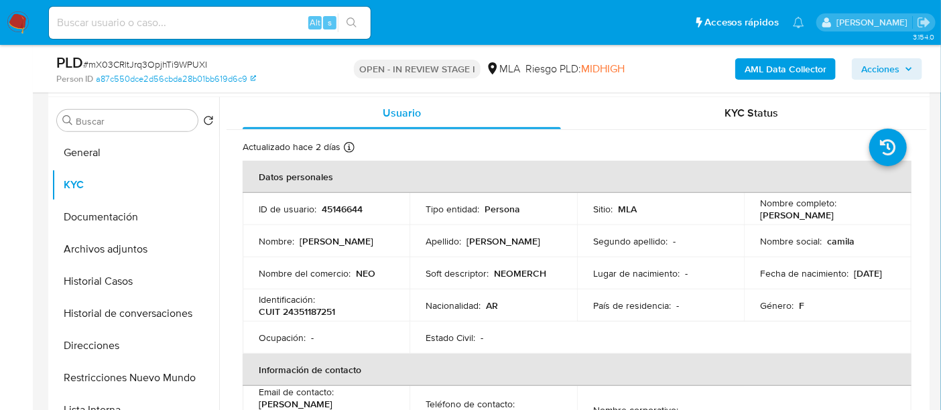
drag, startPoint x: 760, startPoint y: 216, endPoint x: 789, endPoint y: 210, distance: 29.5
click at [834, 211] on p "Camila Victoria Rodriguez" at bounding box center [797, 215] width 74 height 12
drag, startPoint x: 757, startPoint y: 217, endPoint x: 811, endPoint y: 215, distance: 54.3
click at [880, 214] on div "Nombre completo : Camila Victoria Rodriguez" at bounding box center [827, 209] width 135 height 24
copy p "Camila Victoria Rodriguez"
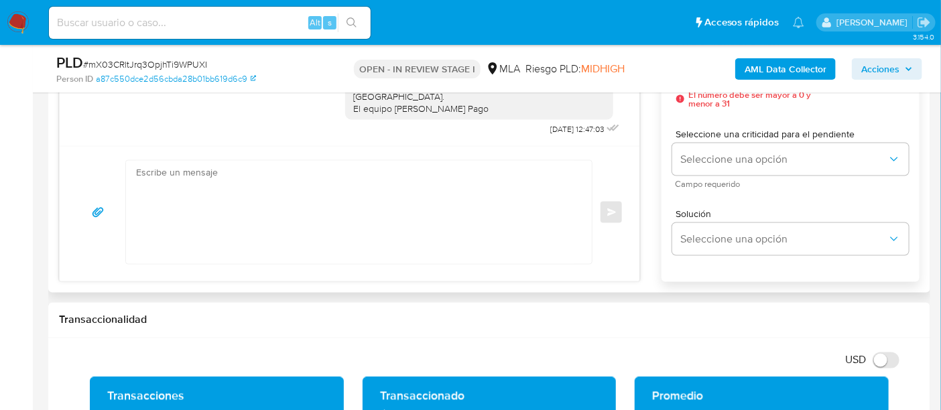
scroll to position [838, 0]
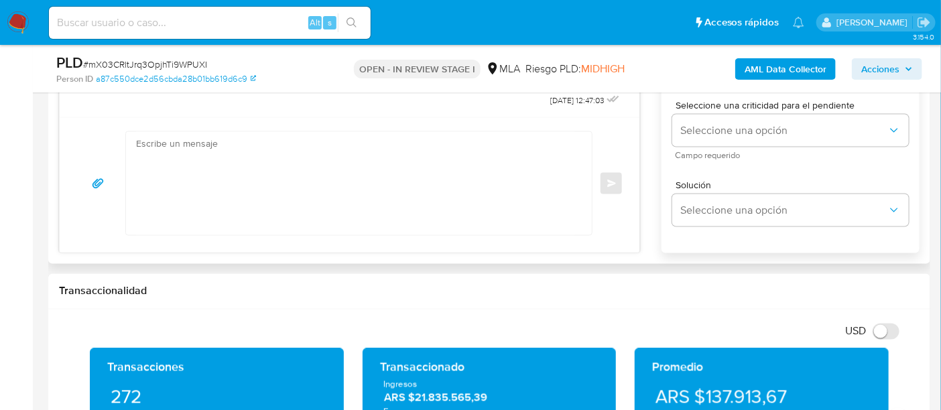
click at [356, 204] on textarea at bounding box center [355, 183] width 439 height 103
paste textarea "Camila Victoria Rodriguez"
paste textarea "En función de las operaciones registradas en tu cuenta de Mercado Pago, necesit…"
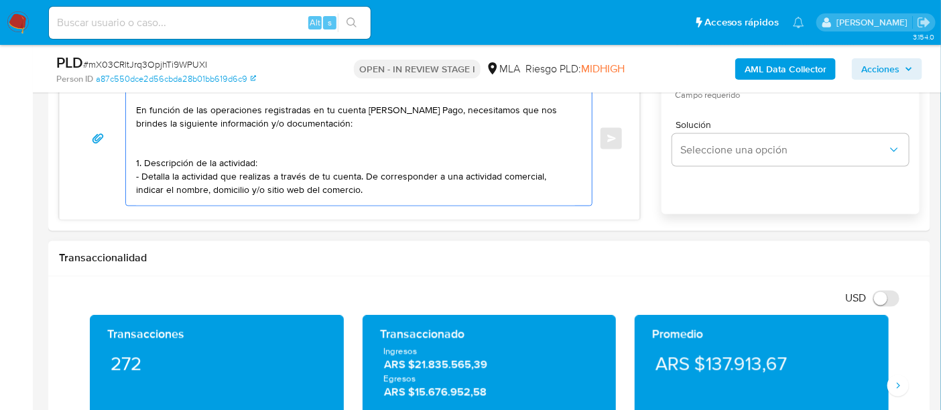
scroll to position [921, 0]
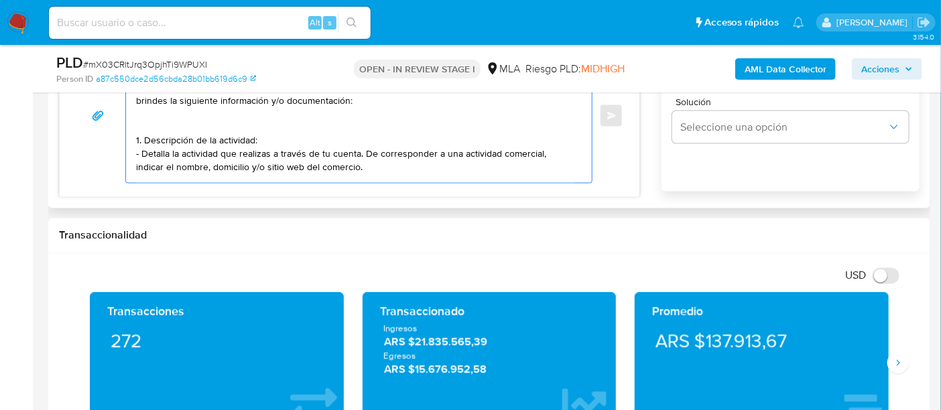
click at [423, 171] on textarea "Hola Camila Victoria Rodriguez En función de las operaciones registradas en tu …" at bounding box center [355, 116] width 439 height 134
paste textarea "2. De acuerdo a la actividad que realices en tu cuenta, adjunta la siguiente do…"
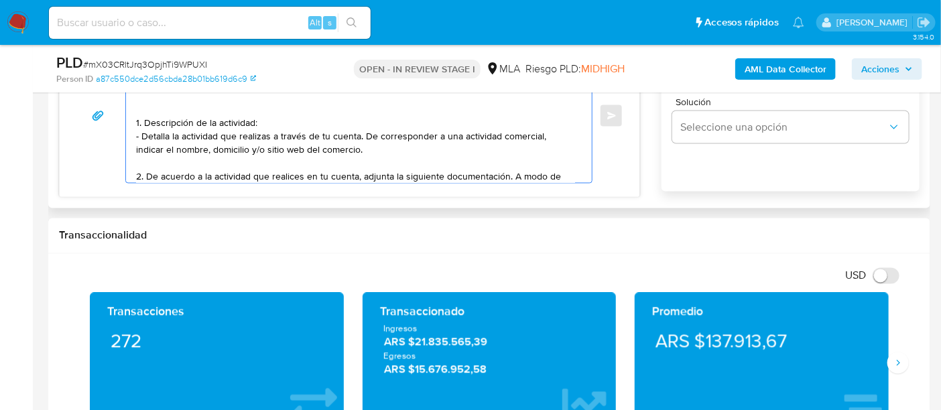
scroll to position [50, 0]
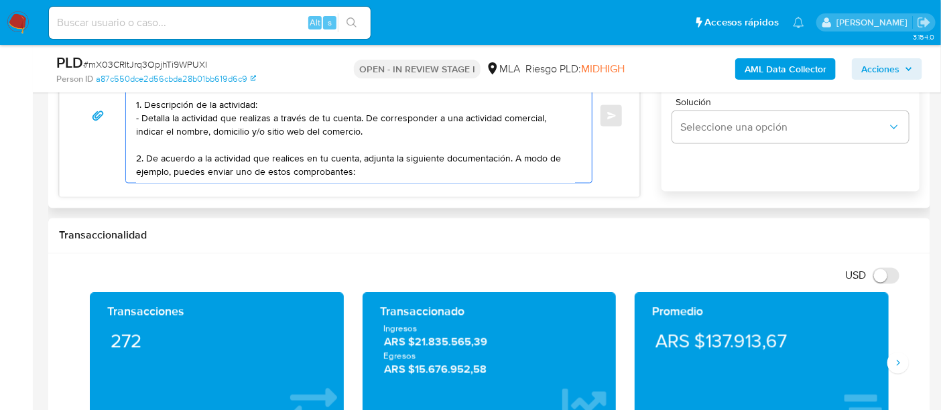
click at [383, 178] on textarea "Hola Camila Victoria Rodriguez En función de las operaciones registradas en tu …" at bounding box center [355, 116] width 439 height 134
paste textarea "- Resumen de Comprobantes Electrónicos emitidos de los períodos 2024 y 2025 Si …"
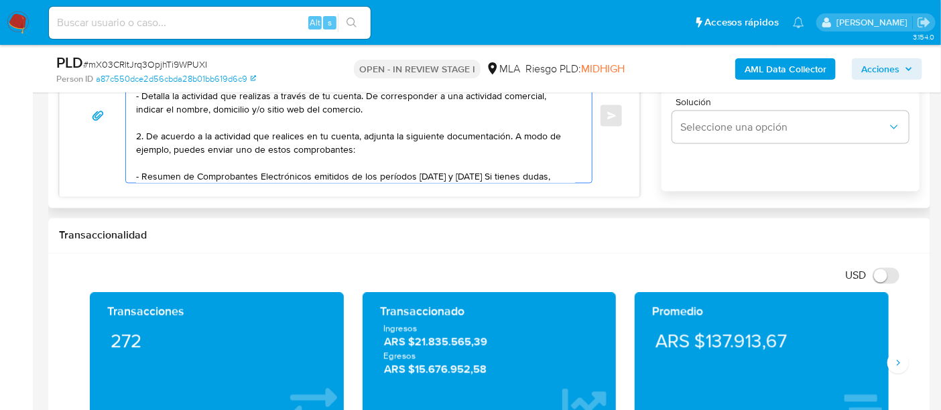
scroll to position [90, 0]
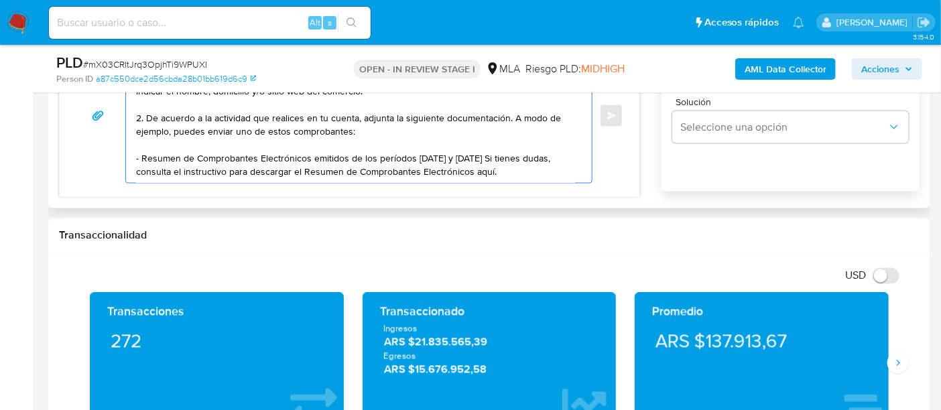
click at [500, 167] on textarea "Hola Camila Victoria Rodriguez En función de las operaciones registradas en tu …" at bounding box center [355, 116] width 439 height 134
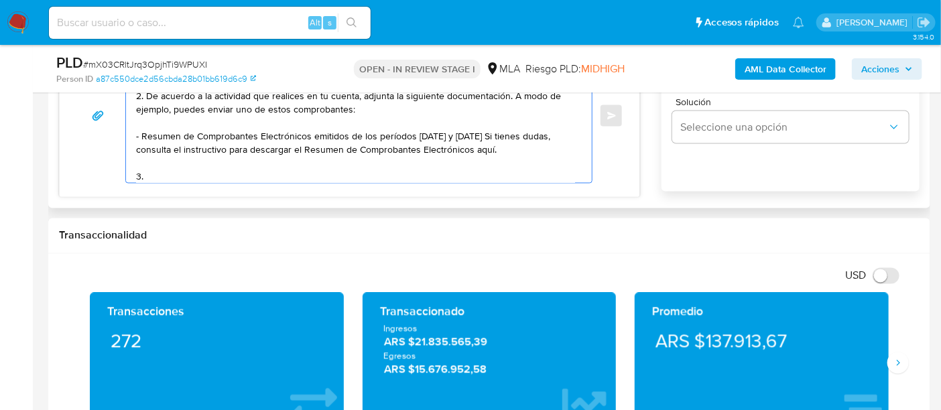
paste textarea "Proporciona el vínculo con las siguientes contrapartes con las que operaste, el…"
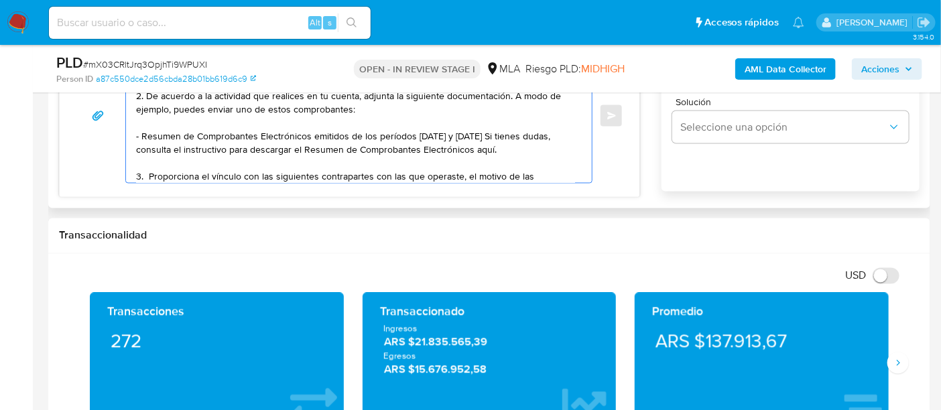
scroll to position [112, 0]
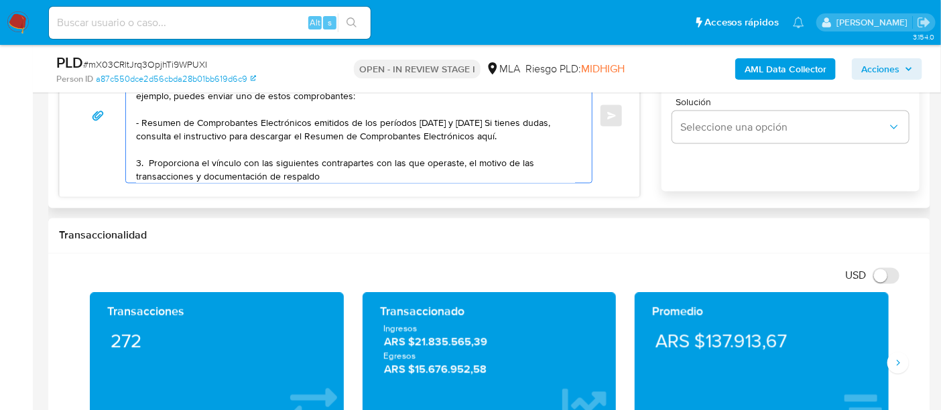
click at [203, 162] on textarea "Hola Camila Victoria Rodriguez En función de las operaciones registradas en tu …" at bounding box center [355, 116] width 439 height 134
click at [198, 162] on textarea "Hola Camila Victoria Rodriguez En función de las operaciones registradas en tu …" at bounding box center [355, 116] width 439 height 134
click at [203, 161] on textarea "Hola Camila Victoria Rodriguez En función de las operaciones registradas en tu …" at bounding box center [355, 116] width 439 height 134
drag, startPoint x: 300, startPoint y: 161, endPoint x: 490, endPoint y: 162, distance: 189.7
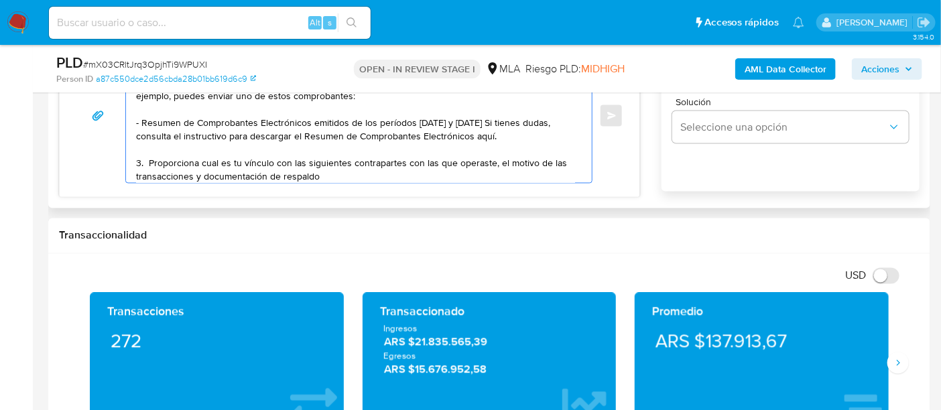
click at [490, 162] on textarea "Hola Camila Victoria Rodriguez En función de las operaciones registradas en tu …" at bounding box center [355, 116] width 439 height 134
paste textarea "FTM PRODUCCIONES SRL"
drag, startPoint x: 291, startPoint y: 160, endPoint x: 318, endPoint y: 158, distance: 27.6
click at [292, 160] on textarea "Hola Camila Victoria Rodriguez En función de las operaciones registradas en tu …" at bounding box center [355, 116] width 439 height 134
click at [532, 159] on textarea "Hola Camila Victoria Rodriguez En función de las operaciones registradas en tu …" at bounding box center [355, 116] width 439 height 134
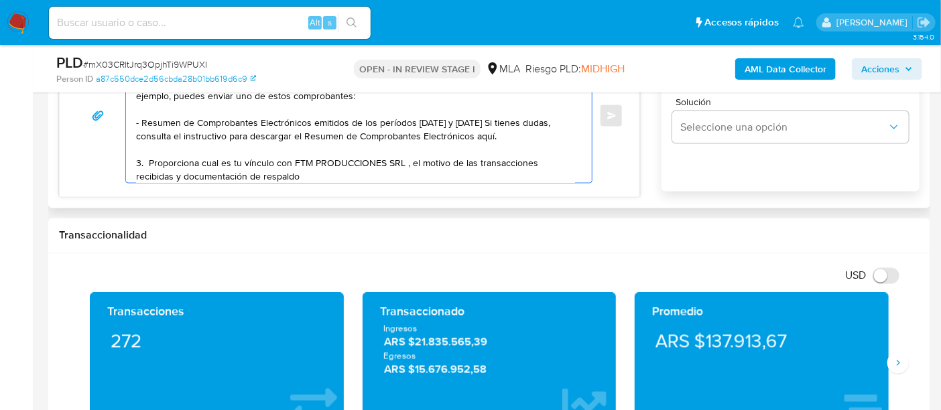
click at [410, 179] on textarea "Hola Camila Victoria Rodriguez En función de las operaciones registradas en tu …" at bounding box center [355, 116] width 439 height 134
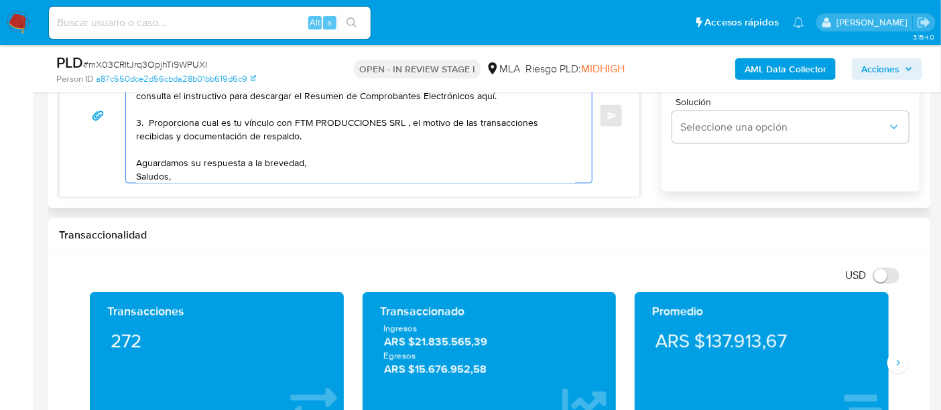
scroll to position [166, 0]
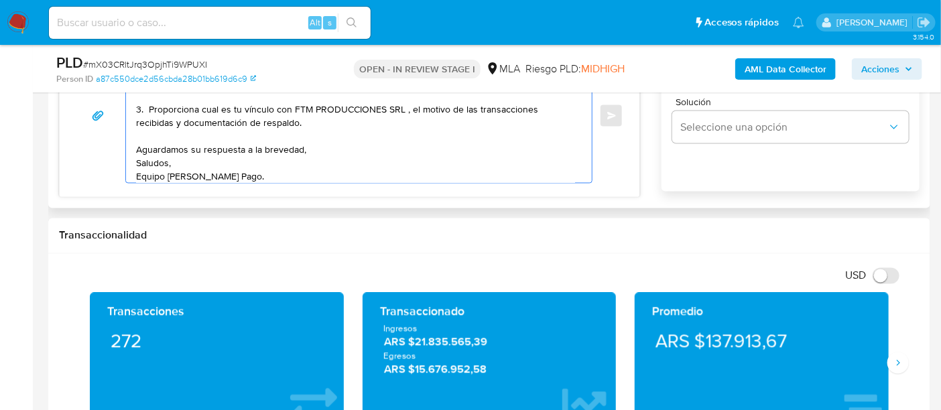
click at [345, 127] on textarea "Hola Camila Victoria Rodriguez En función de las operaciones registradas en tu …" at bounding box center [355, 116] width 439 height 134
drag, startPoint x: 149, startPoint y: 109, endPoint x: 308, endPoint y: 124, distance: 160.2
click at [308, 124] on textarea "Hola Camila Victoria Rodriguez En función de las operaciones registradas en tu …" at bounding box center [355, 116] width 439 height 134
click at [191, 154] on textarea "Hola Camila Victoria Rodriguez En función de las operaciones registradas en tu …" at bounding box center [355, 116] width 439 height 134
paste textarea "Proporciona cual es tu vínculo con FTM PRODUCCIONES SRL , el motivo de las tran…"
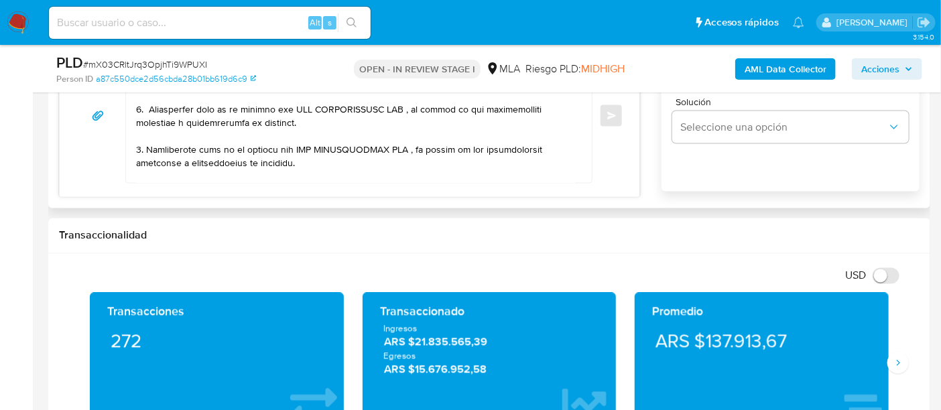
drag, startPoint x: 293, startPoint y: 166, endPoint x: 290, endPoint y: 147, distance: 19.1
click at [294, 164] on textarea at bounding box center [355, 116] width 439 height 134
drag, startPoint x: 292, startPoint y: 145, endPoint x: 395, endPoint y: 143, distance: 102.6
click at [395, 143] on textarea at bounding box center [355, 116] width 439 height 134
paste textarea "Proporciona cual es tu vínculo con FTM PRODUCCIONES SRL , el motivo de las tran…"
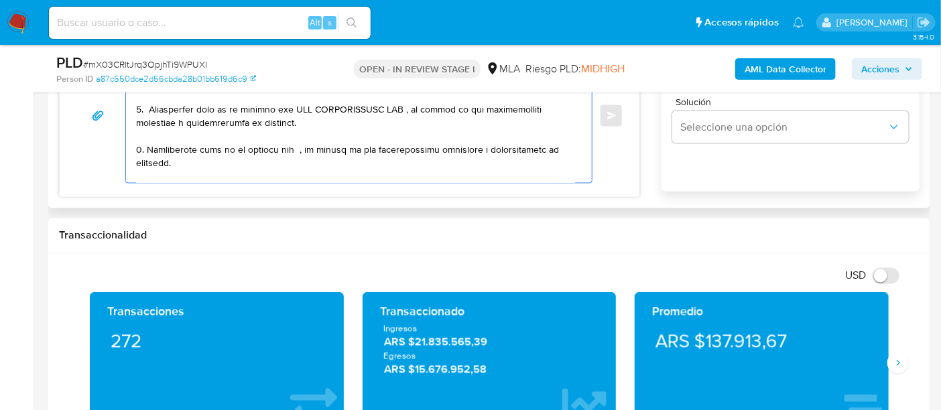
paste textarea "Pampin Pedro"
paste textarea "20367209985"
click at [156, 158] on textarea at bounding box center [355, 116] width 439 height 134
drag, startPoint x: 304, startPoint y: 160, endPoint x: 167, endPoint y: 164, distance: 137.5
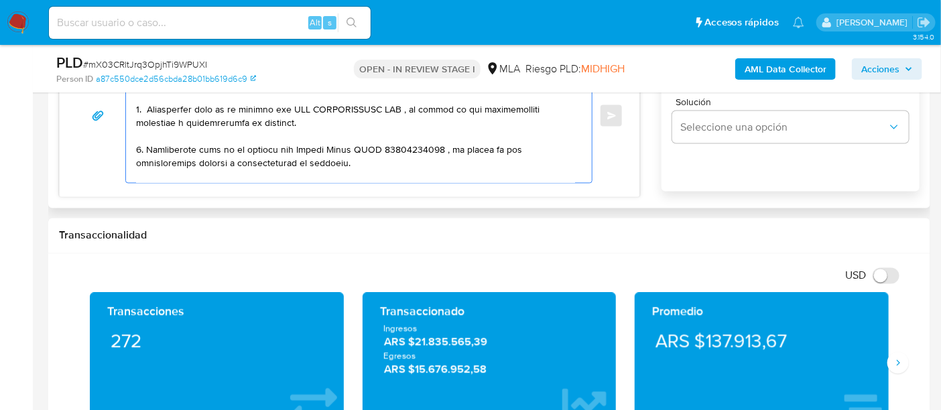
click at [167, 164] on textarea at bounding box center [355, 116] width 439 height 134
click at [440, 150] on textarea at bounding box center [355, 116] width 439 height 134
click at [511, 144] on textarea at bounding box center [355, 116] width 439 height 134
click at [193, 160] on textarea at bounding box center [355, 116] width 439 height 134
click at [172, 153] on textarea at bounding box center [355, 116] width 439 height 134
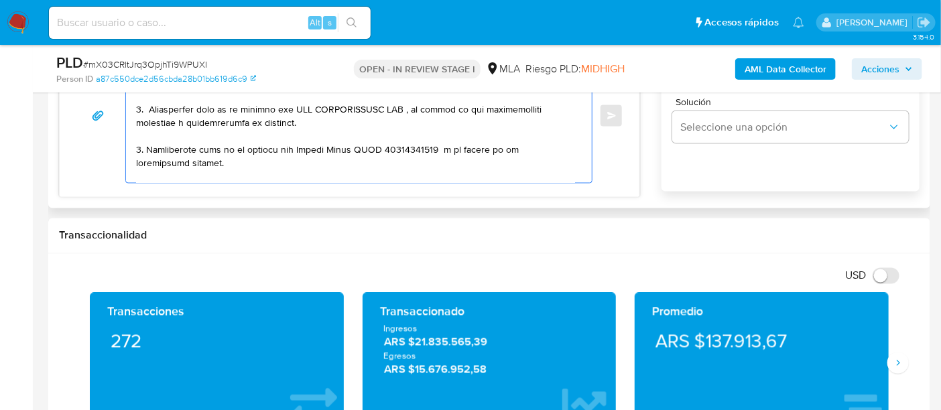
click at [462, 168] on textarea at bounding box center [355, 116] width 439 height 134
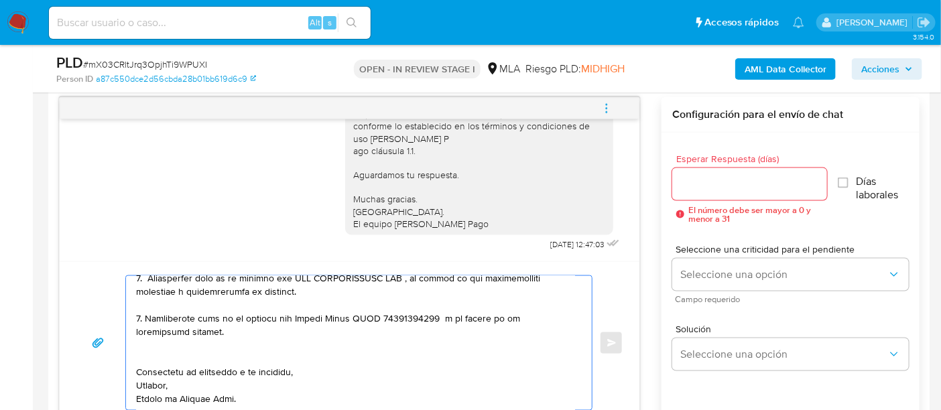
scroll to position [670, 0]
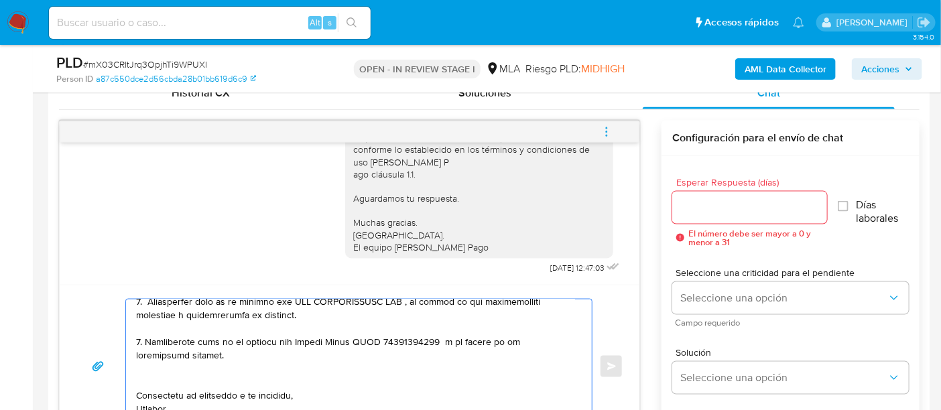
type textarea "Hola Camila Victoria Rodriguez En función de las operaciones registradas en tu …"
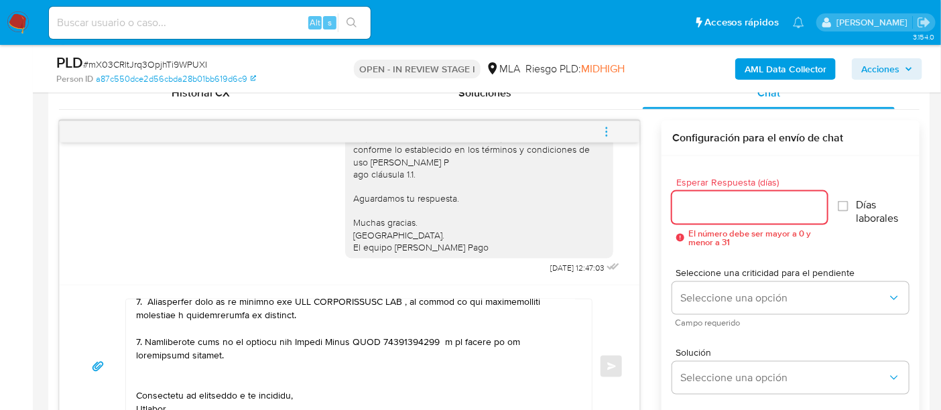
click at [722, 210] on input "Esperar Respuesta (días)" at bounding box center [749, 207] width 155 height 17
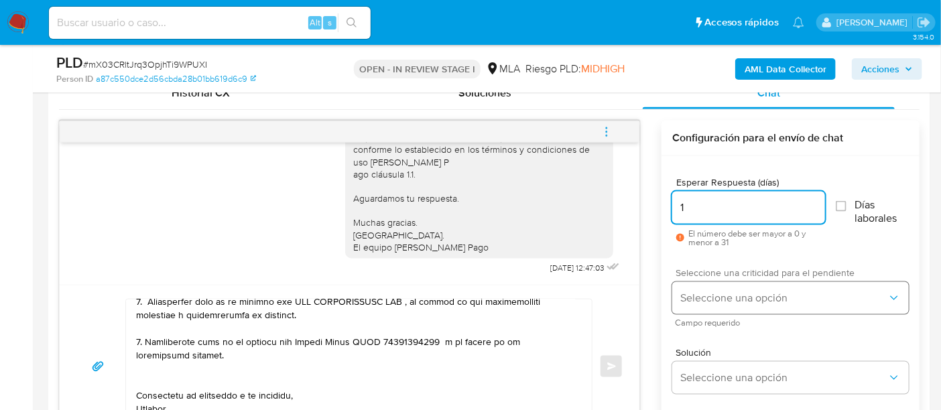
type input "1"
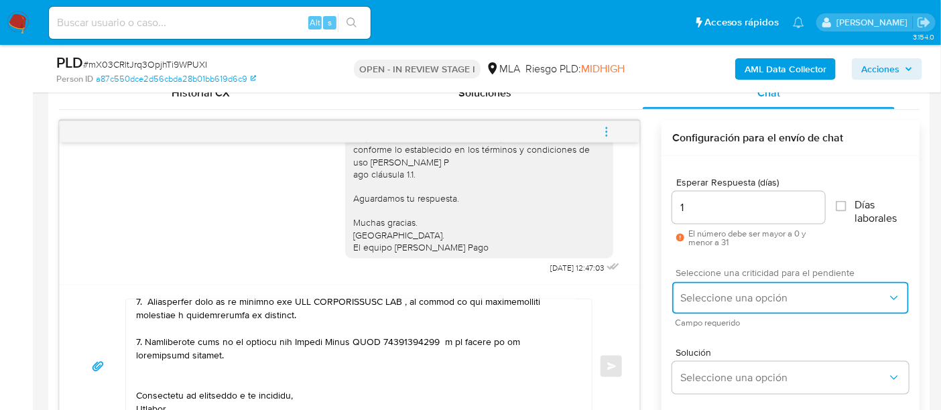
click at [738, 296] on span "Seleccione una opción" at bounding box center [783, 298] width 207 height 13
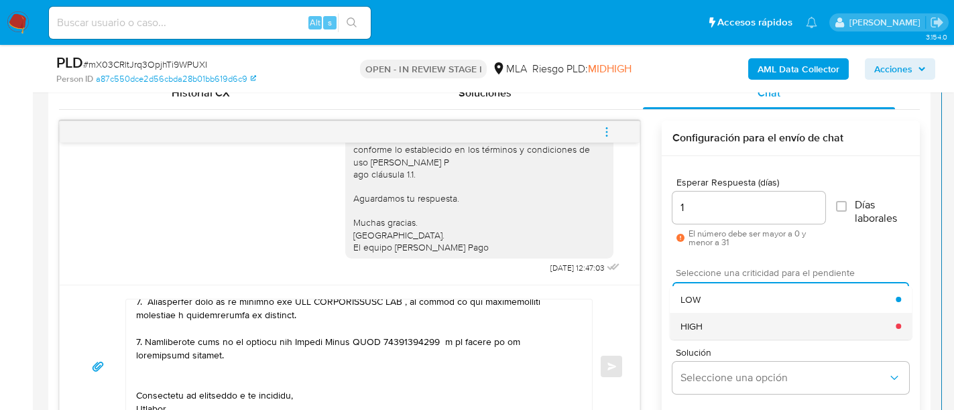
click at [735, 326] on div "HIGH" at bounding box center [787, 326] width 215 height 27
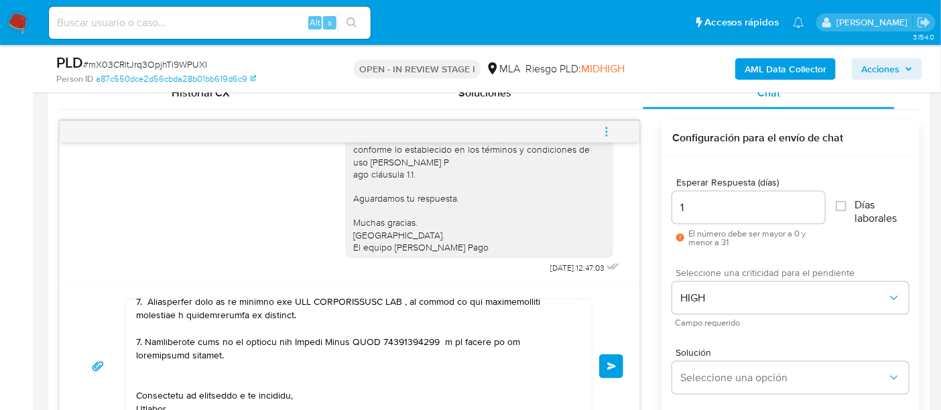
click at [622, 370] on button "Enviar" at bounding box center [611, 367] width 24 height 24
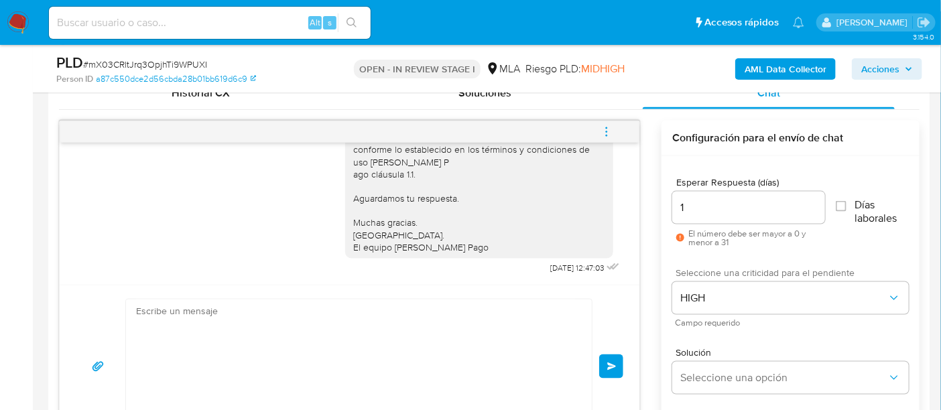
scroll to position [1342, 0]
